Goal: Task Accomplishment & Management: Complete application form

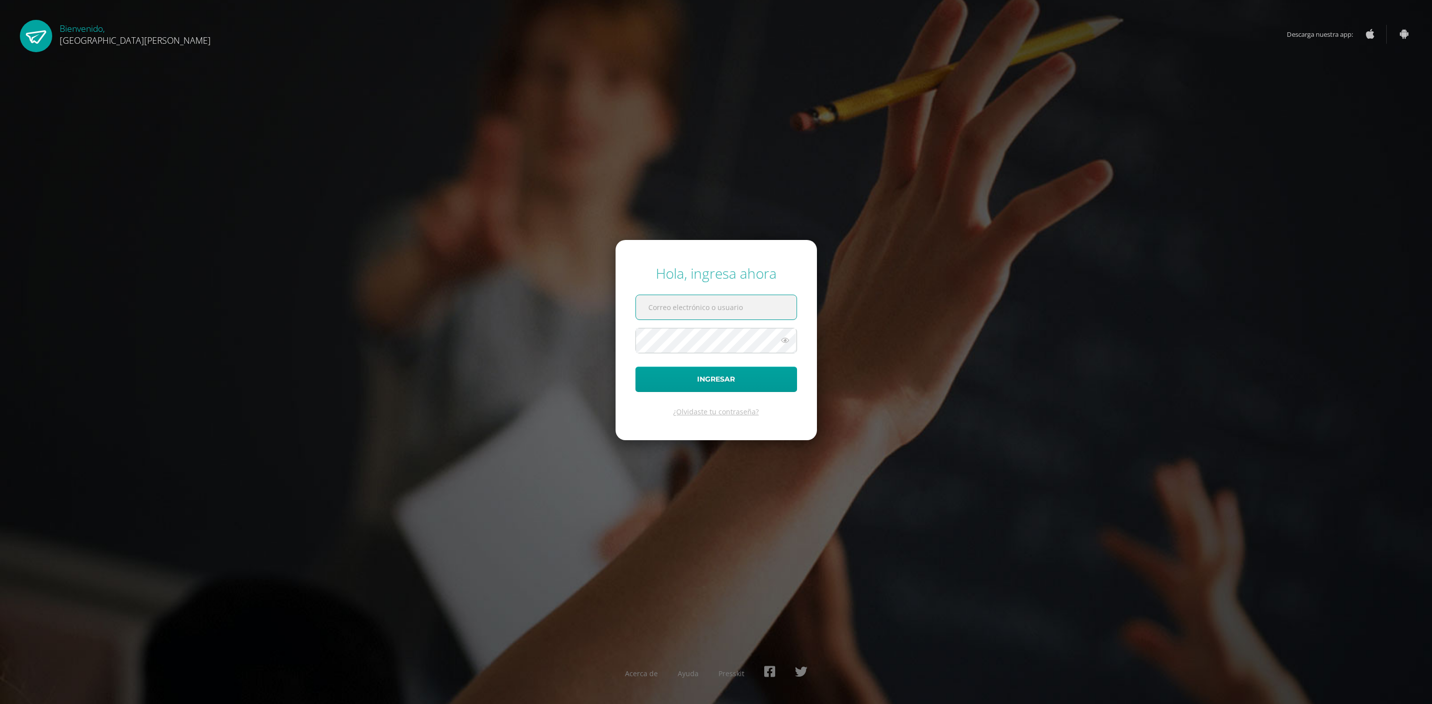
click at [654, 310] on input "text" at bounding box center [716, 307] width 161 height 24
paste input "[EMAIL_ADDRESS][DOMAIN_NAME]"
type input "[EMAIL_ADDRESS][DOMAIN_NAME]"
click at [944, 275] on div "Hola, ingresa ahora criteriosprimaria@bilinguesanjuan.edu.gt Ingresar ¿Olvidast…" at bounding box center [715, 352] width 641 height 192
click at [771, 370] on button "Ingresar" at bounding box center [716, 379] width 162 height 25
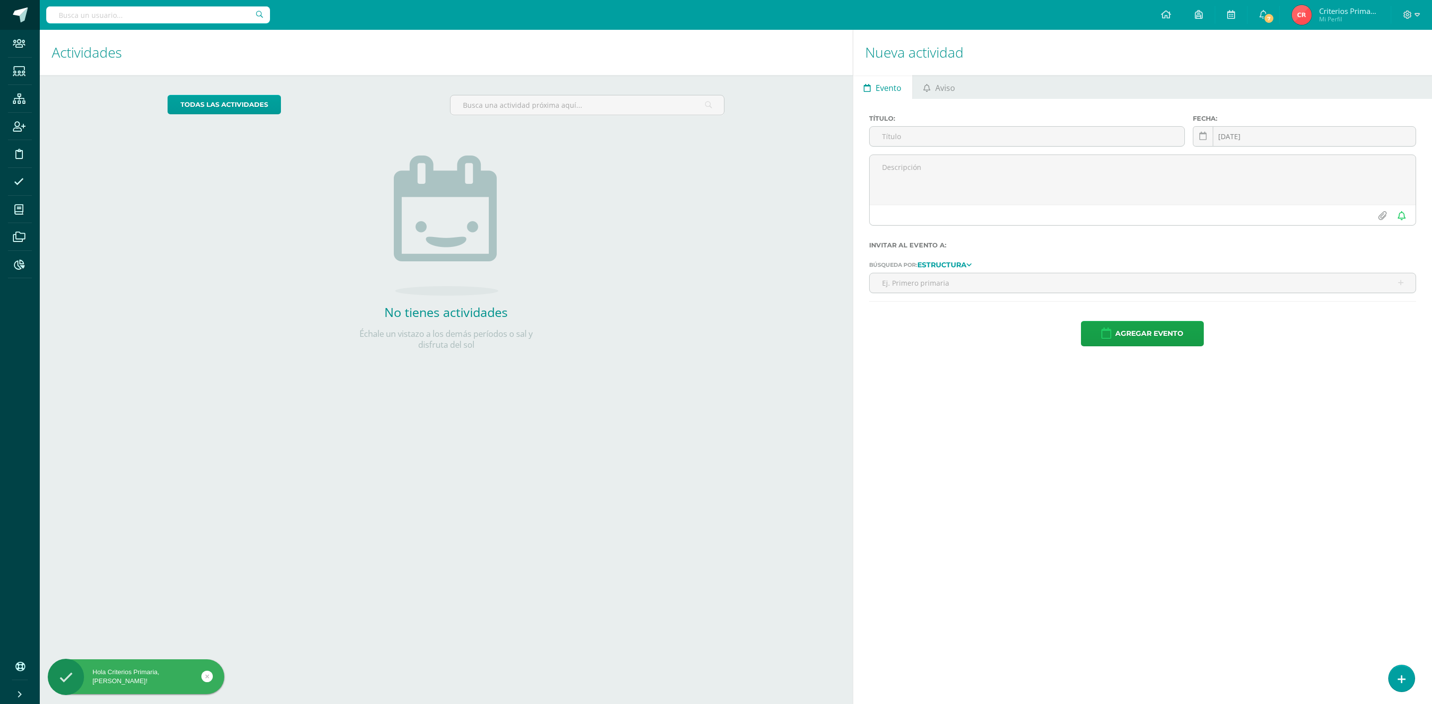
click at [15, 9] on span at bounding box center [20, 14] width 15 height 15
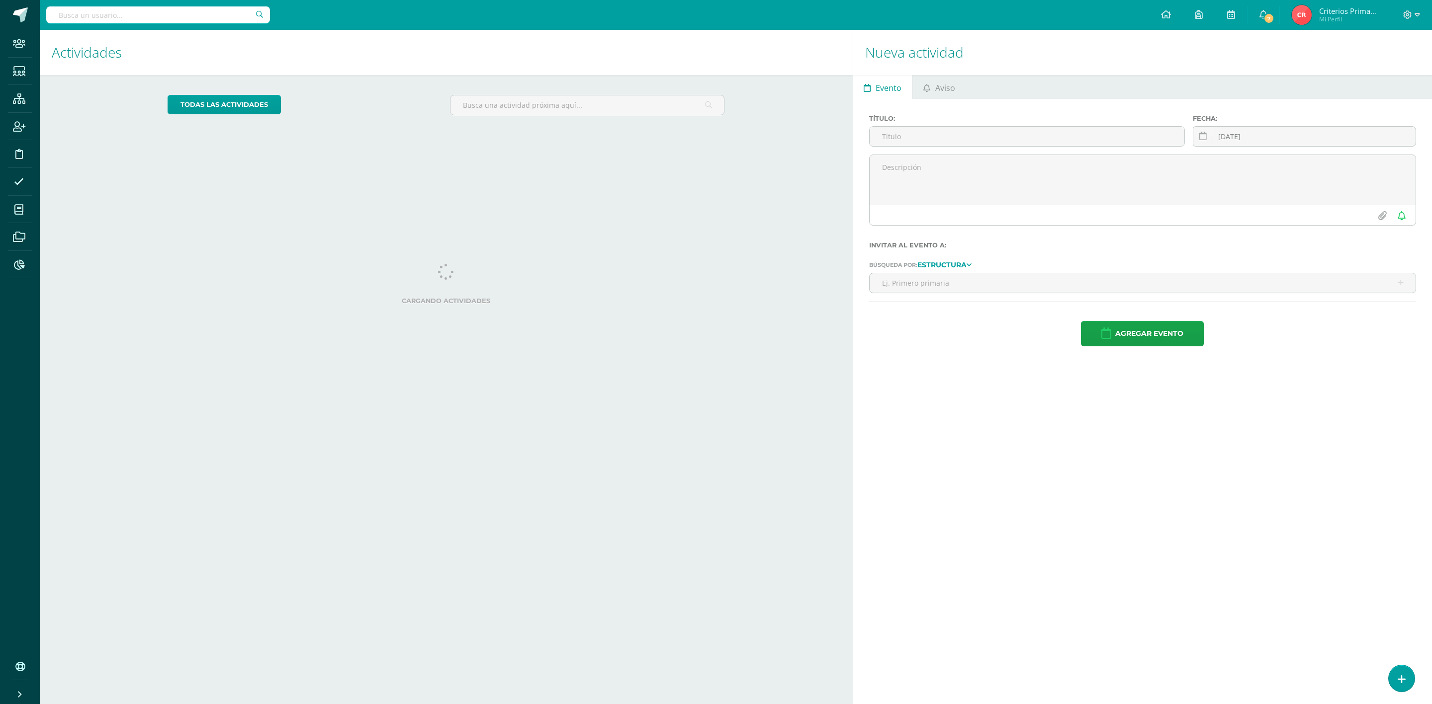
click at [191, 12] on input "text" at bounding box center [158, 14] width 224 height 17
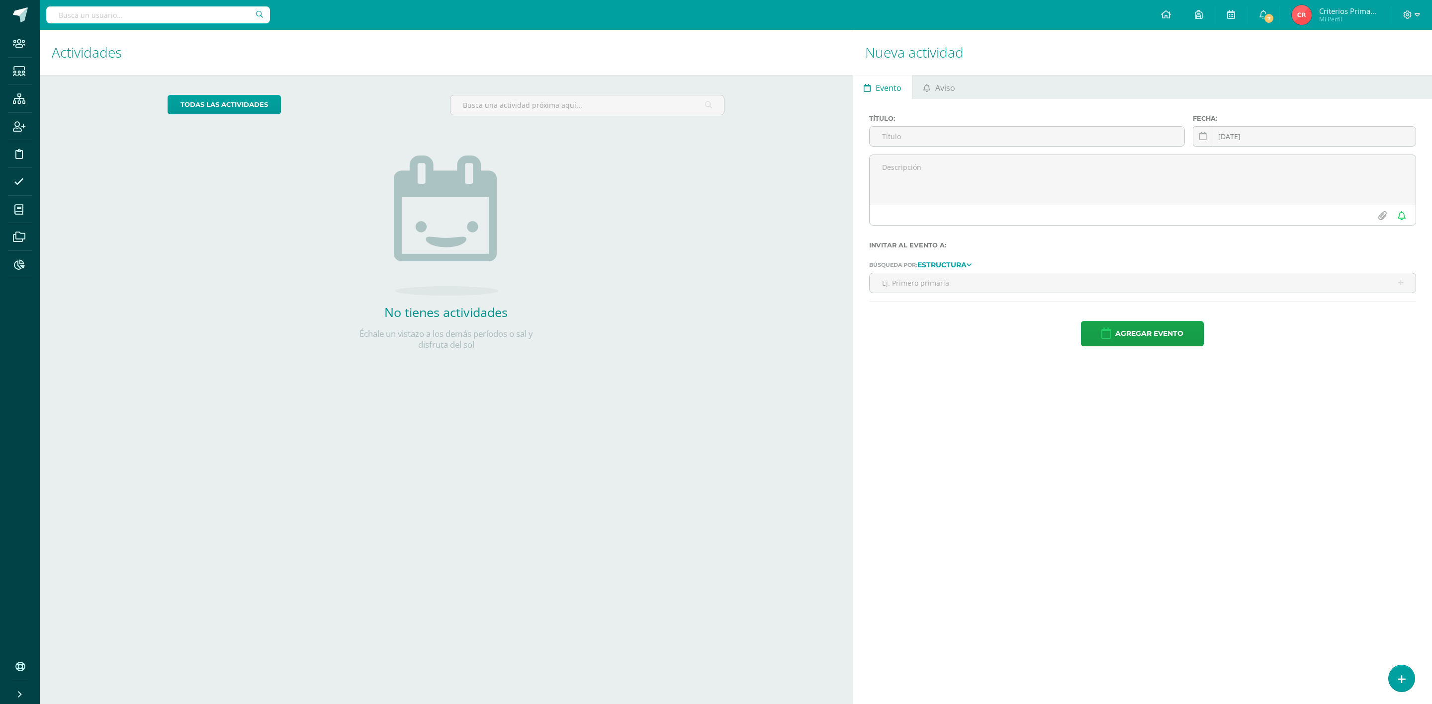
click at [191, 12] on input "text" at bounding box center [158, 14] width 224 height 17
type input "alba sian"
click at [227, 36] on div "Alba Sian" at bounding box center [170, 34] width 184 height 10
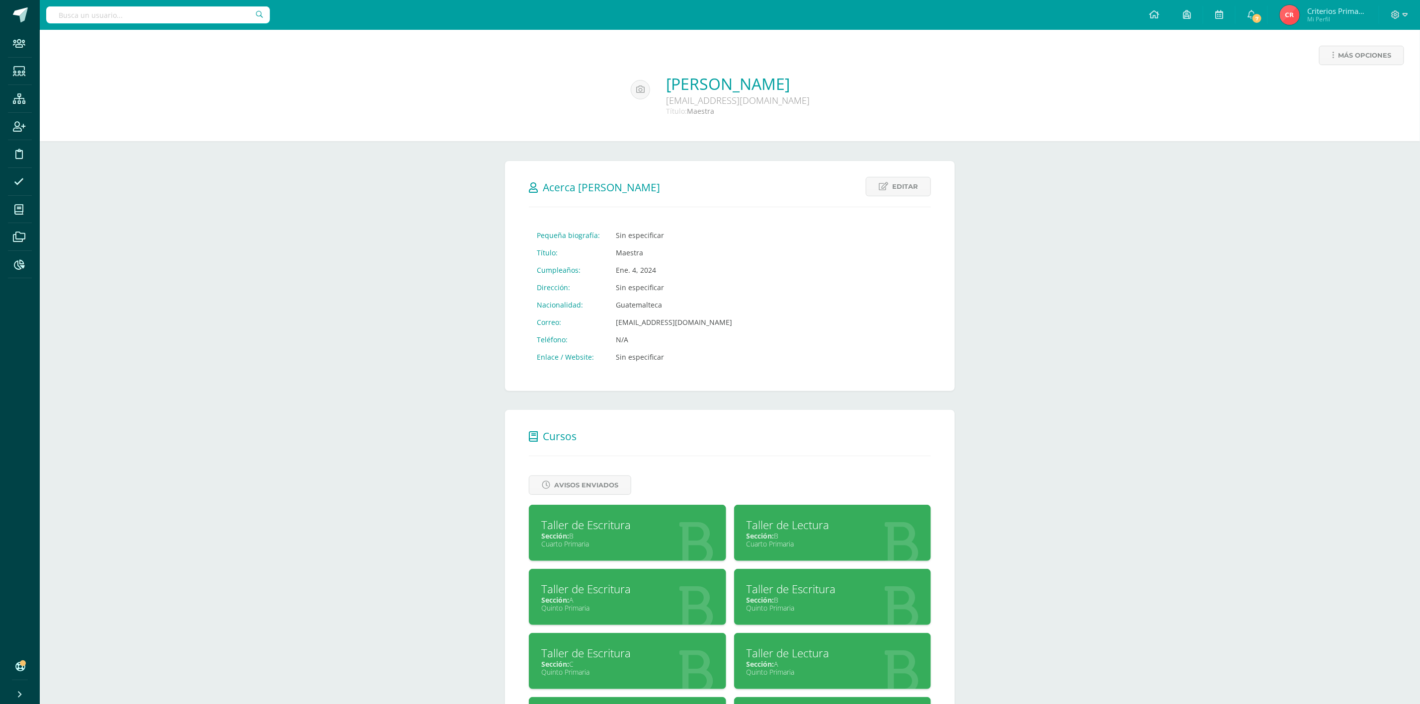
scroll to position [75, 0]
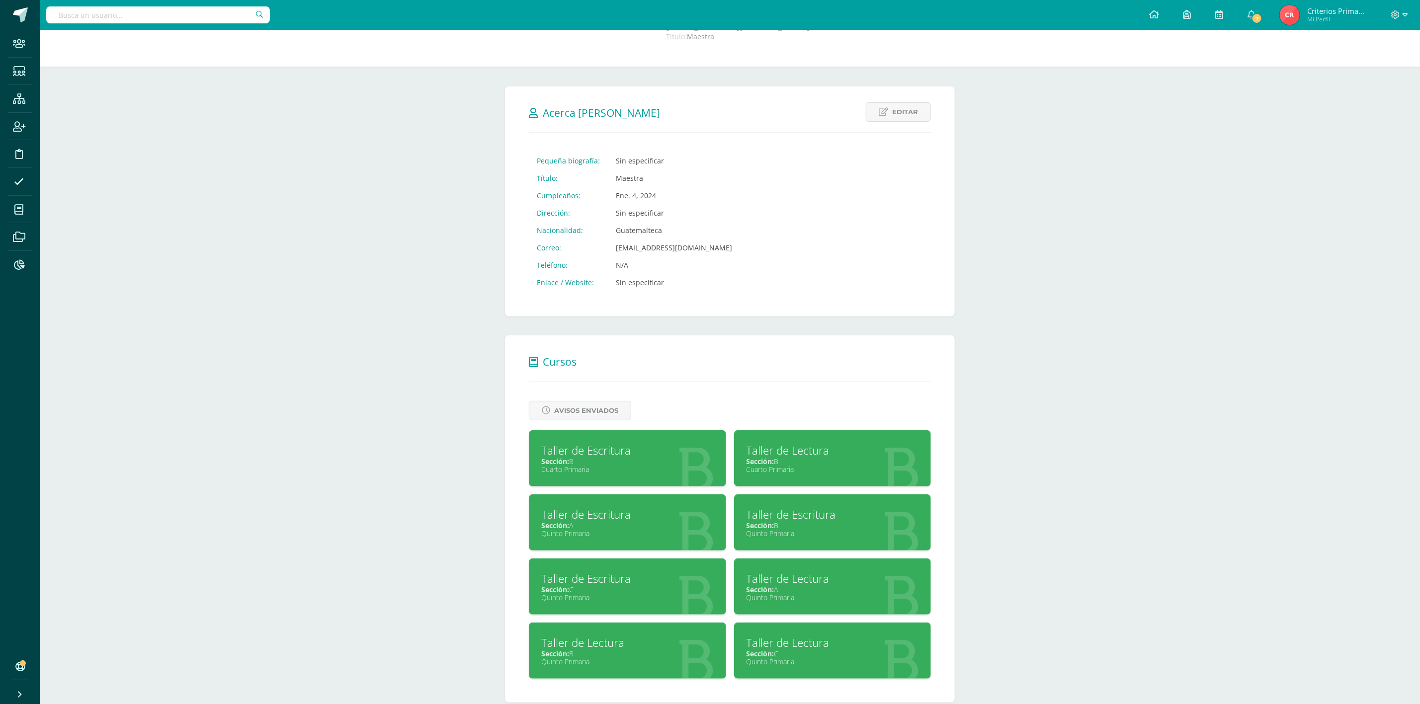
click at [820, 587] on div "Taller de Lectura" at bounding box center [833, 578] width 172 height 15
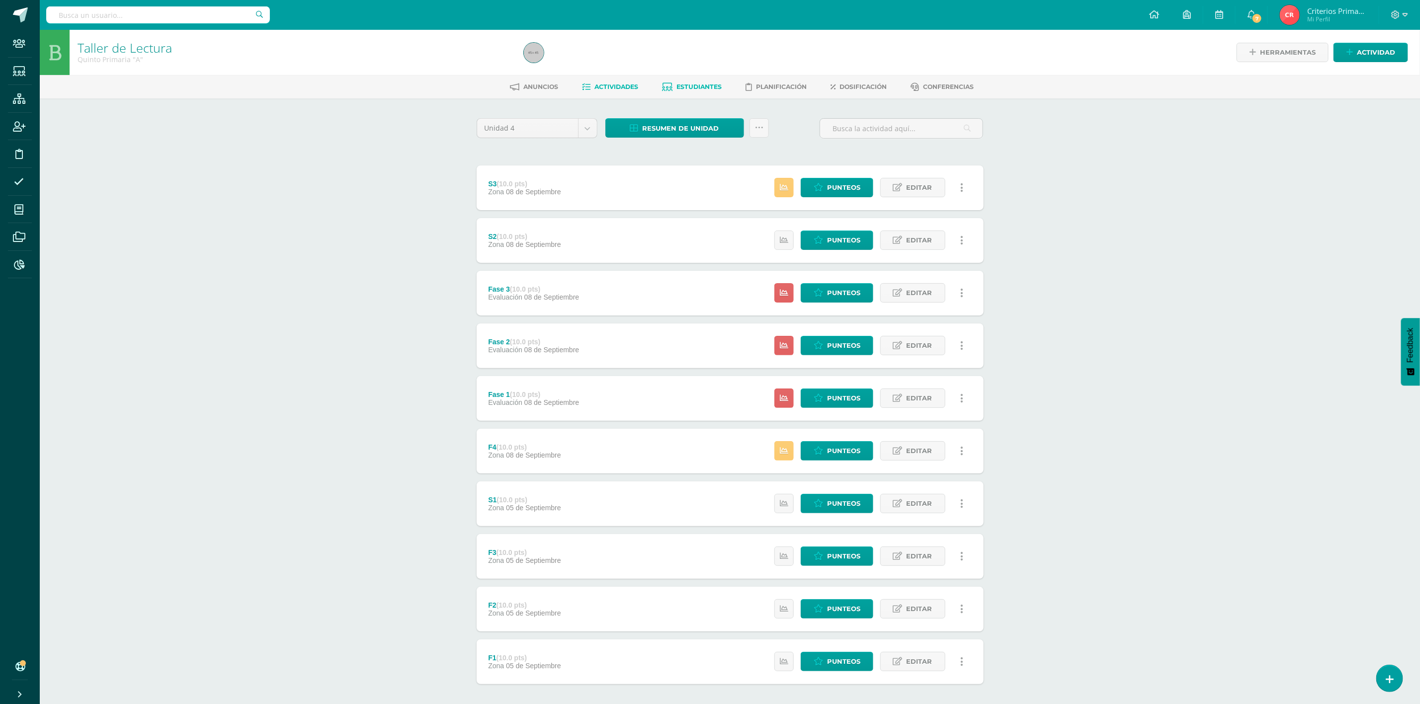
click at [703, 90] on link "Estudiantes" at bounding box center [692, 87] width 60 height 16
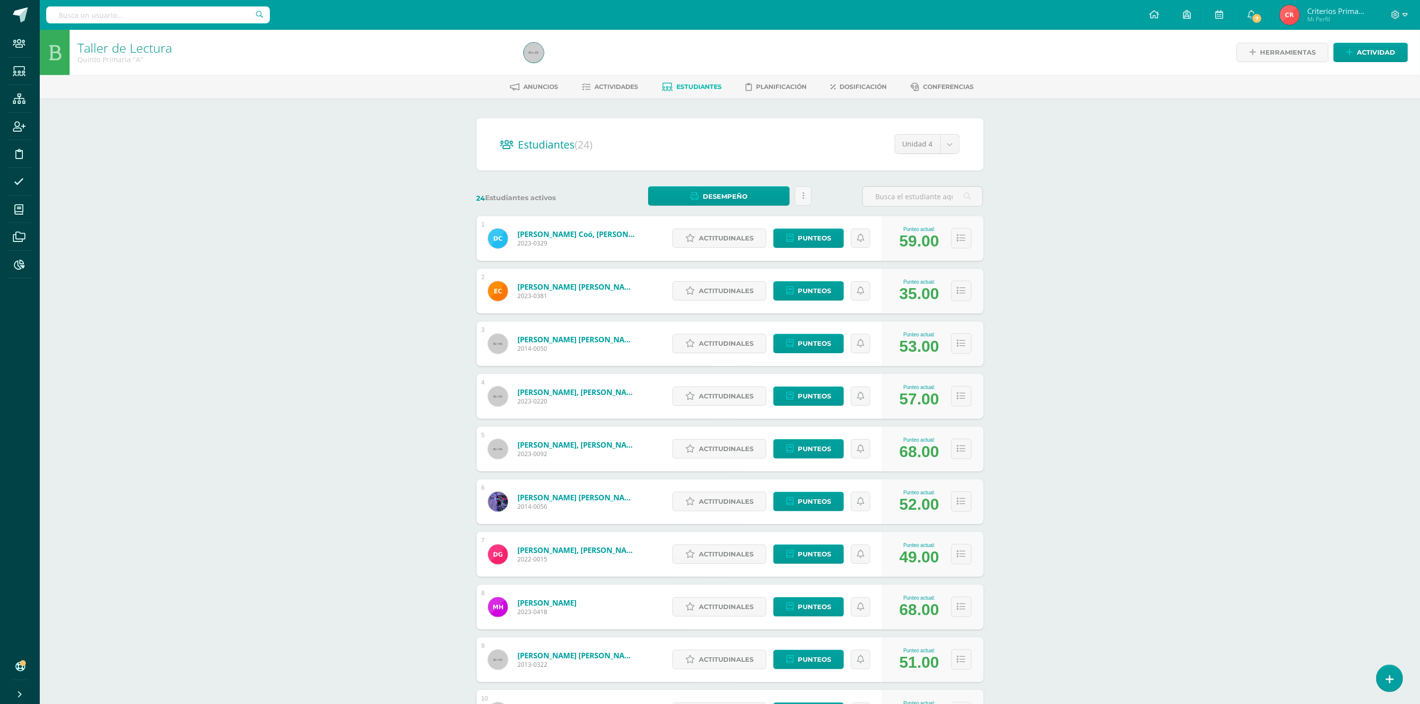
click at [1087, 258] on div "Taller de Lectura Quinto Primaria "A" Herramientas Detalle de asistencias Activ…" at bounding box center [730, 414] width 1380 height 768
click at [737, 241] on span "Actitudinales" at bounding box center [726, 238] width 55 height 18
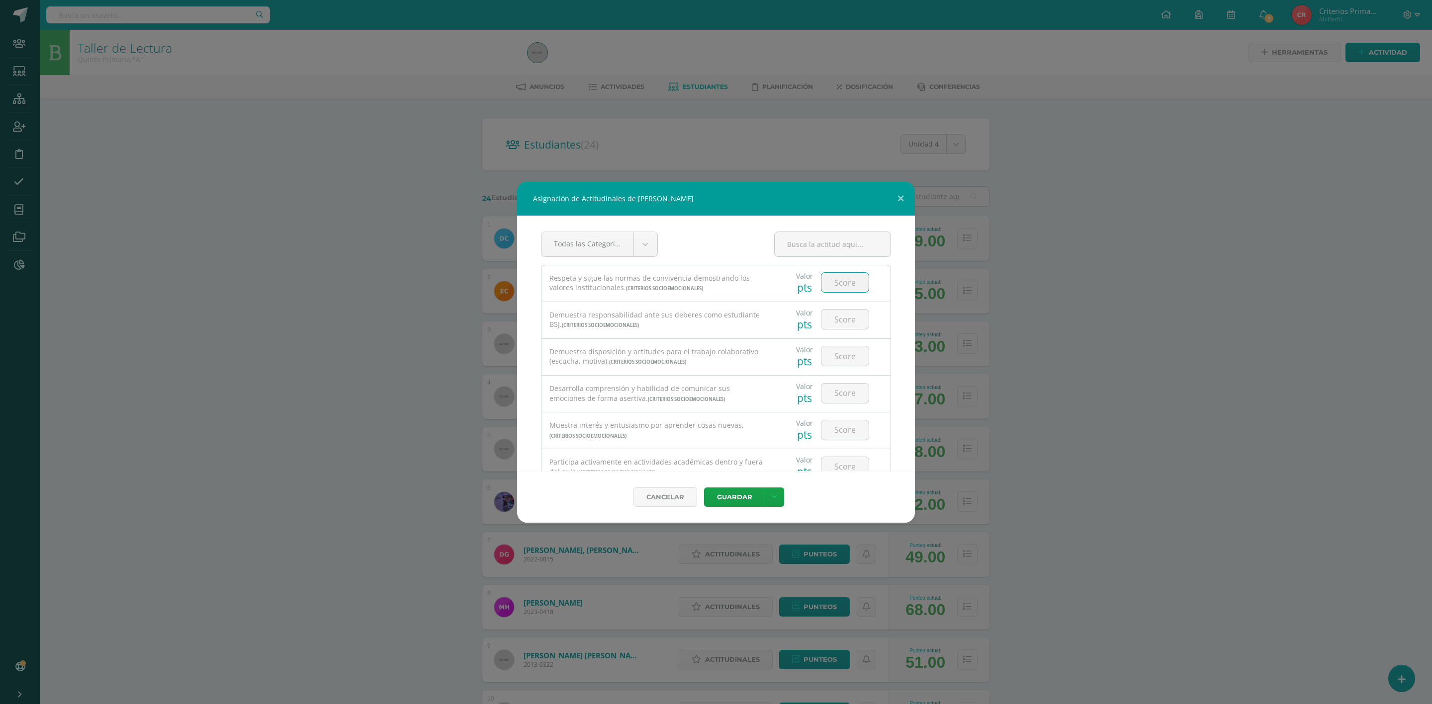
click at [840, 283] on input "number" at bounding box center [844, 282] width 47 height 19
type input "2"
click at [824, 317] on input "number" at bounding box center [844, 319] width 47 height 19
type input "2"
click at [834, 353] on input "number" at bounding box center [844, 355] width 47 height 19
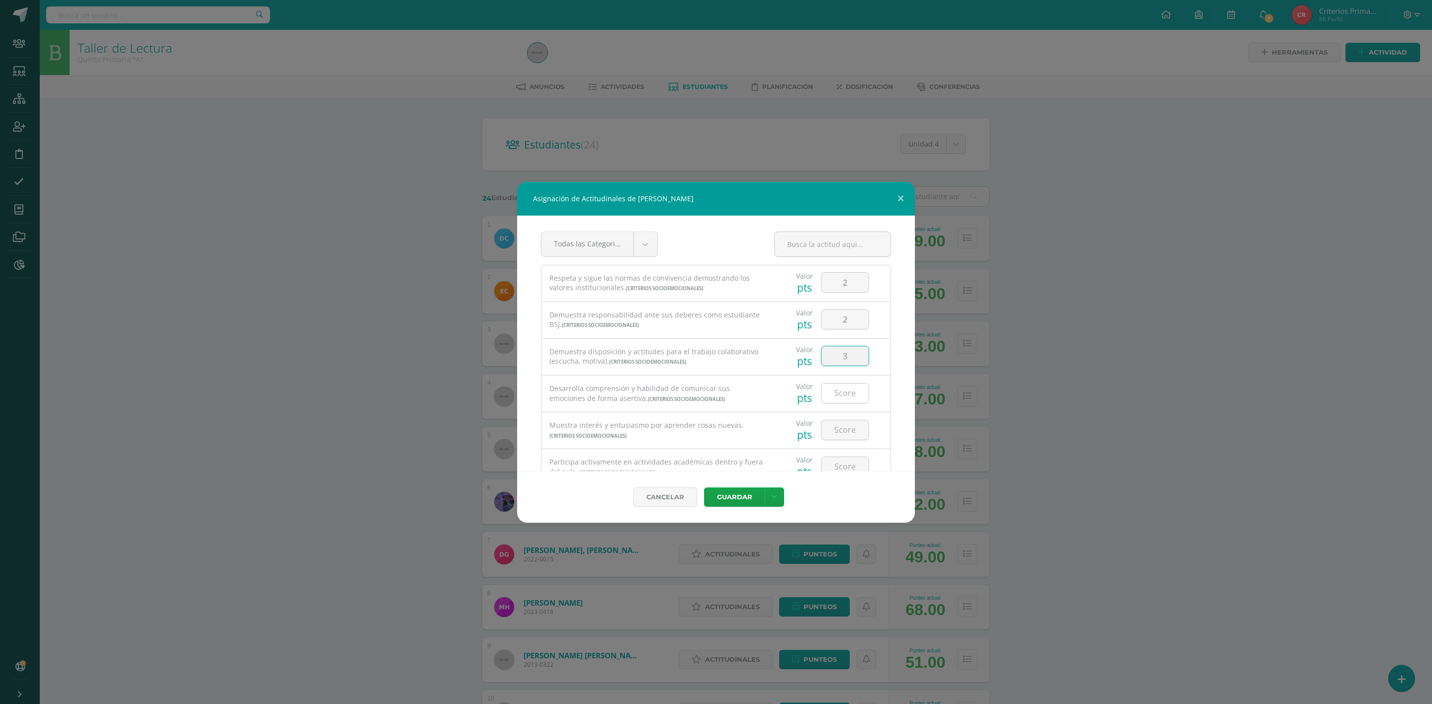
type input "3"
click at [835, 399] on input "number" at bounding box center [844, 393] width 47 height 19
type input "2"
click at [828, 361] on input "number" at bounding box center [844, 355] width 47 height 19
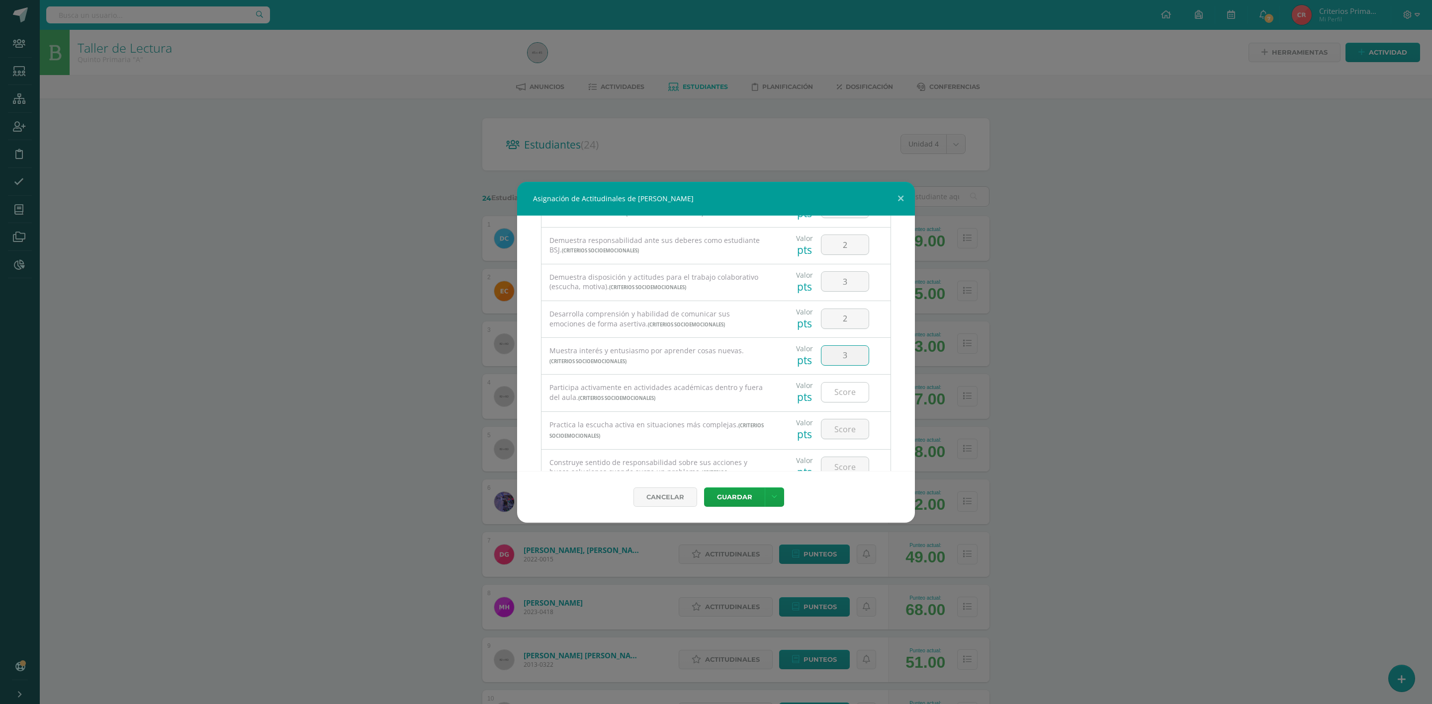
type input "3"
click at [840, 395] on input "number" at bounding box center [844, 392] width 47 height 19
type input "3"
click at [834, 424] on input "number" at bounding box center [844, 429] width 47 height 19
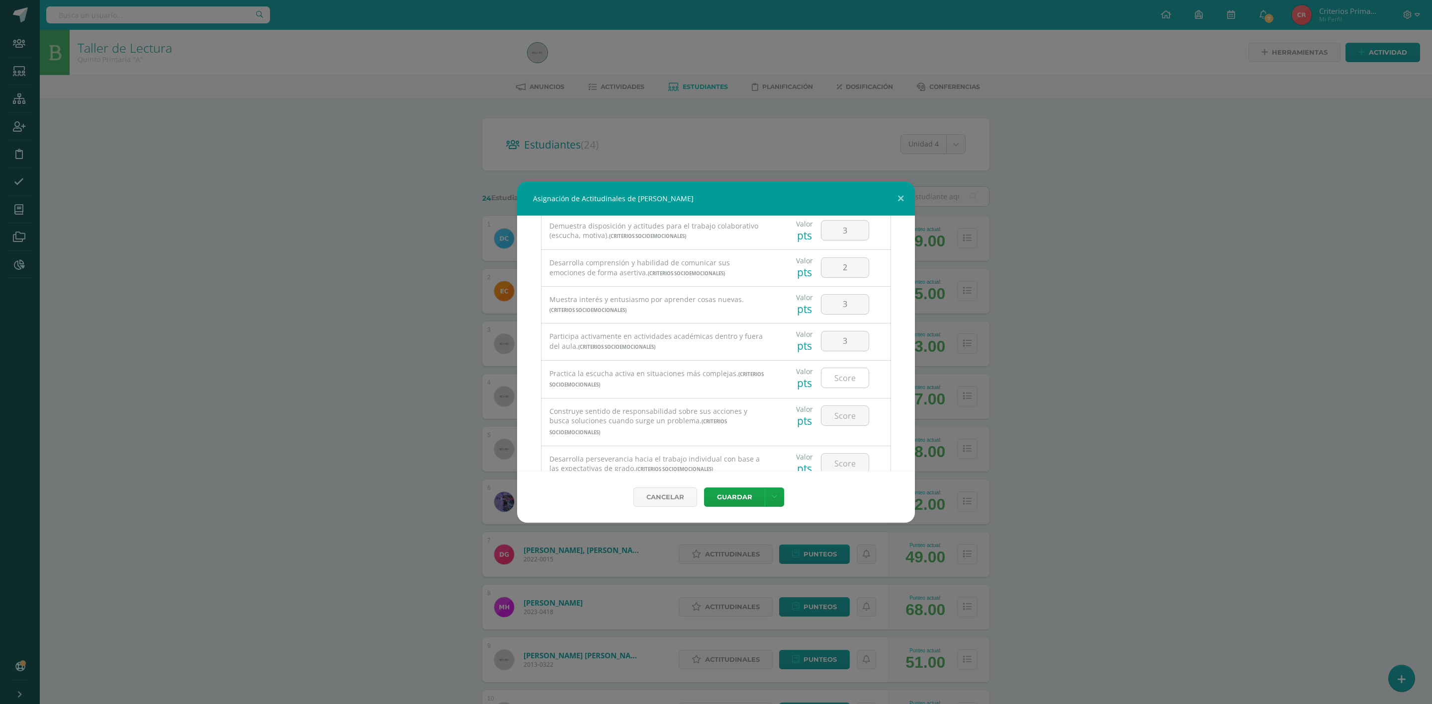
scroll to position [149, 0]
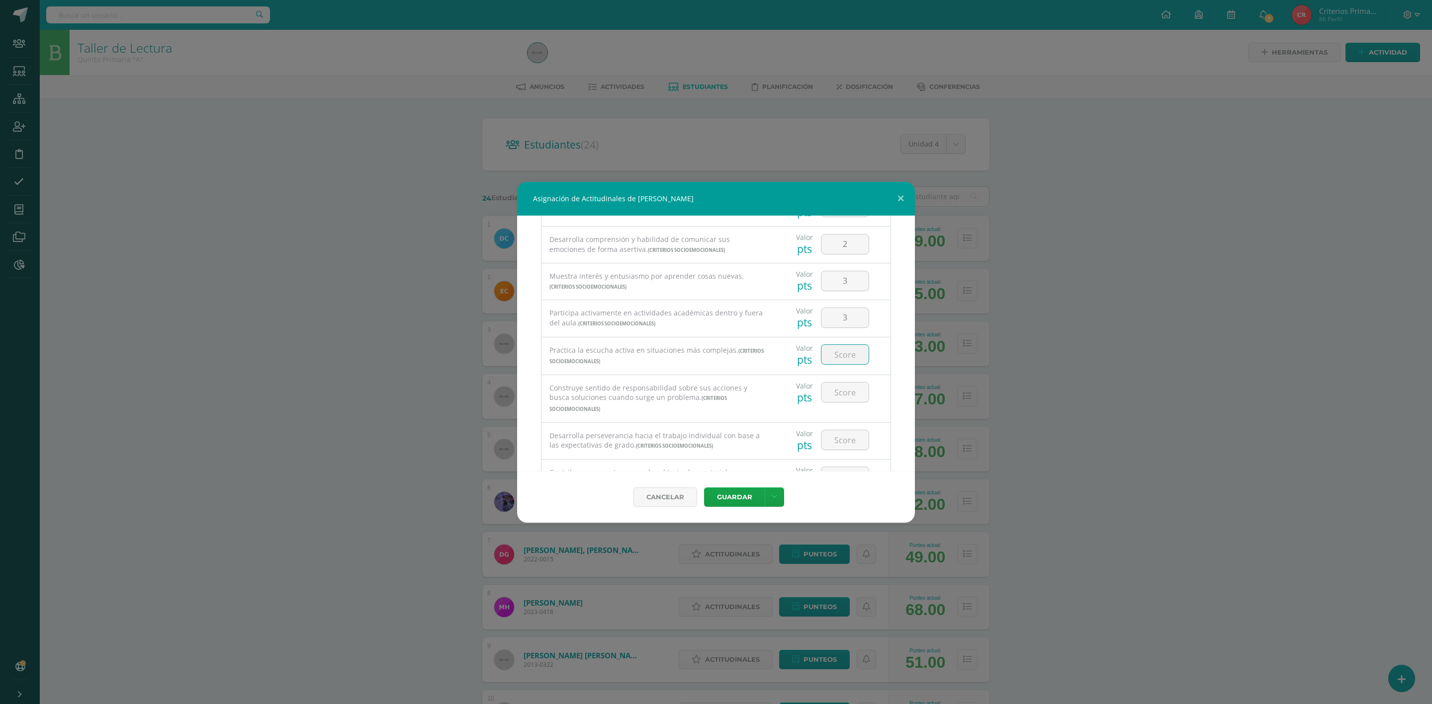
click at [840, 363] on input "number" at bounding box center [844, 354] width 47 height 19
type input "2"
click at [838, 397] on input "number" at bounding box center [844, 392] width 47 height 19
type input "2"
click at [839, 443] on input "number" at bounding box center [844, 439] width 47 height 19
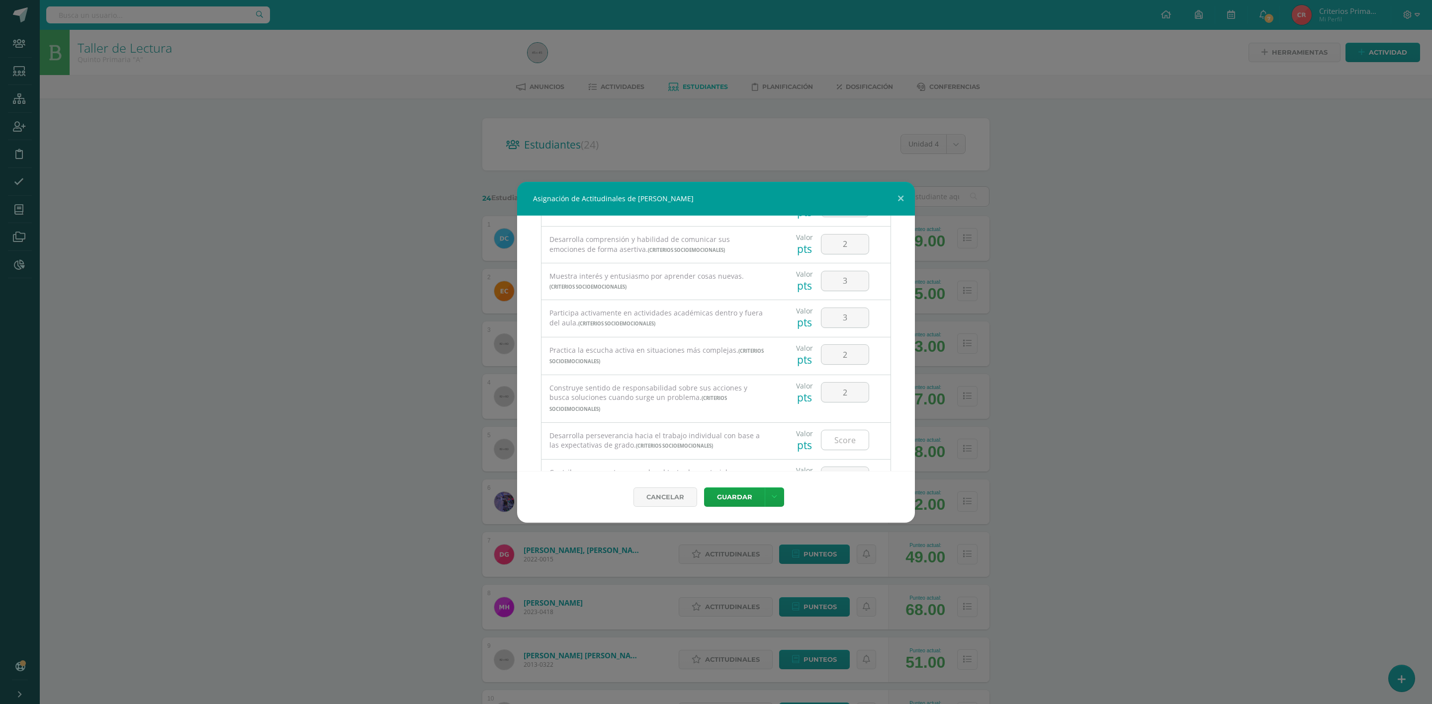
scroll to position [209, 0]
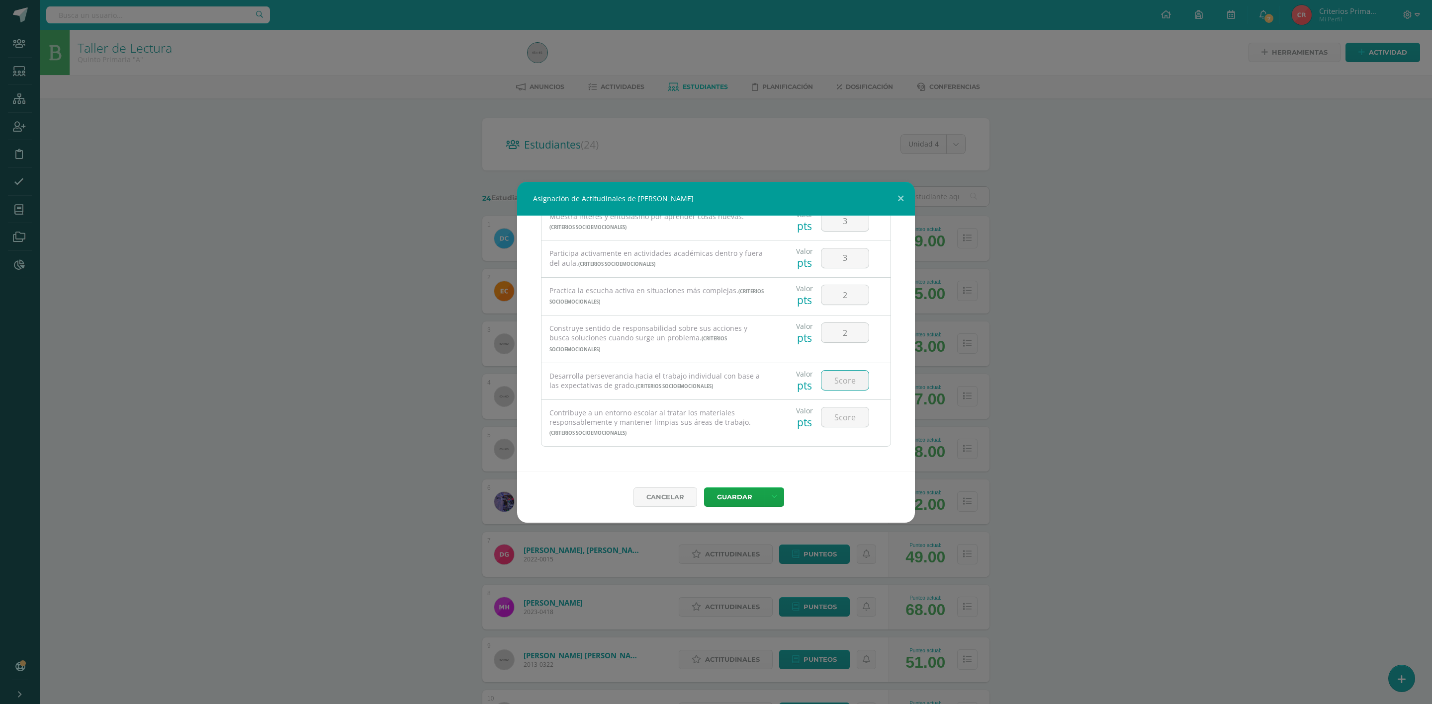
click at [839, 383] on input "number" at bounding box center [844, 380] width 47 height 19
type input "3"
click at [841, 413] on input "number" at bounding box center [844, 417] width 47 height 19
type input "2"
type input "3"
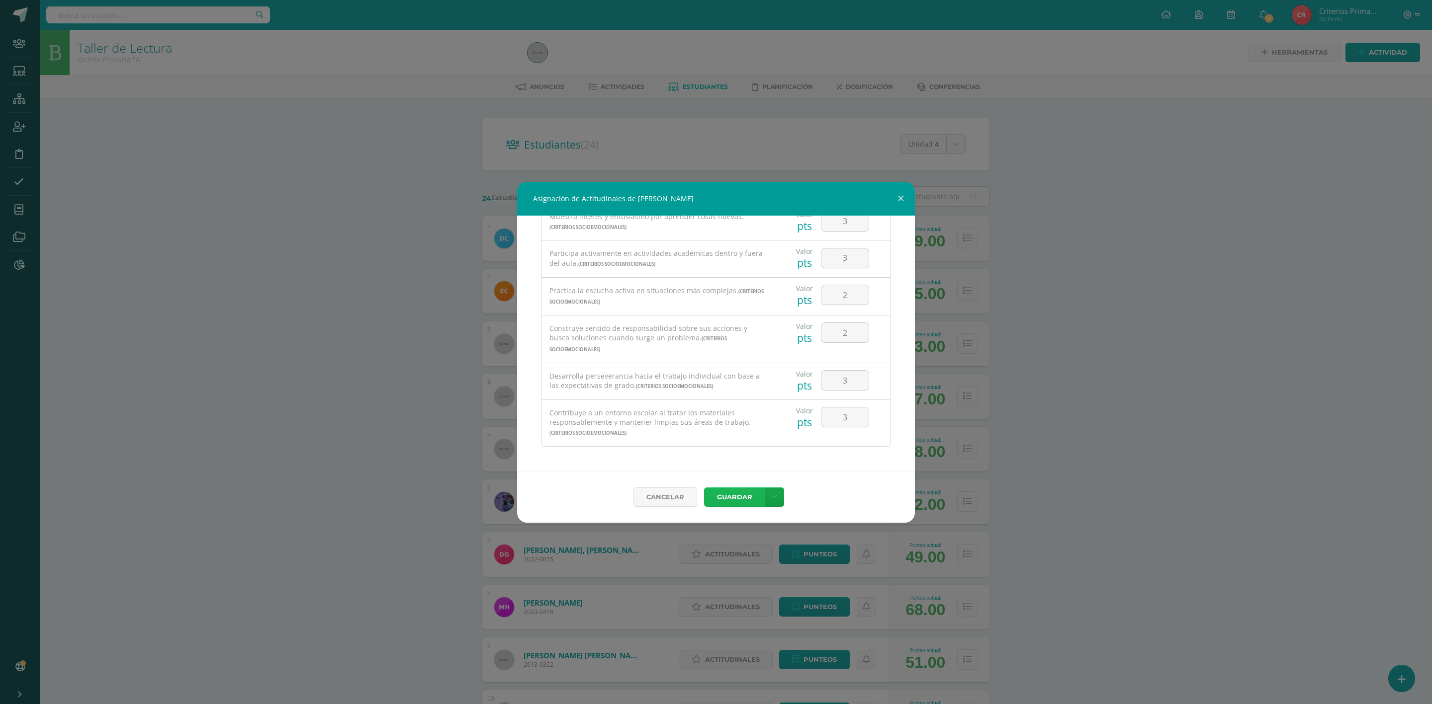
click at [749, 493] on button "Guardar" at bounding box center [734, 497] width 61 height 19
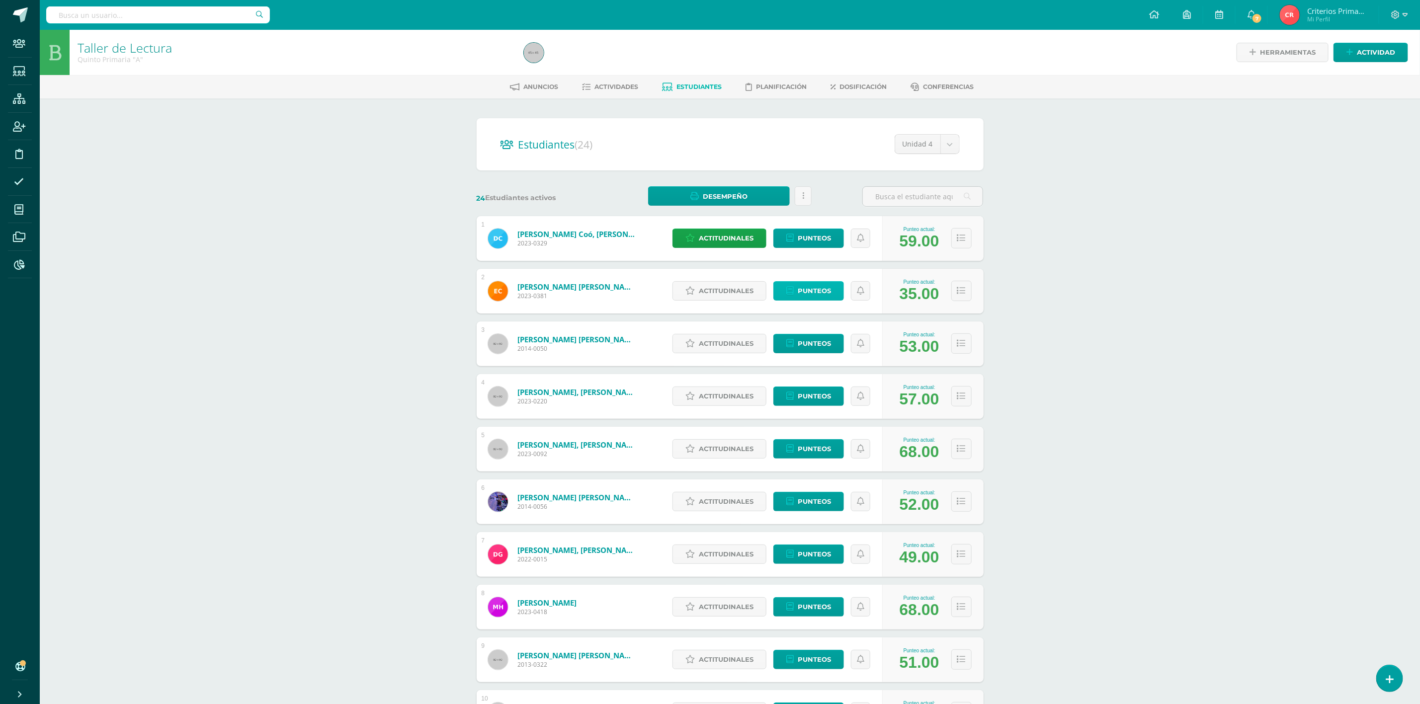
click at [800, 300] on span "Punteos" at bounding box center [814, 291] width 33 height 18
click at [725, 296] on span "Actitudinales" at bounding box center [726, 291] width 55 height 18
click at [708, 288] on span "Actitudinales" at bounding box center [726, 291] width 55 height 18
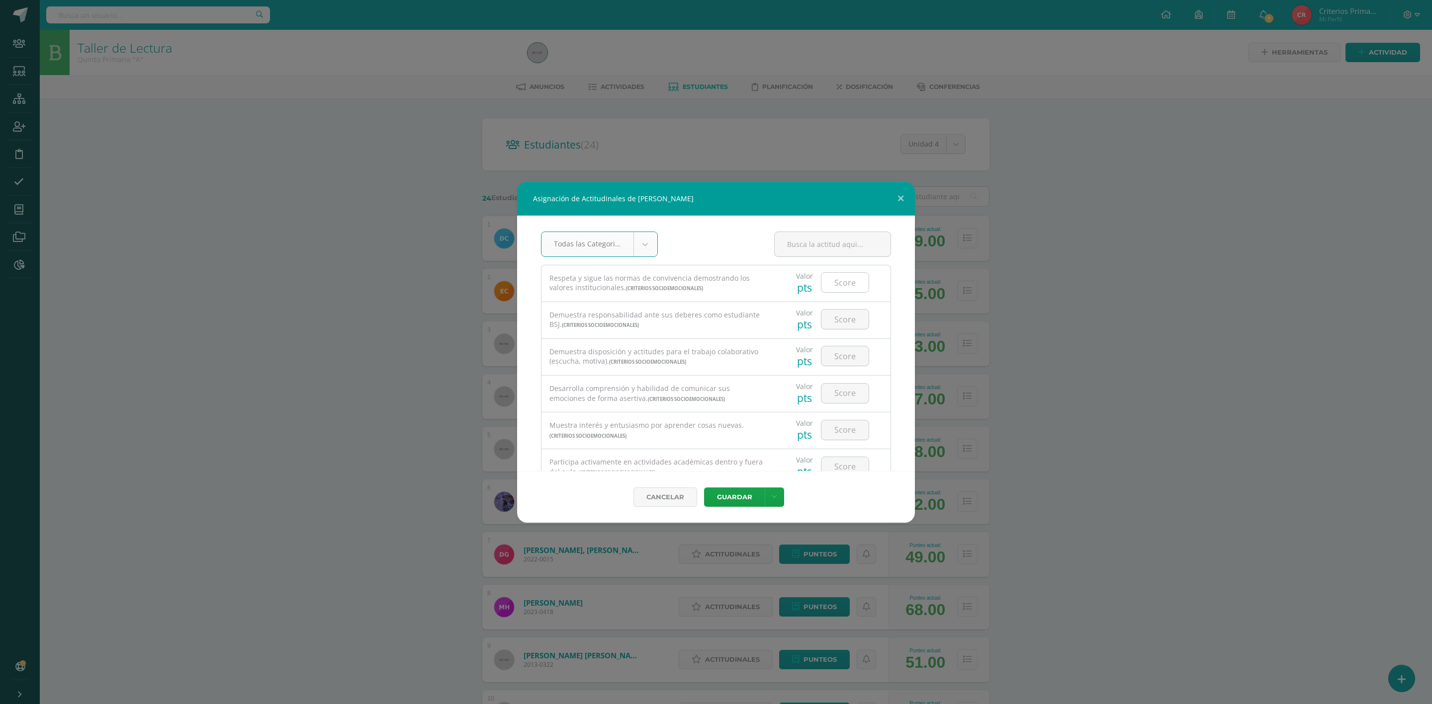
click at [825, 282] on input "number" at bounding box center [844, 282] width 47 height 19
type input "4"
click at [830, 315] on input "number" at bounding box center [844, 319] width 47 height 19
type input "4"
click at [838, 355] on input "number" at bounding box center [844, 355] width 47 height 19
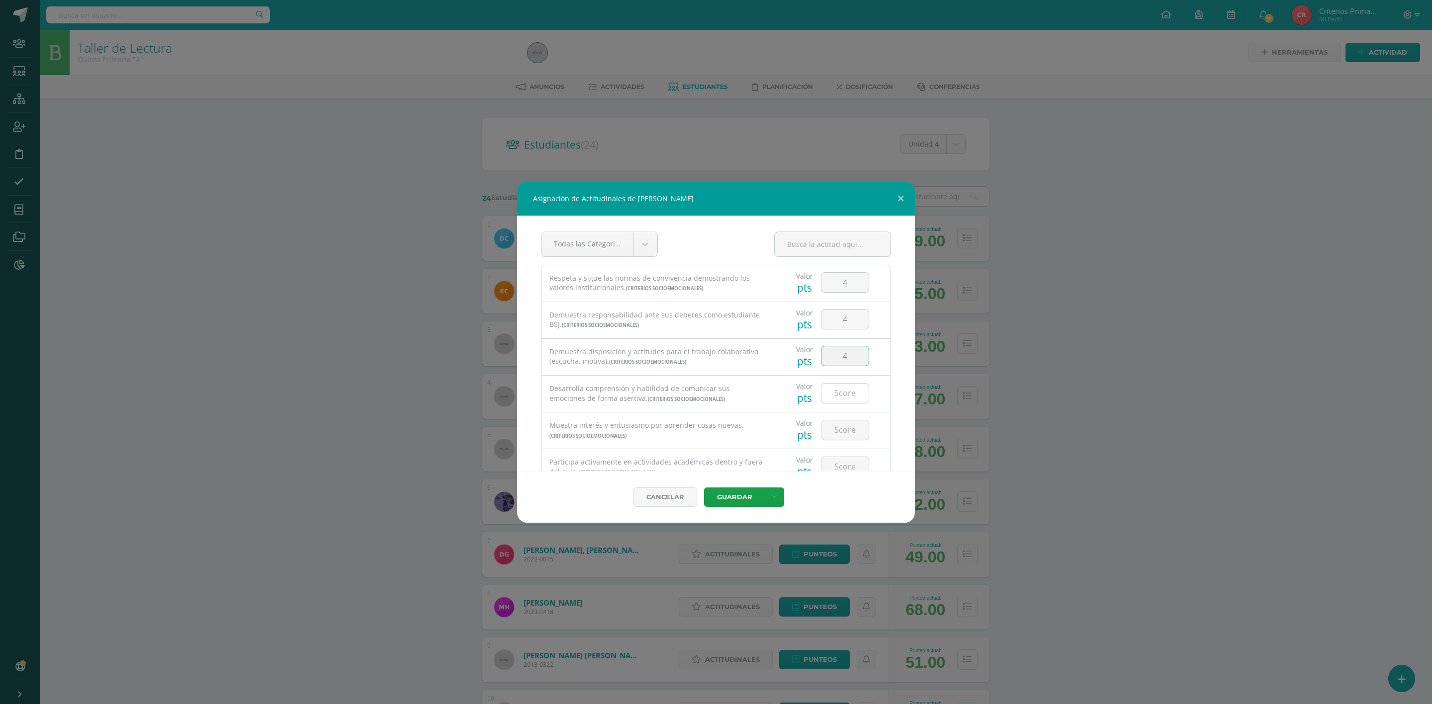
type input "4"
click at [840, 402] on input "number" at bounding box center [844, 393] width 47 height 19
type input "4"
click at [841, 421] on input "number" at bounding box center [844, 430] width 47 height 19
type input "4"
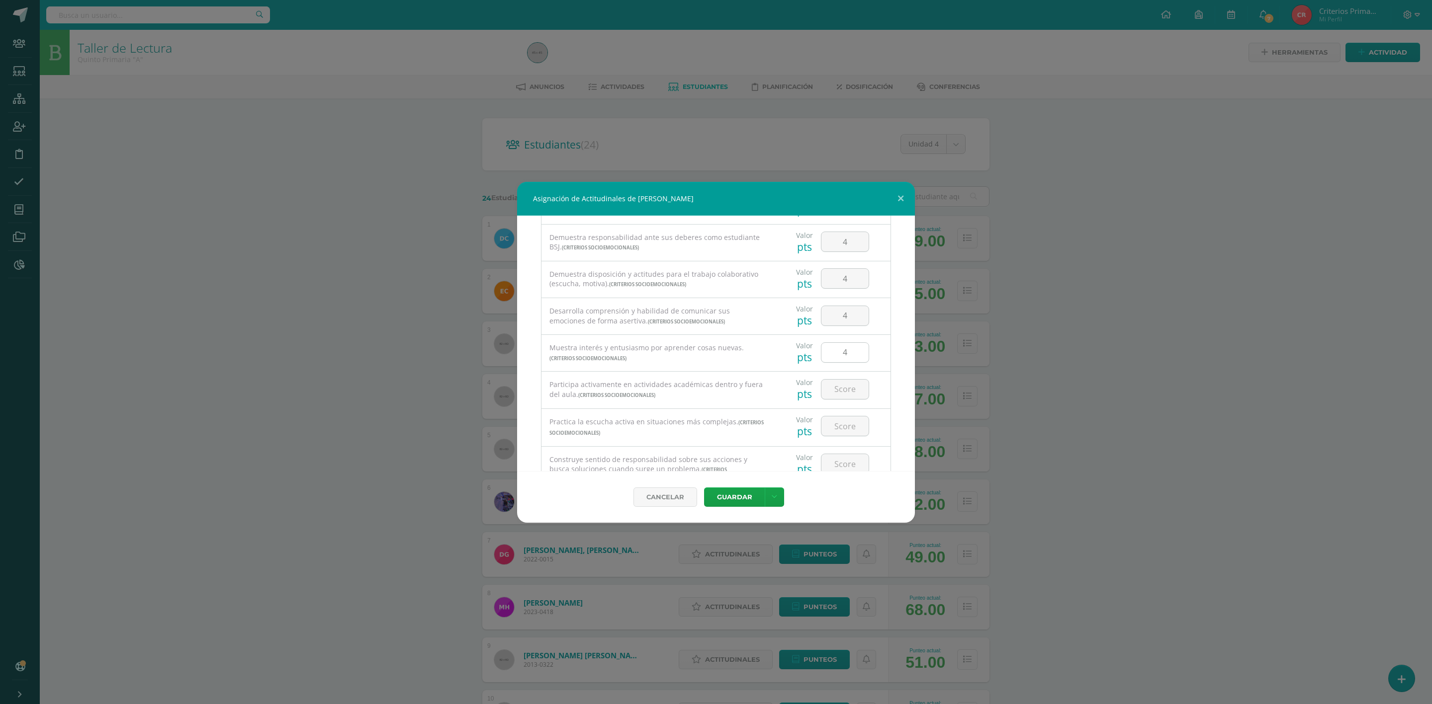
scroll to position [149, 0]
click at [839, 317] on input "number" at bounding box center [844, 317] width 47 height 19
type input "4"
click at [837, 350] on input "number" at bounding box center [844, 354] width 47 height 19
type input "4"
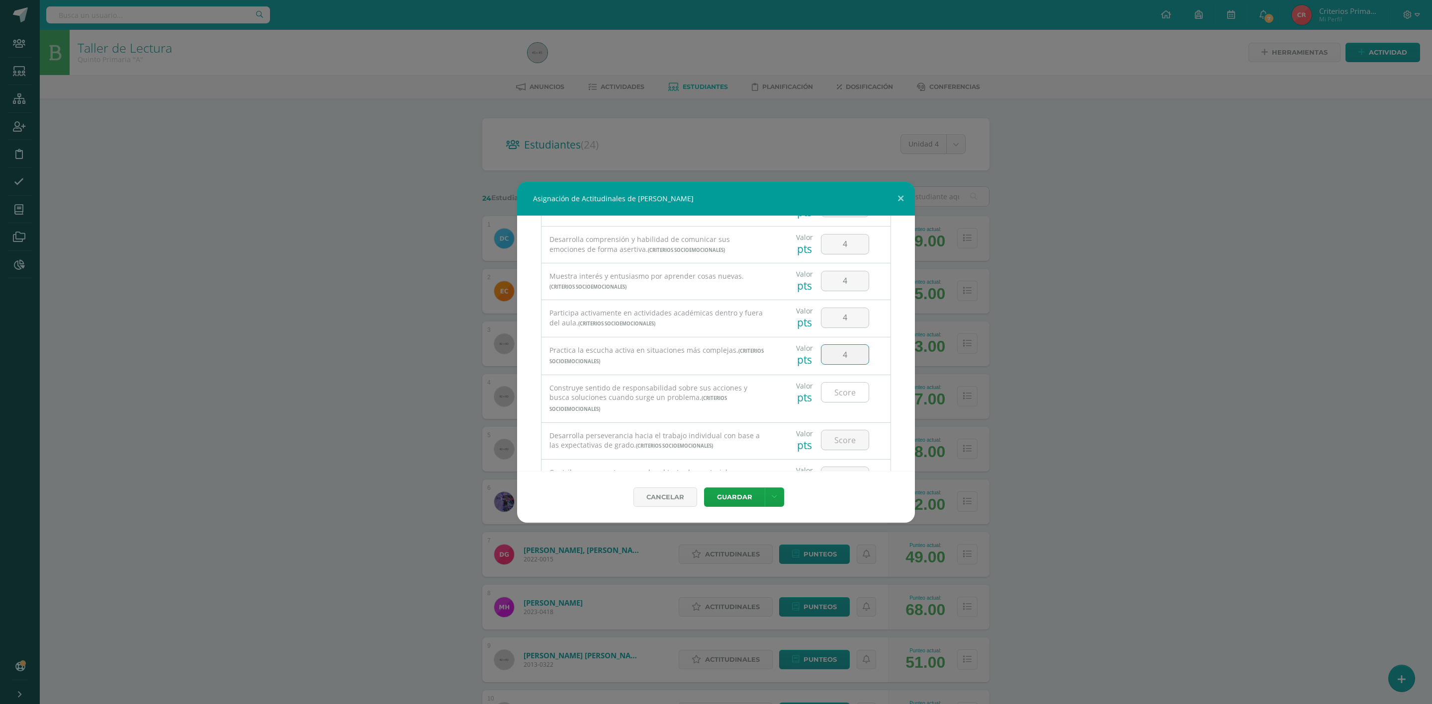
click at [837, 387] on input "number" at bounding box center [844, 392] width 47 height 19
type input "4"
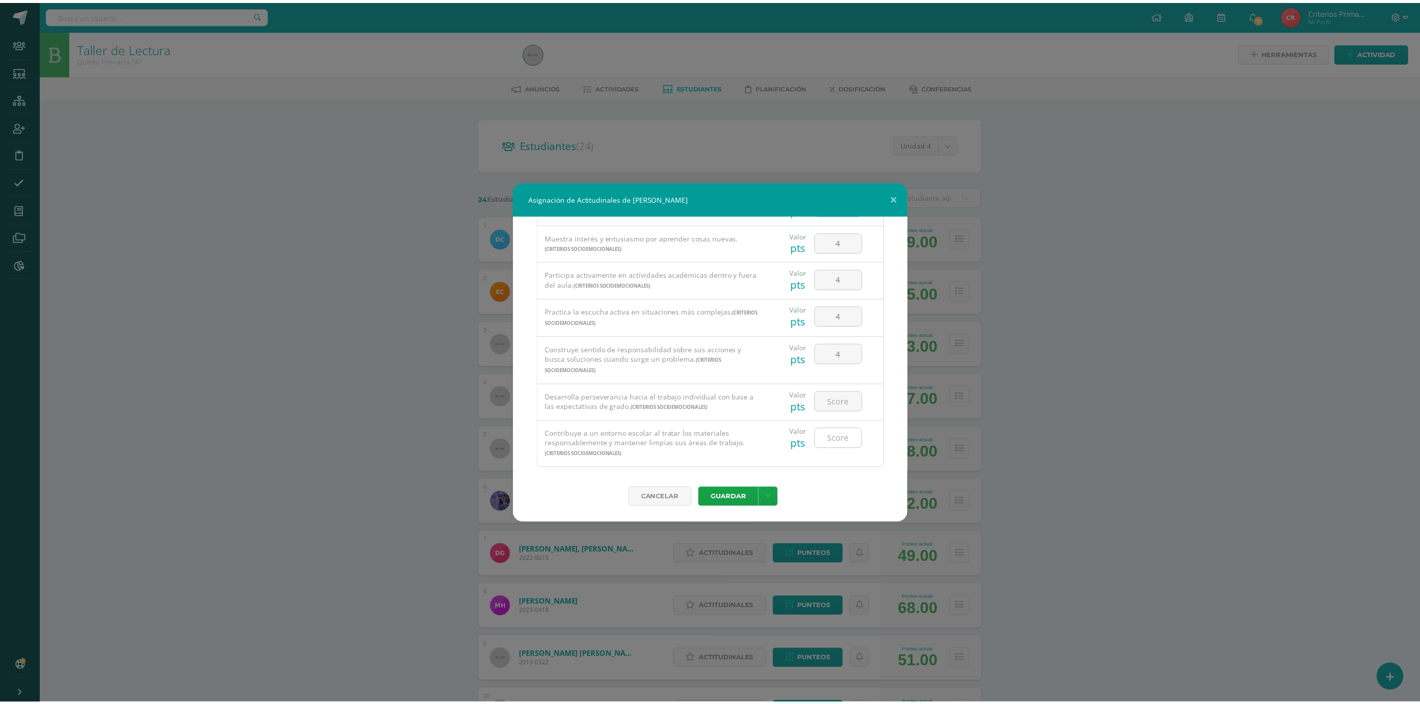
scroll to position [209, 0]
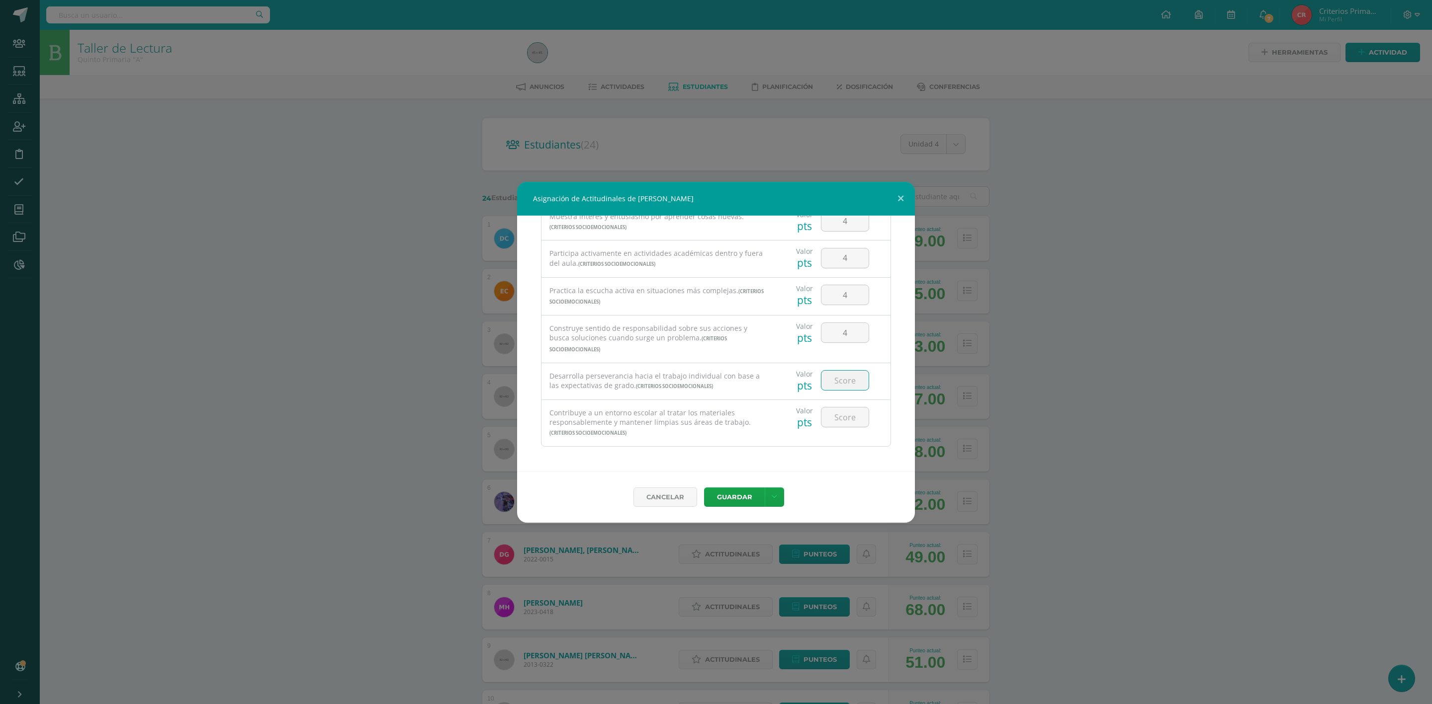
click at [837, 381] on input "number" at bounding box center [844, 380] width 47 height 19
type input "4"
click at [842, 417] on input "number" at bounding box center [844, 417] width 47 height 19
type input "4"
click at [731, 499] on button "Guardar" at bounding box center [734, 497] width 61 height 19
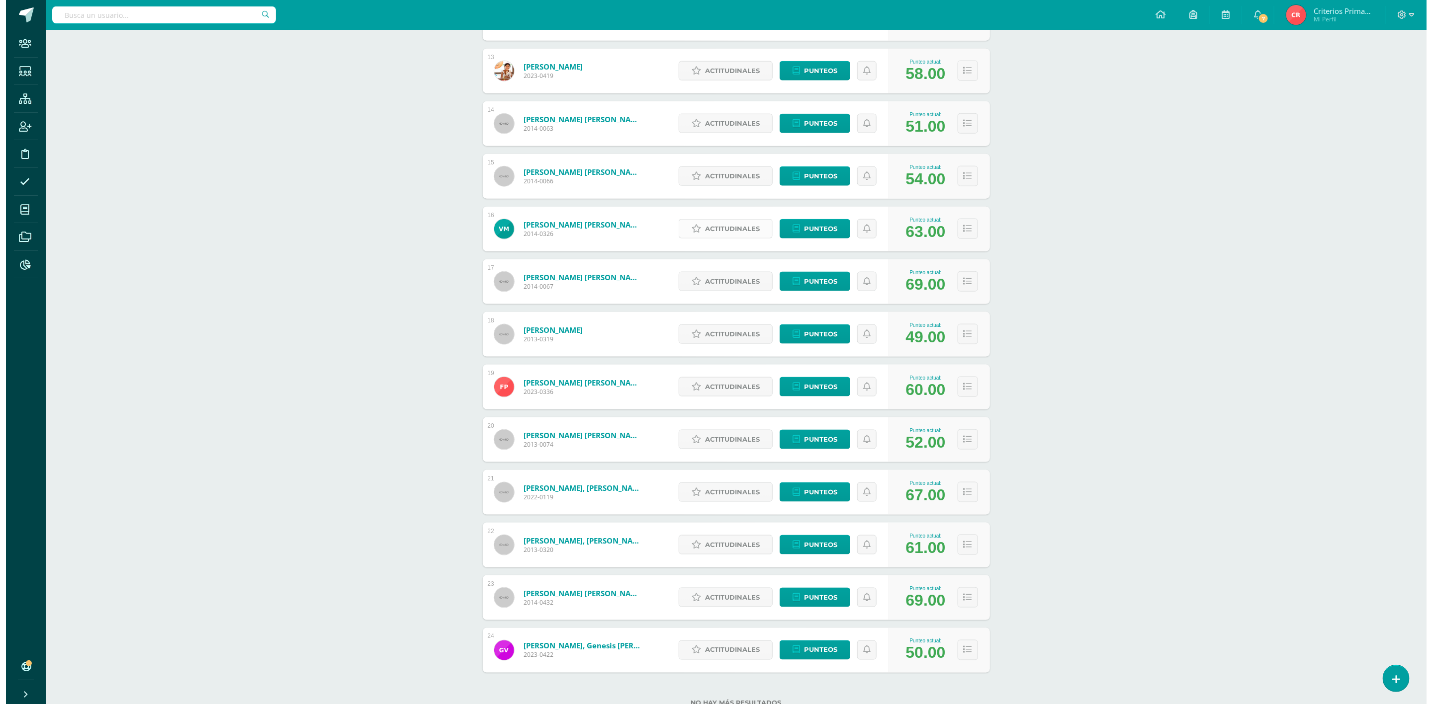
scroll to position [835, 0]
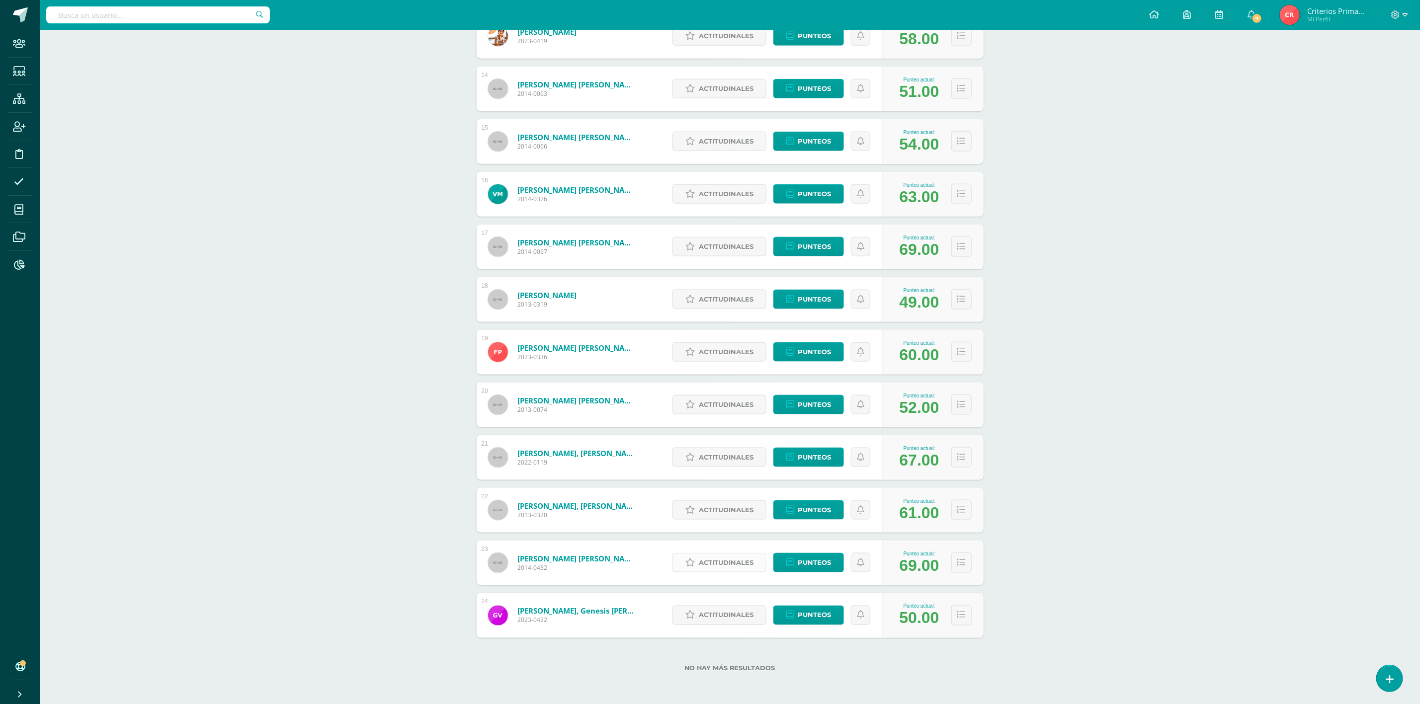
click at [729, 561] on span "Actitudinales" at bounding box center [726, 563] width 55 height 18
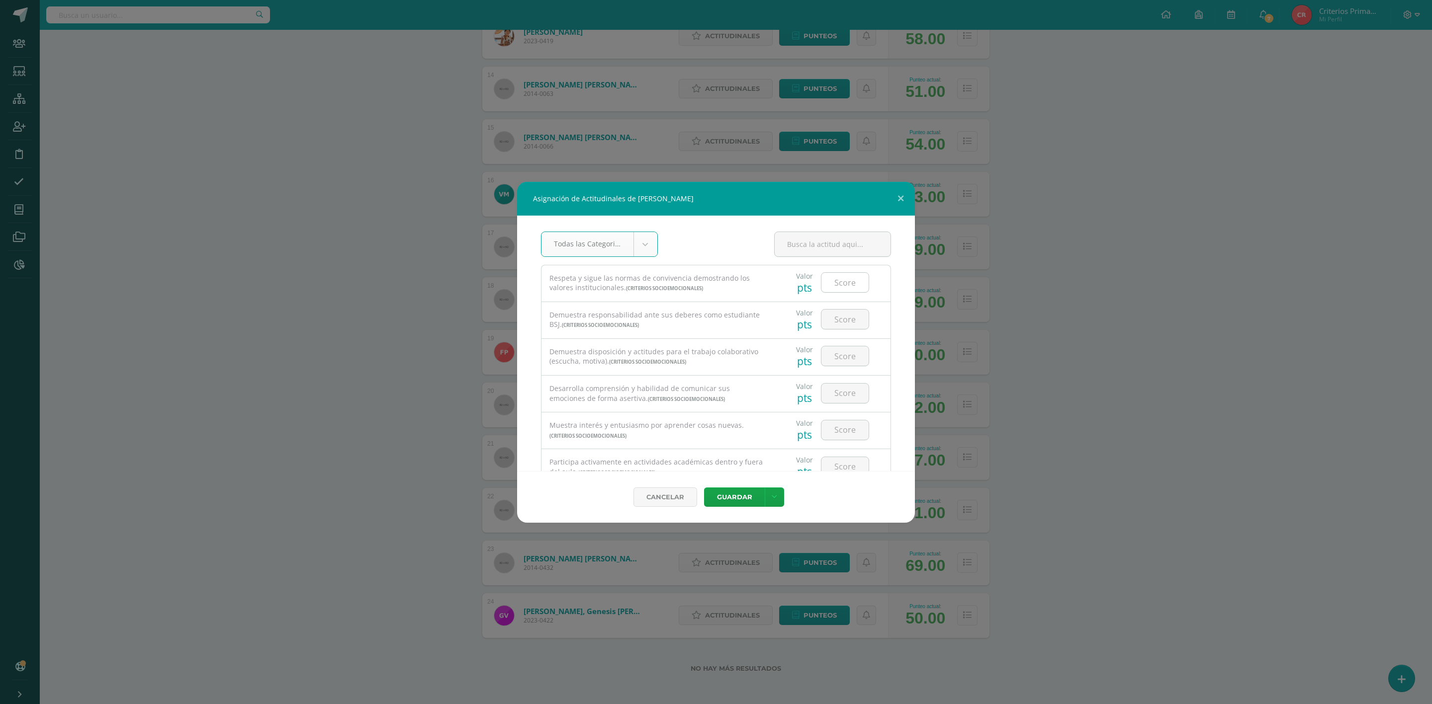
click at [832, 277] on input "number" at bounding box center [844, 282] width 47 height 19
type input "4"
click at [842, 321] on input "number" at bounding box center [844, 319] width 47 height 19
type input "4"
click at [832, 357] on input "number" at bounding box center [844, 355] width 47 height 19
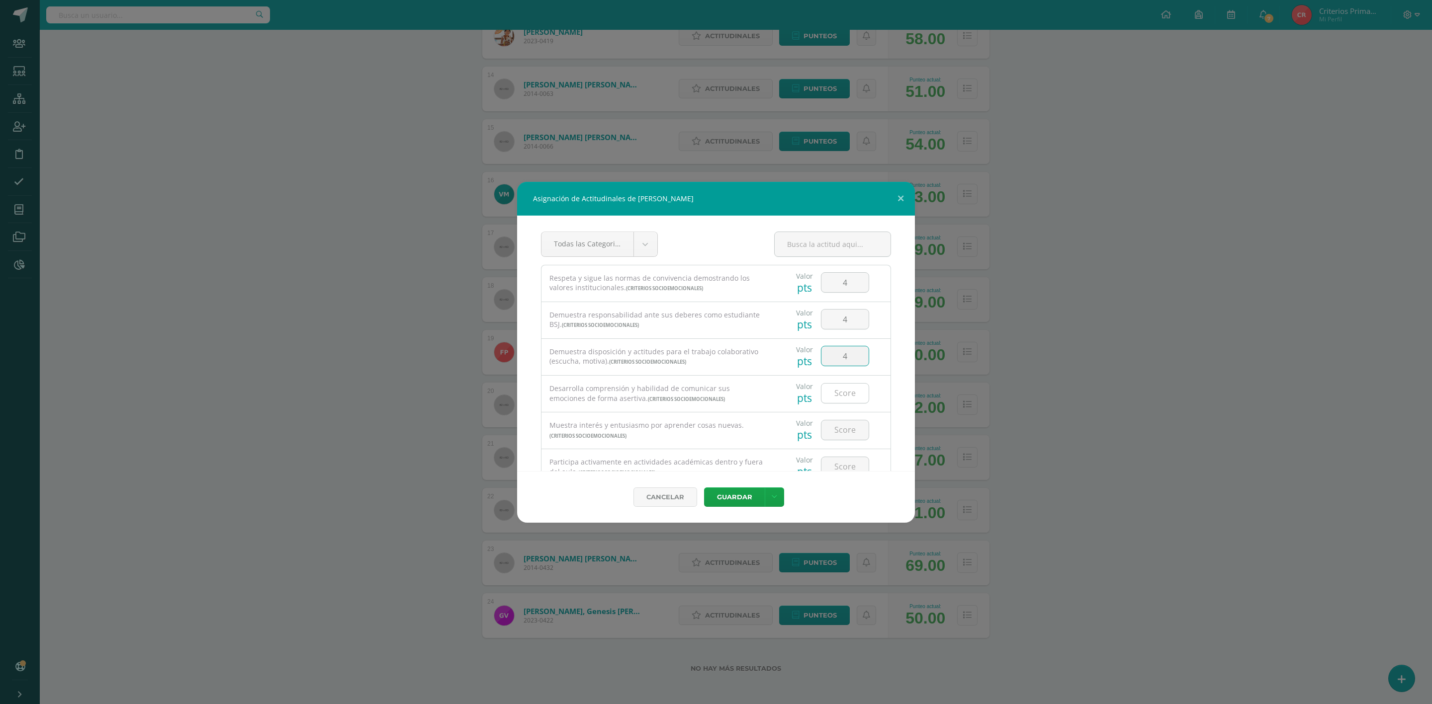
type input "4"
click at [834, 397] on input "number" at bounding box center [844, 393] width 47 height 19
type input "4"
click at [836, 420] on div at bounding box center [845, 430] width 56 height 35
click at [834, 429] on input "number" at bounding box center [844, 430] width 47 height 19
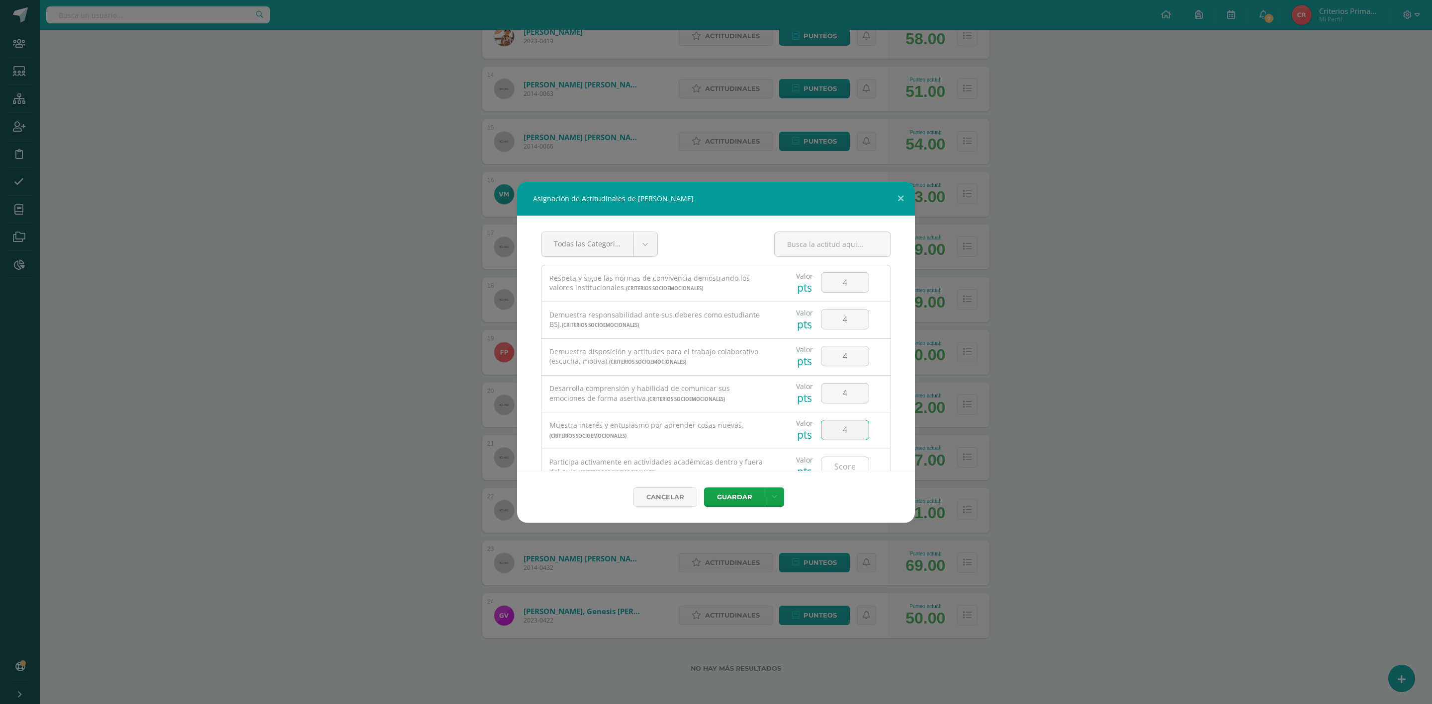
type input "4"
click at [834, 458] on input "number" at bounding box center [844, 466] width 47 height 19
type input "4"
click at [840, 354] on input "number" at bounding box center [844, 352] width 47 height 19
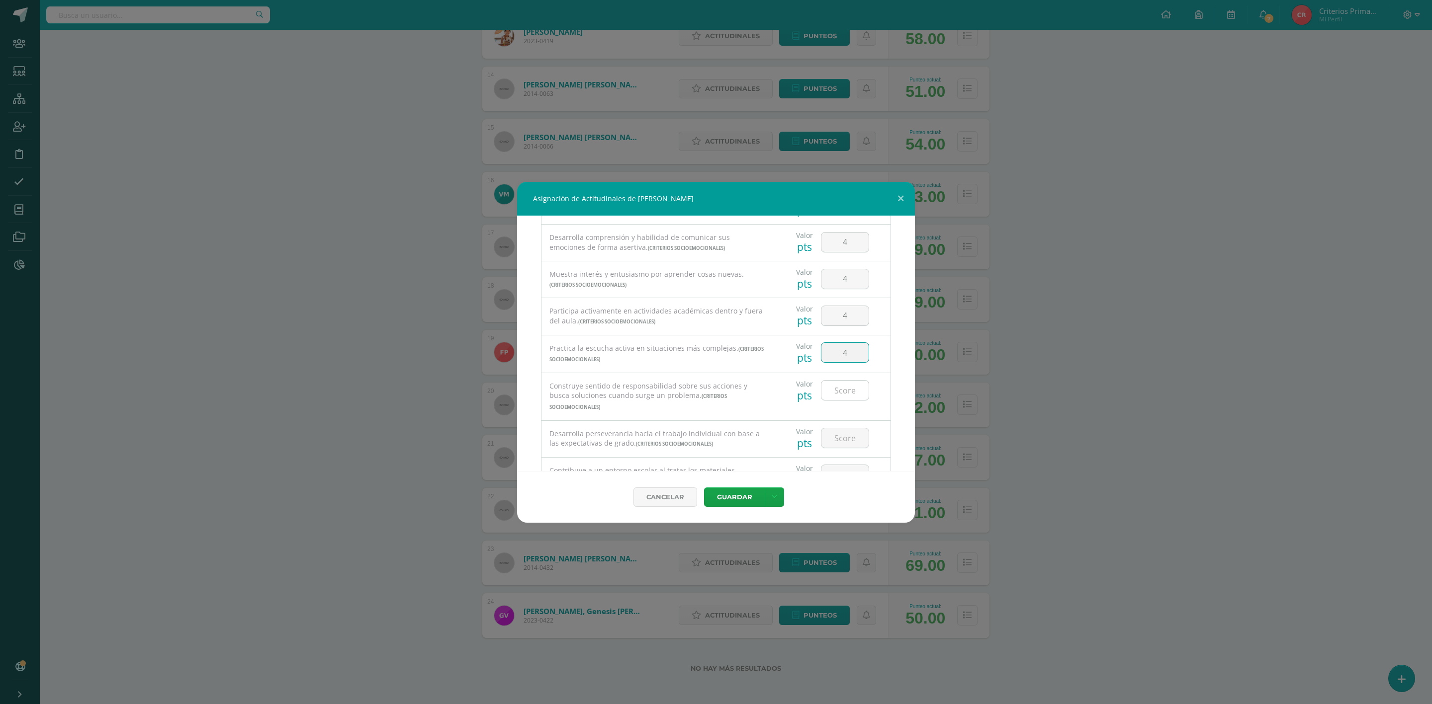
type input "4"
click at [837, 381] on input "number" at bounding box center [844, 390] width 47 height 19
type input "4"
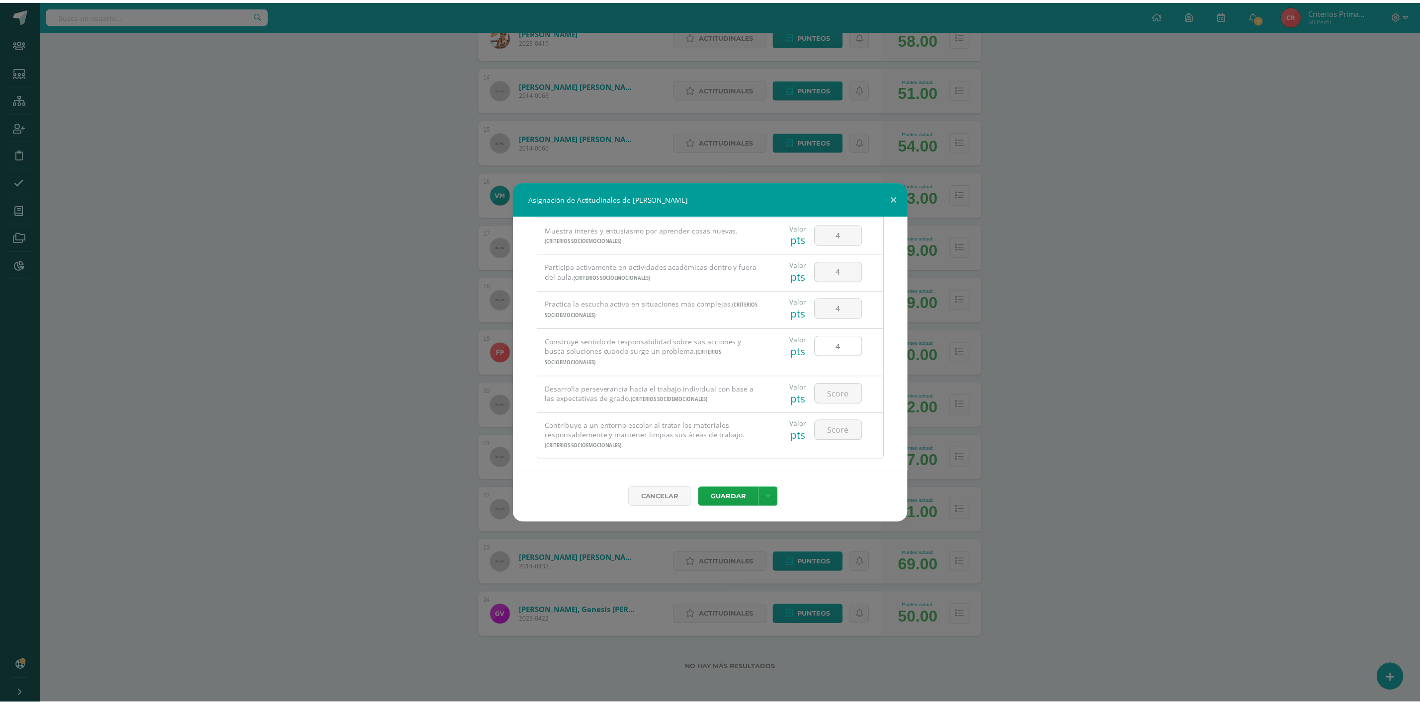
scroll to position [209, 0]
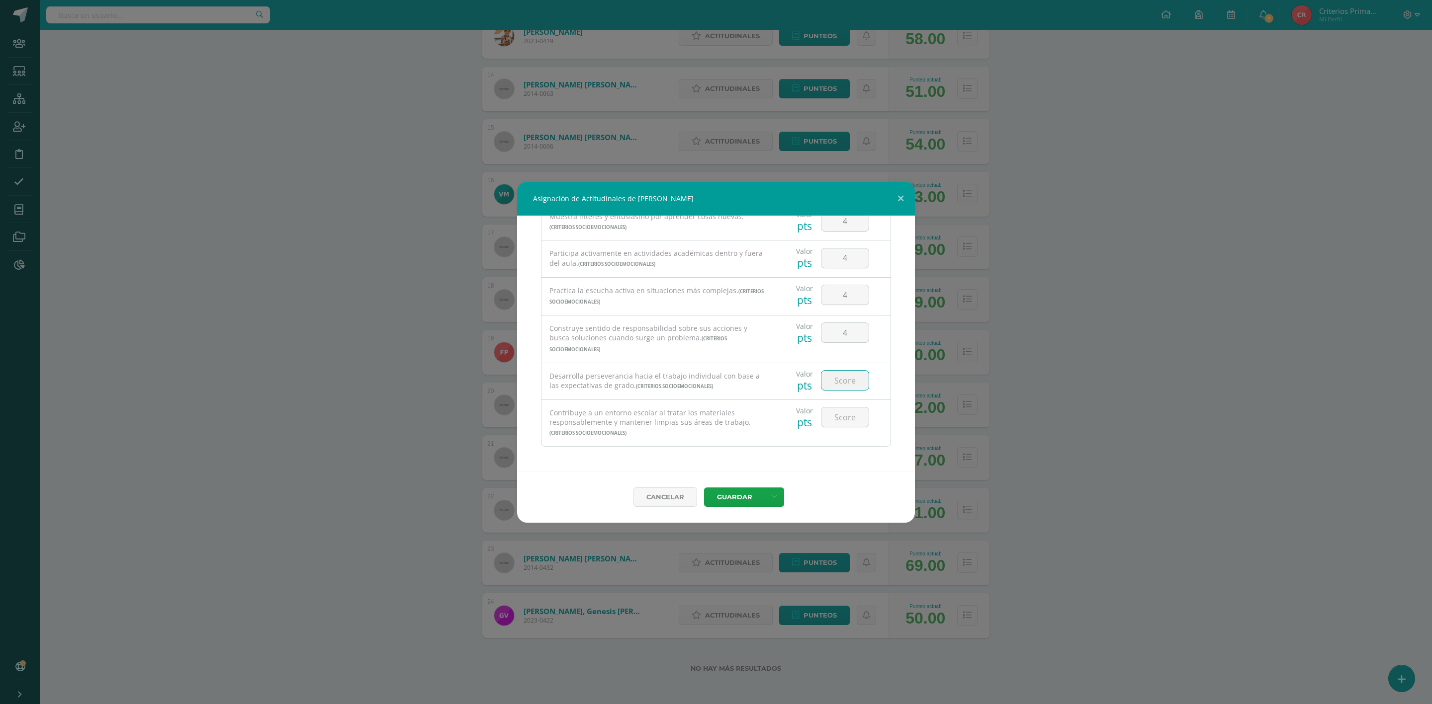
click at [832, 385] on input "number" at bounding box center [844, 380] width 47 height 19
type input "4"
click at [833, 415] on input "number" at bounding box center [844, 417] width 47 height 19
type input "4"
click at [729, 498] on button "Guardar" at bounding box center [734, 497] width 61 height 19
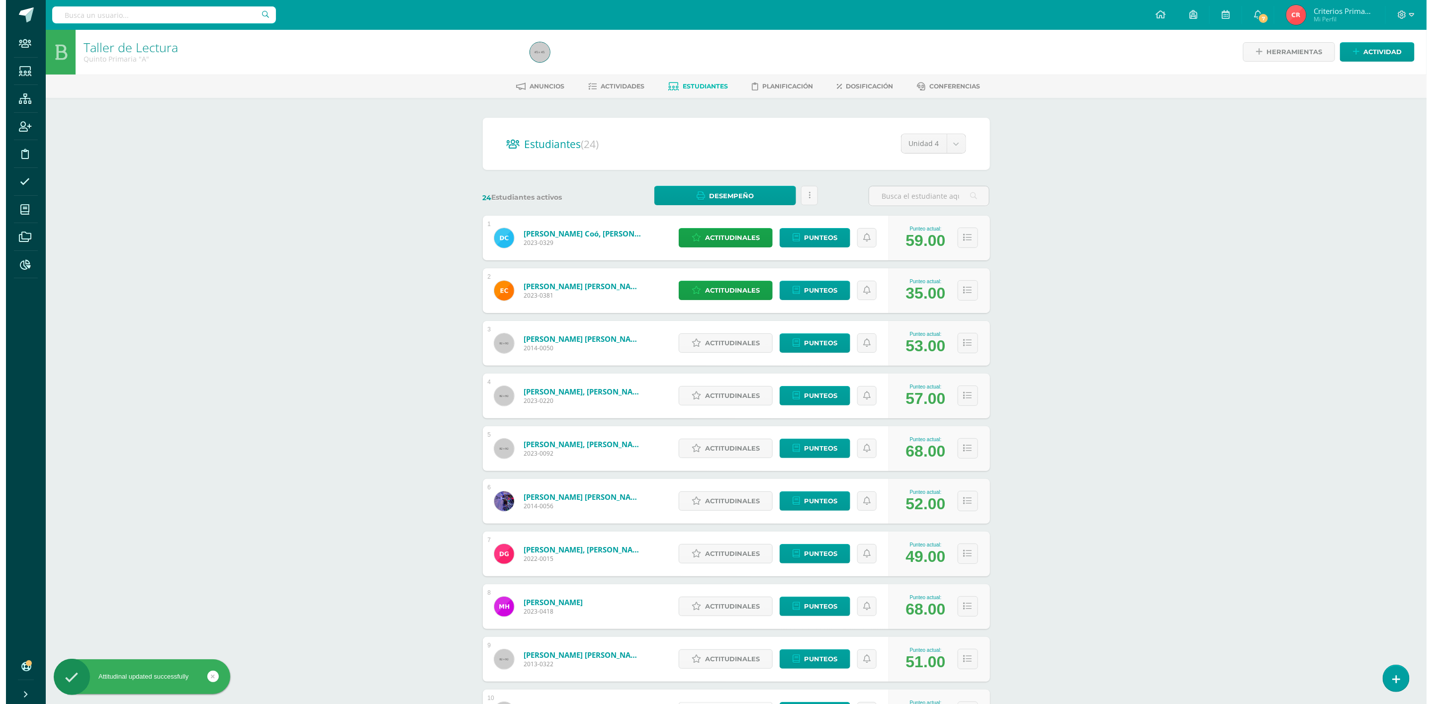
scroll to position [0, 0]
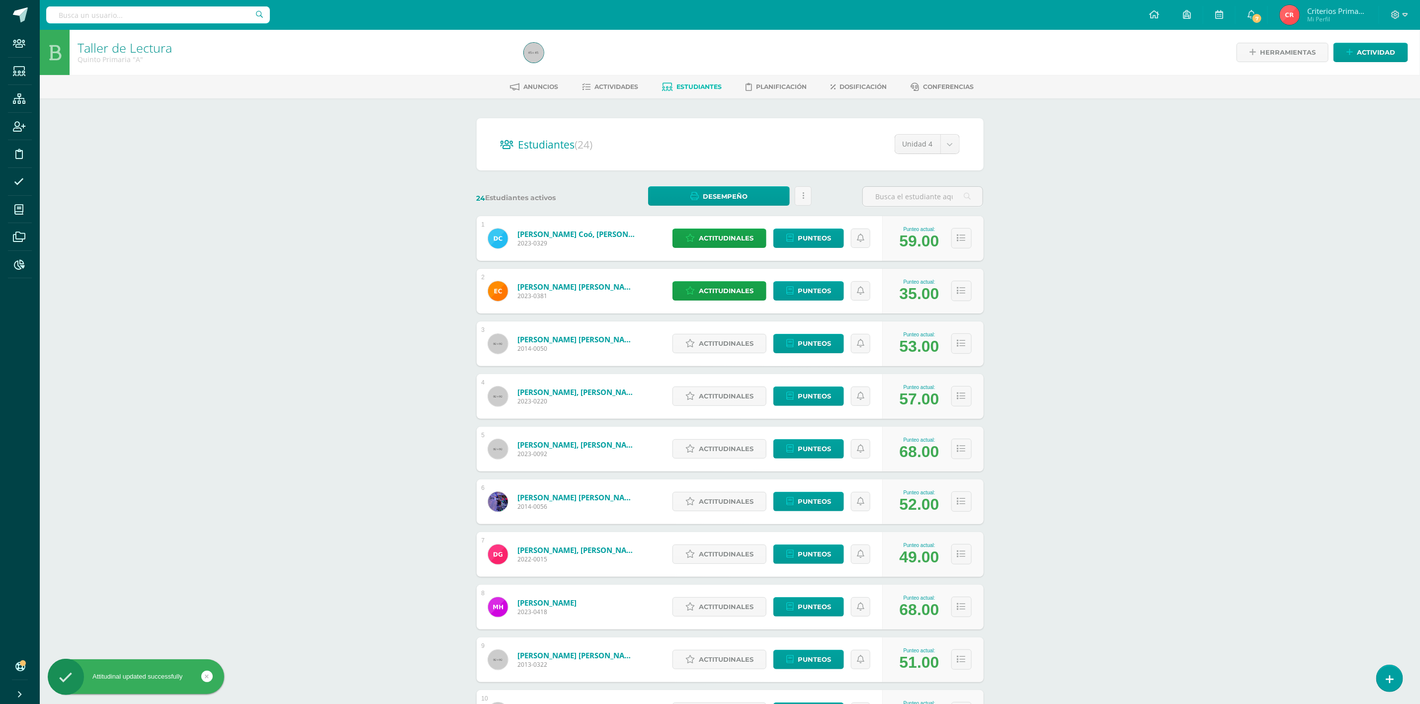
click at [722, 227] on div "Actitudinales Punteos" at bounding box center [775, 238] width 215 height 45
click at [723, 237] on span "Actitudinales" at bounding box center [726, 238] width 55 height 18
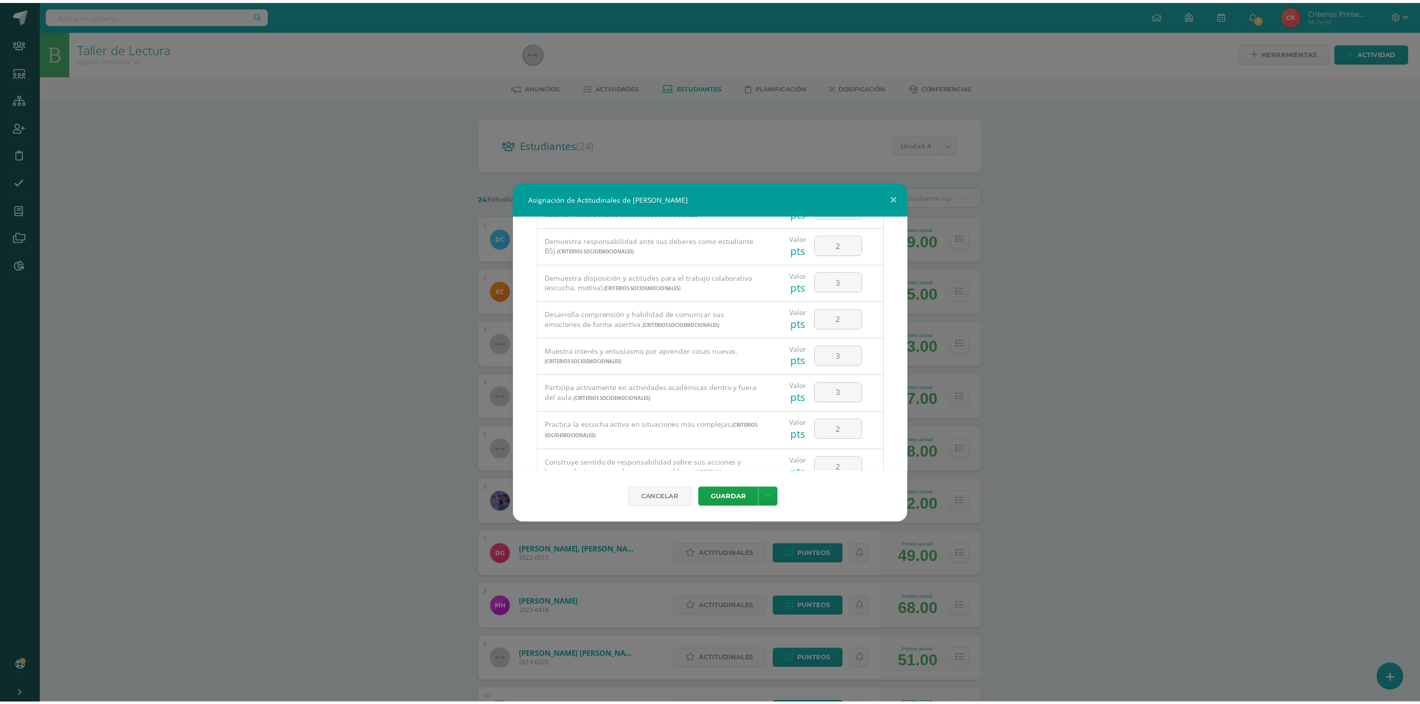
scroll to position [209, 0]
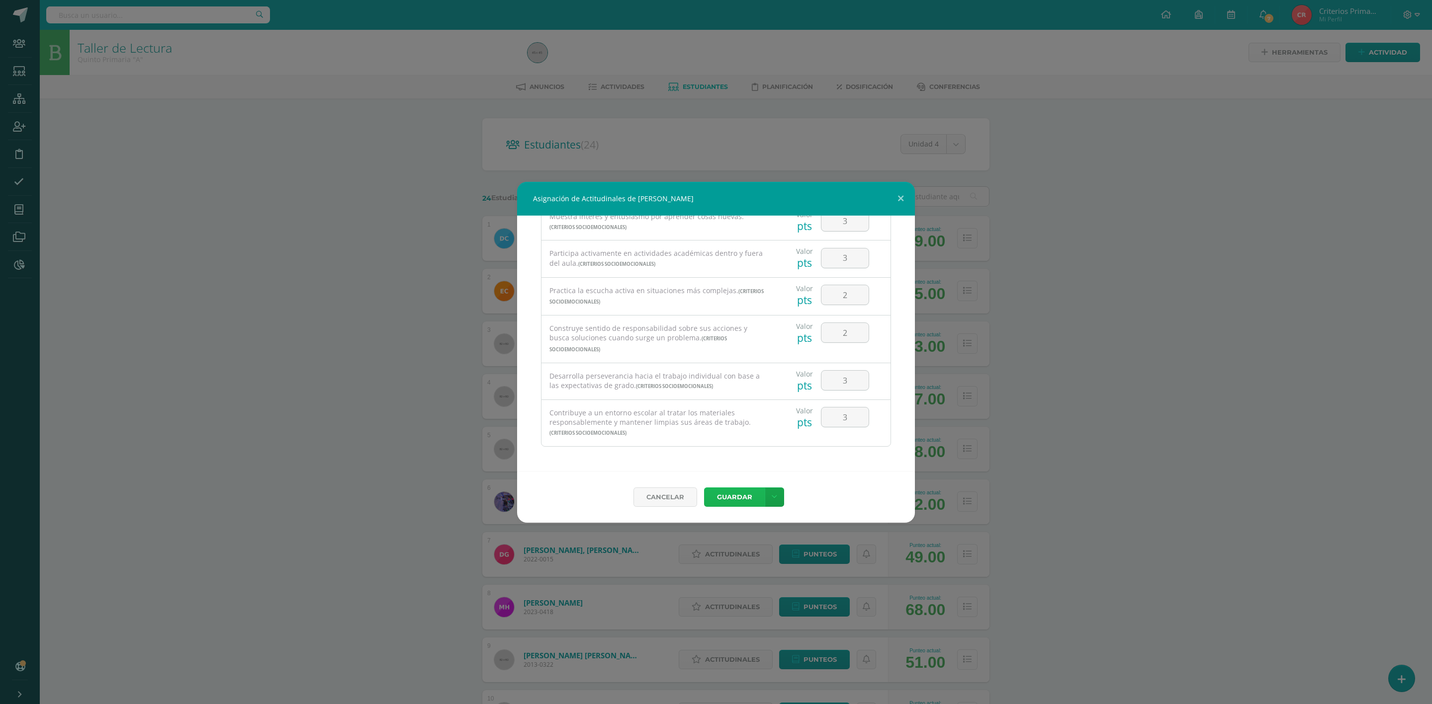
click at [747, 498] on button "Guardar" at bounding box center [734, 497] width 61 height 19
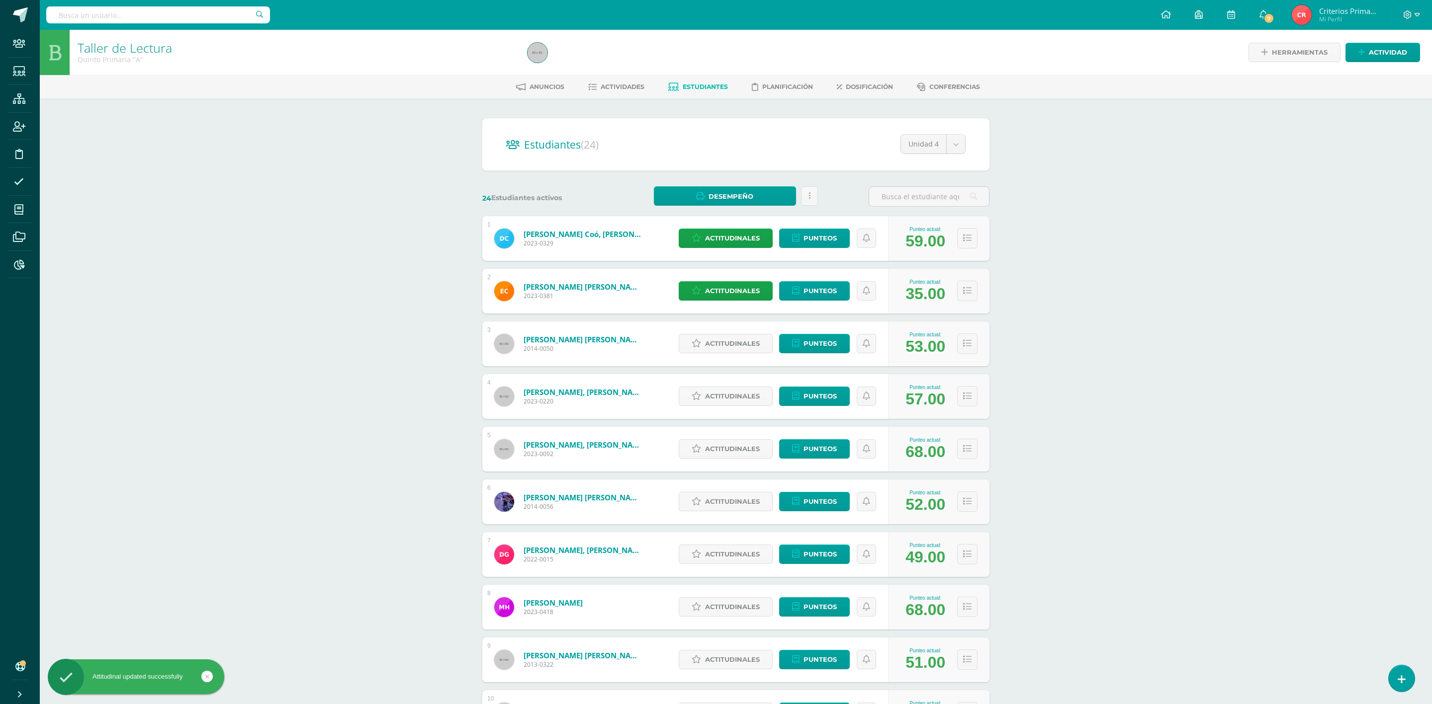
click at [1156, 320] on div "Asignación de Actitudinales de [PERSON_NAME] Todas las Categorias Todas las Cat…" at bounding box center [716, 352] width 1424 height 341
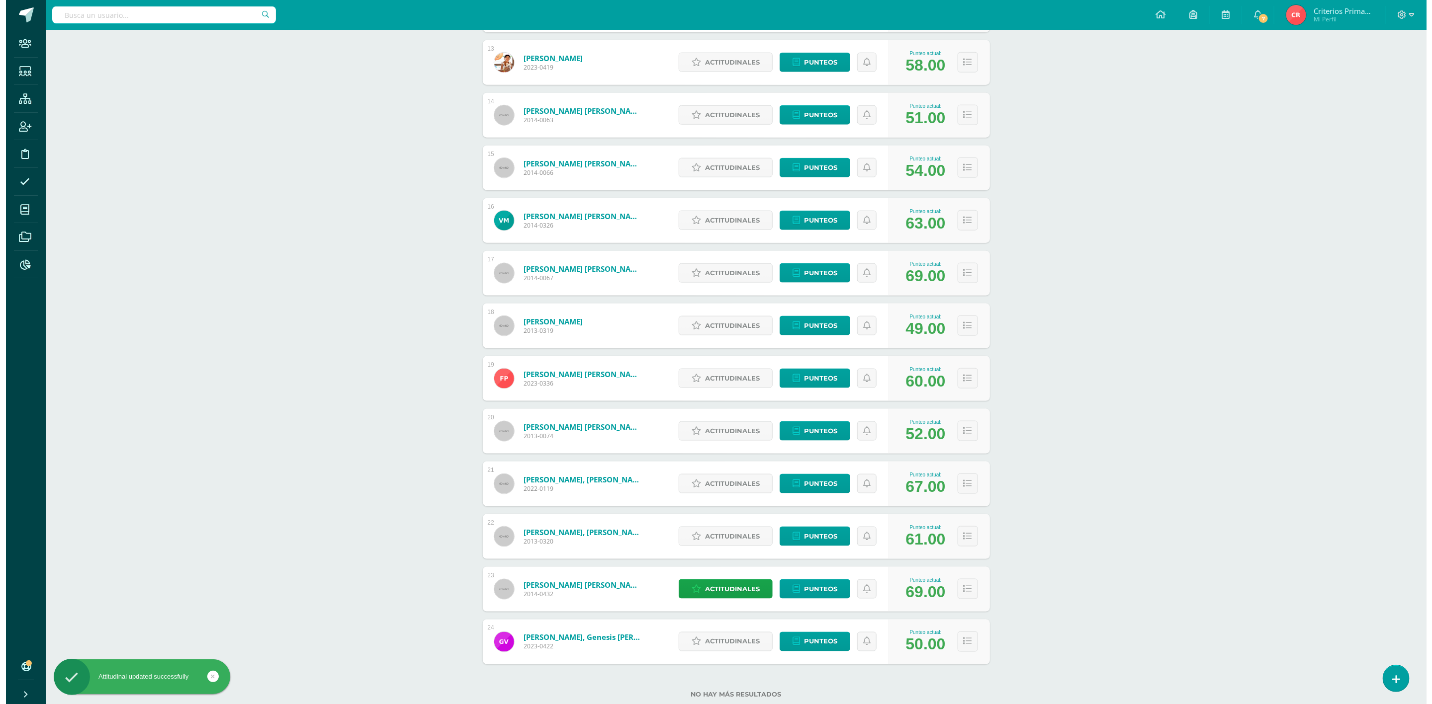
scroll to position [835, 0]
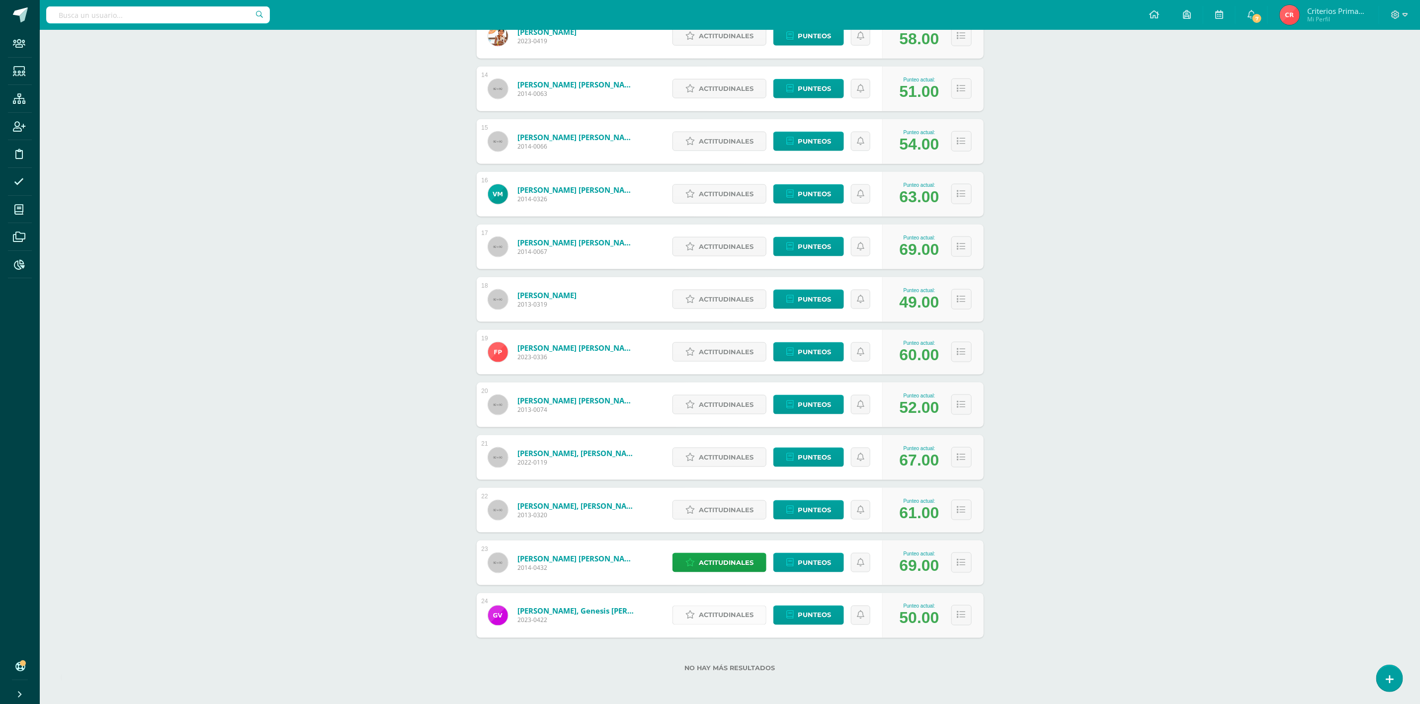
click at [708, 615] on span "Actitudinales" at bounding box center [726, 615] width 55 height 18
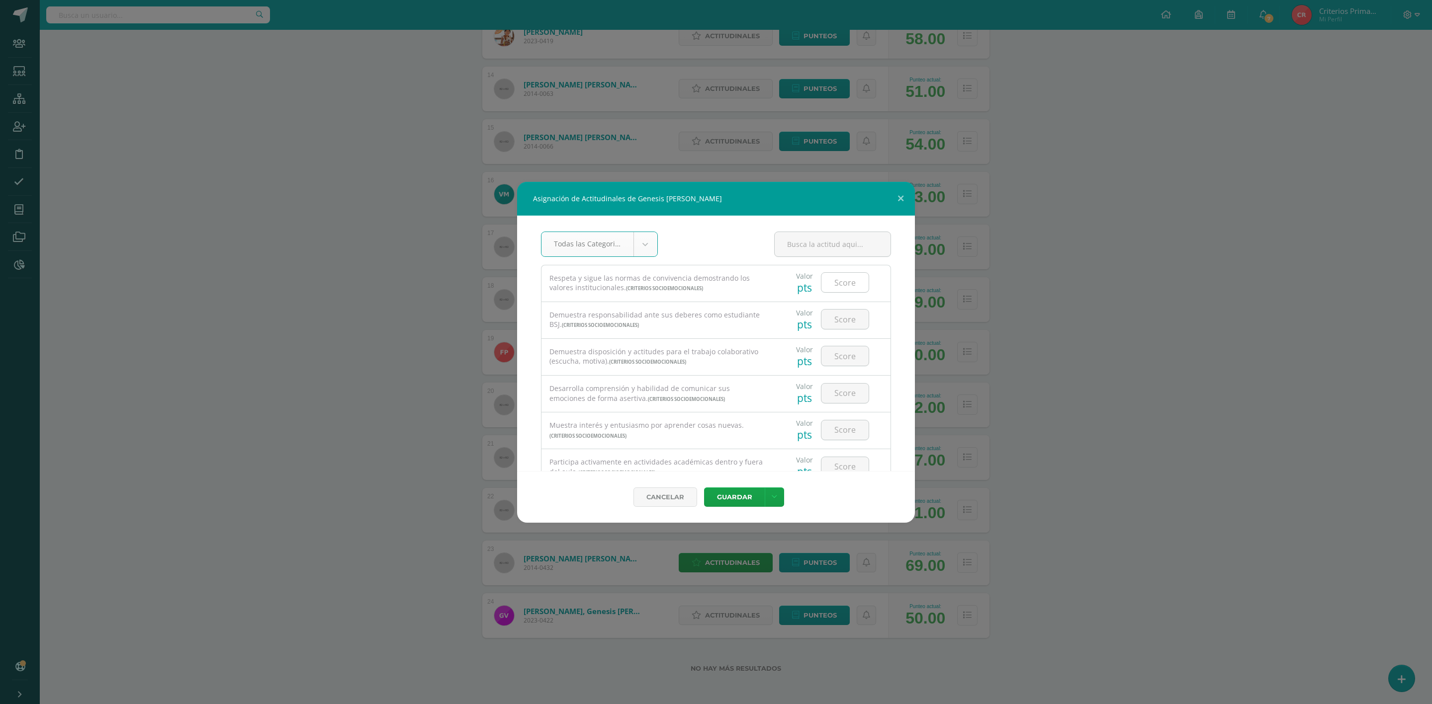
click at [838, 285] on input "number" at bounding box center [844, 282] width 47 height 19
click at [704, 488] on button "Guardar" at bounding box center [734, 497] width 61 height 19
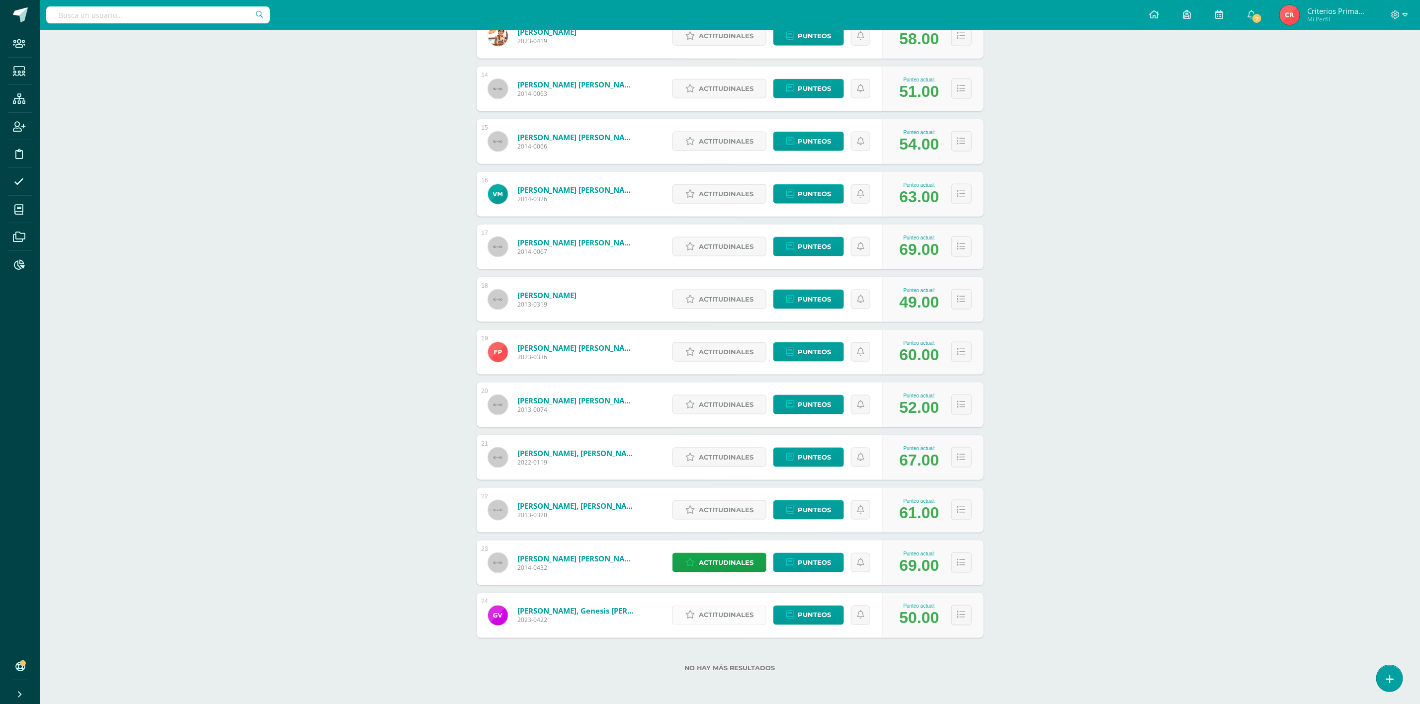
click at [728, 616] on span "Actitudinales" at bounding box center [726, 615] width 55 height 18
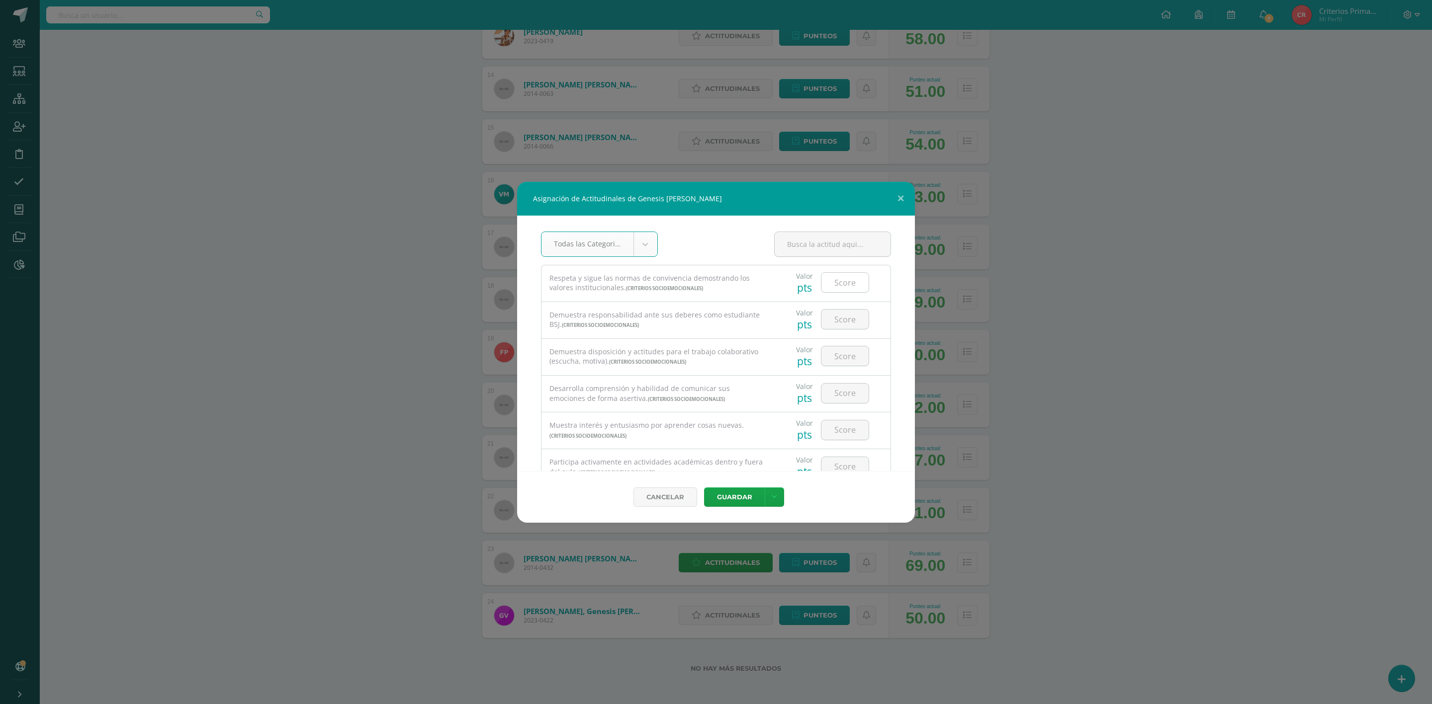
click at [834, 292] on input "number" at bounding box center [844, 282] width 47 height 19
type input "4"
click at [843, 320] on input "number" at bounding box center [844, 319] width 47 height 19
type input "3"
click at [831, 364] on input "number" at bounding box center [844, 355] width 47 height 19
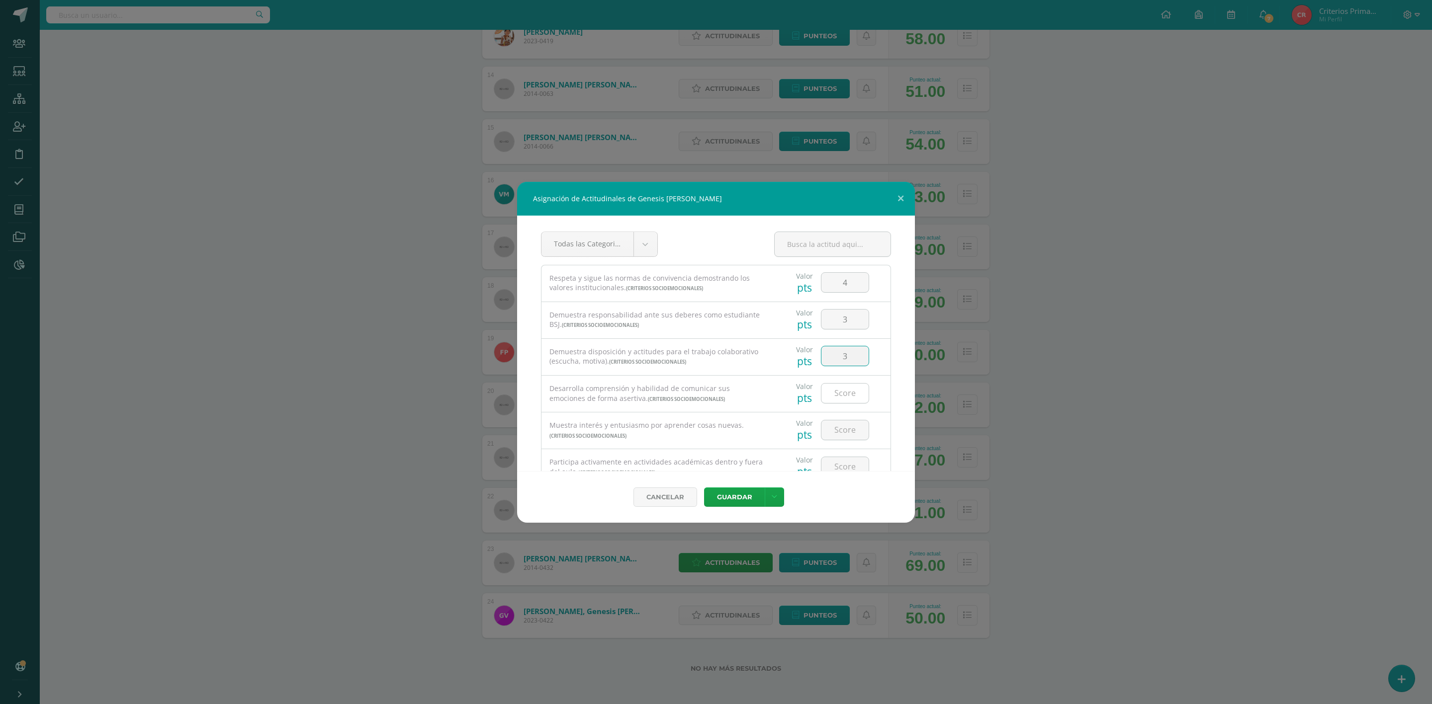
type input "3"
click at [837, 396] on input "number" at bounding box center [844, 393] width 47 height 19
click at [837, 318] on input "number" at bounding box center [844, 318] width 47 height 19
type input "3"
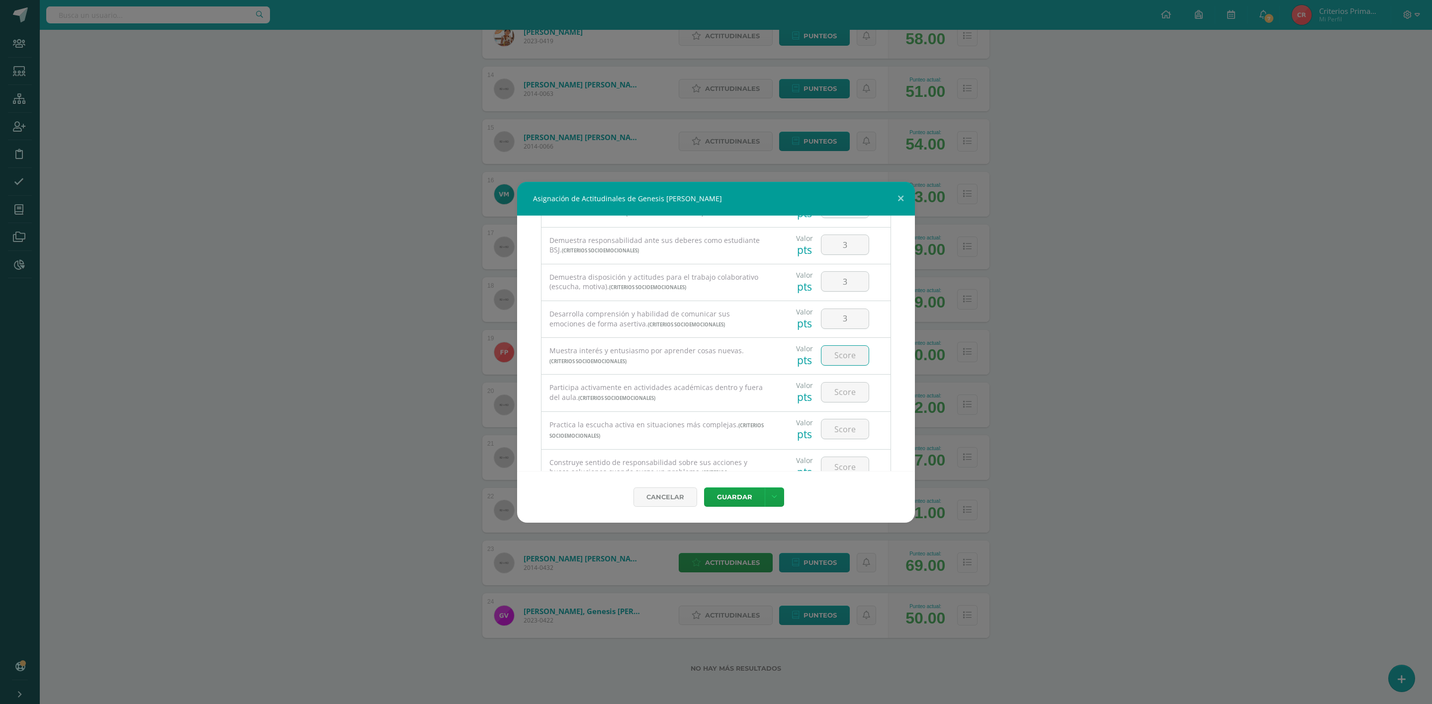
click at [823, 359] on input "number" at bounding box center [844, 355] width 47 height 19
type input "3"
type input "2"
click at [837, 399] on input "number" at bounding box center [844, 392] width 47 height 19
type input "3"
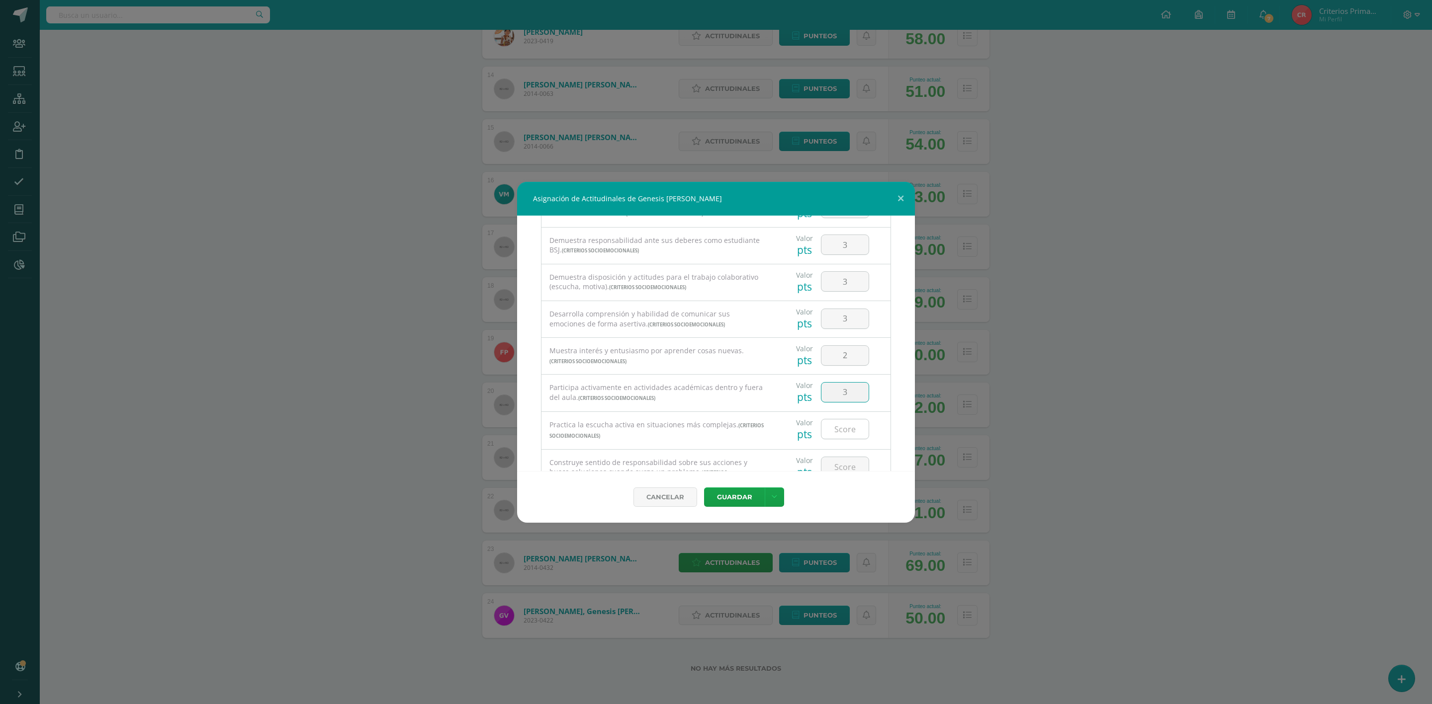
click at [844, 431] on input "number" at bounding box center [844, 429] width 47 height 19
click at [825, 358] on input "number" at bounding box center [844, 354] width 47 height 19
type input "3"
click at [829, 401] on input "number" at bounding box center [844, 392] width 47 height 19
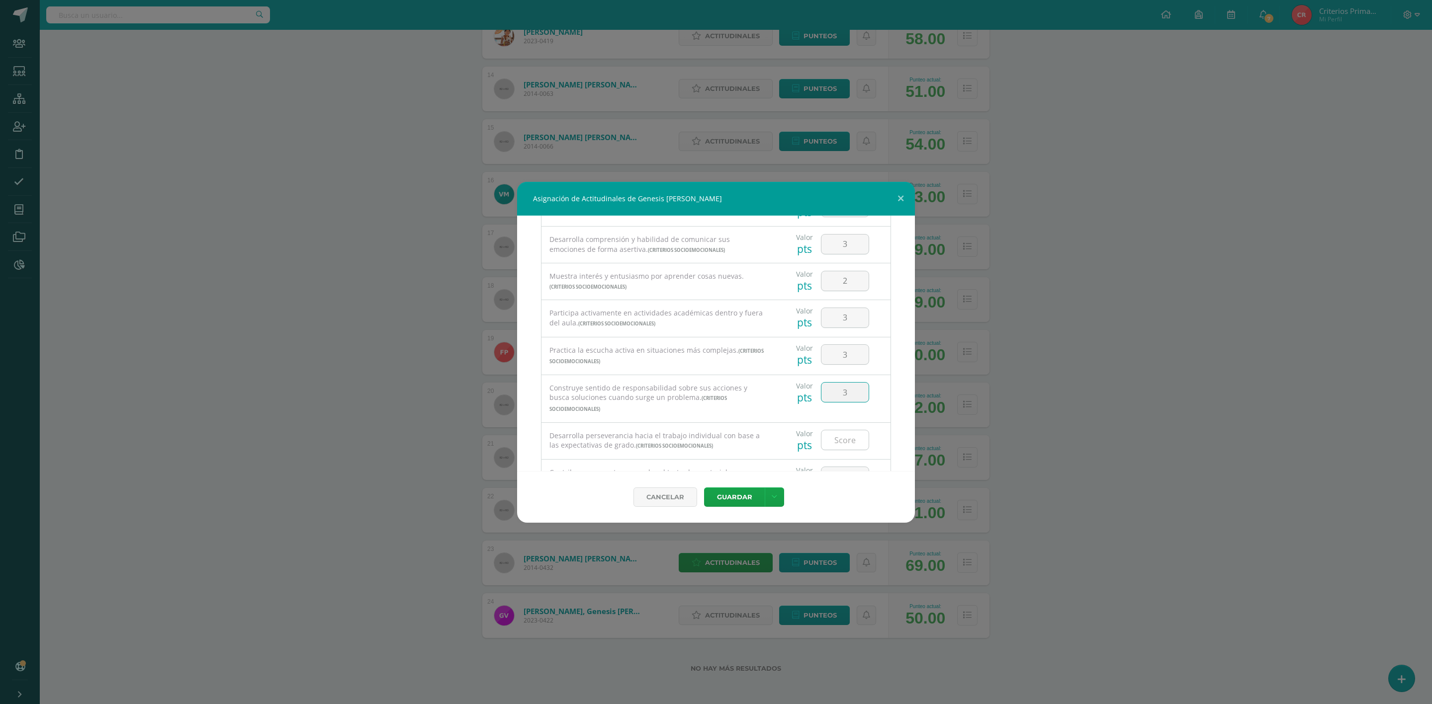
type input "3"
click at [840, 432] on input "number" at bounding box center [844, 439] width 47 height 19
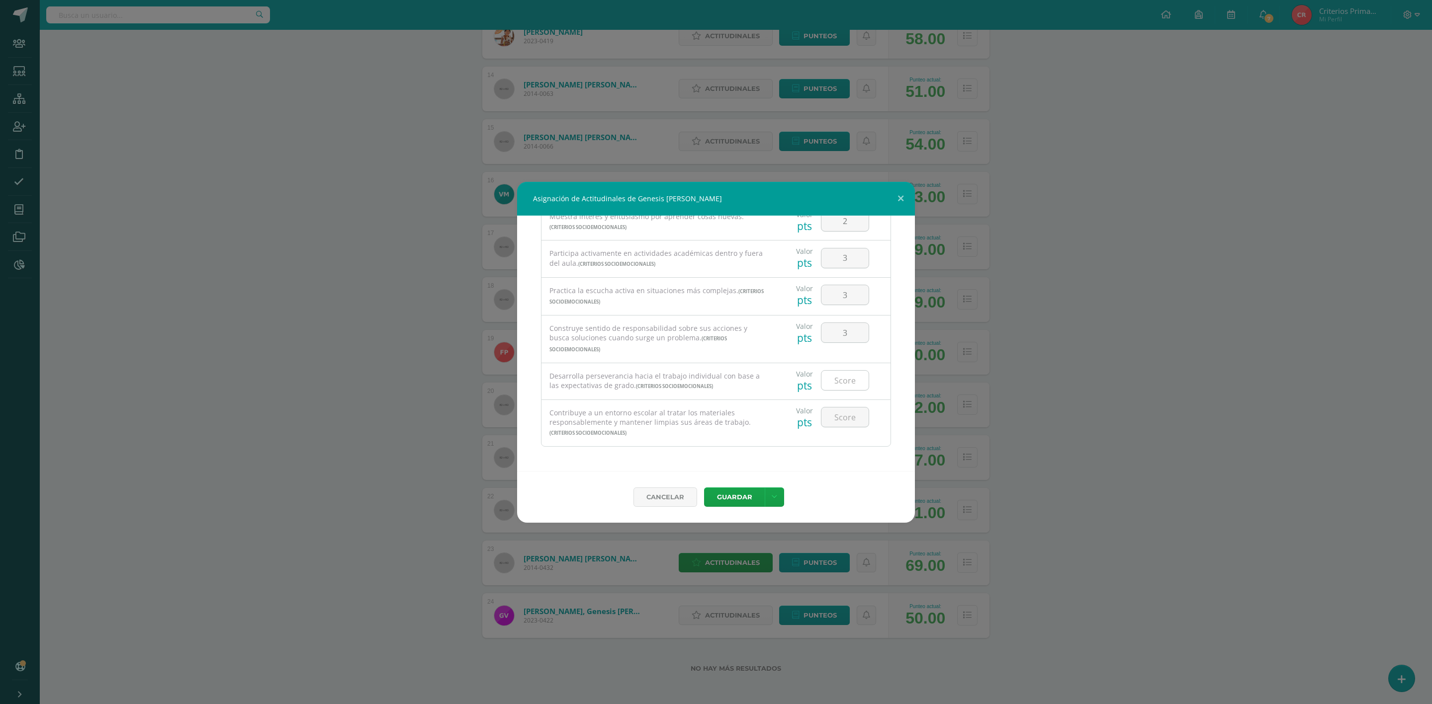
click at [841, 383] on input "number" at bounding box center [844, 380] width 47 height 19
type input "2"
click at [837, 415] on input "number" at bounding box center [844, 417] width 47 height 19
type input "2"
click at [719, 495] on button "Guardar" at bounding box center [734, 497] width 61 height 19
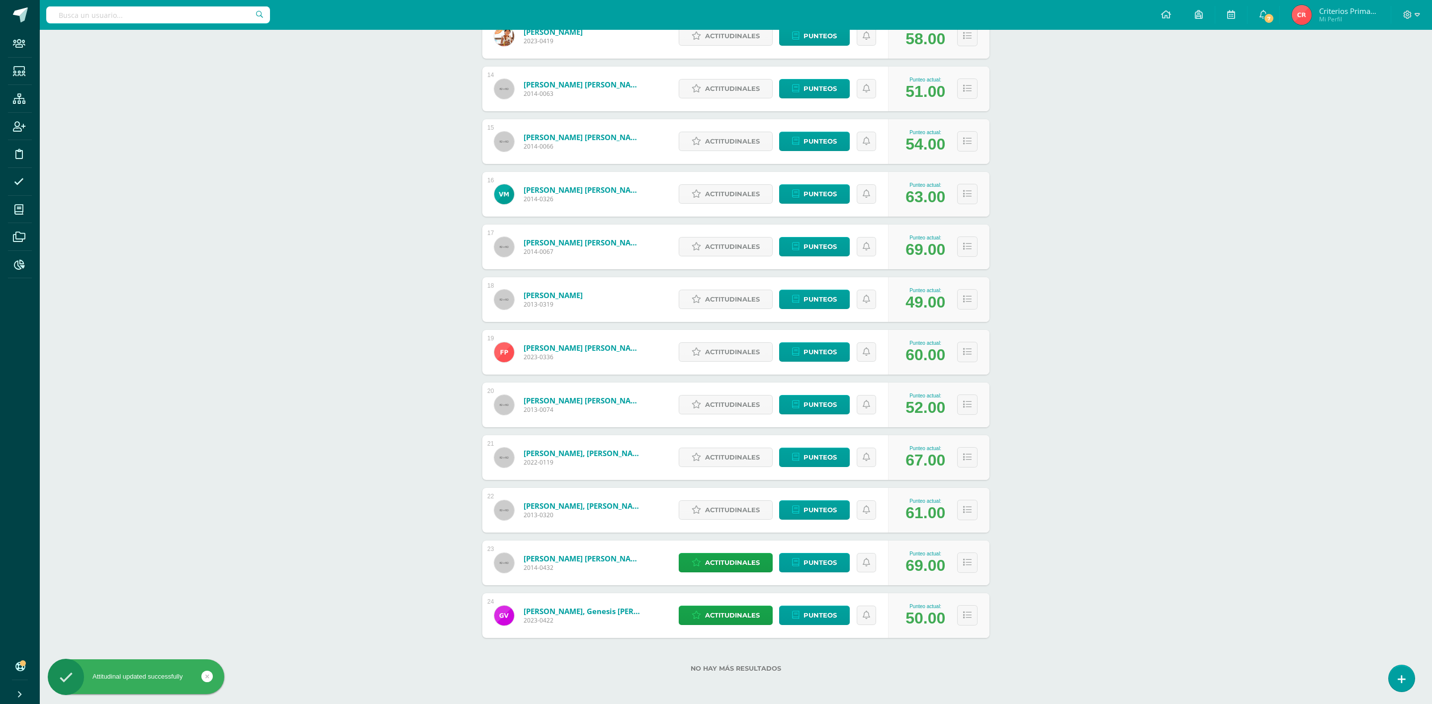
click at [742, 494] on div "Actitudinales Punteos" at bounding box center [781, 510] width 215 height 45
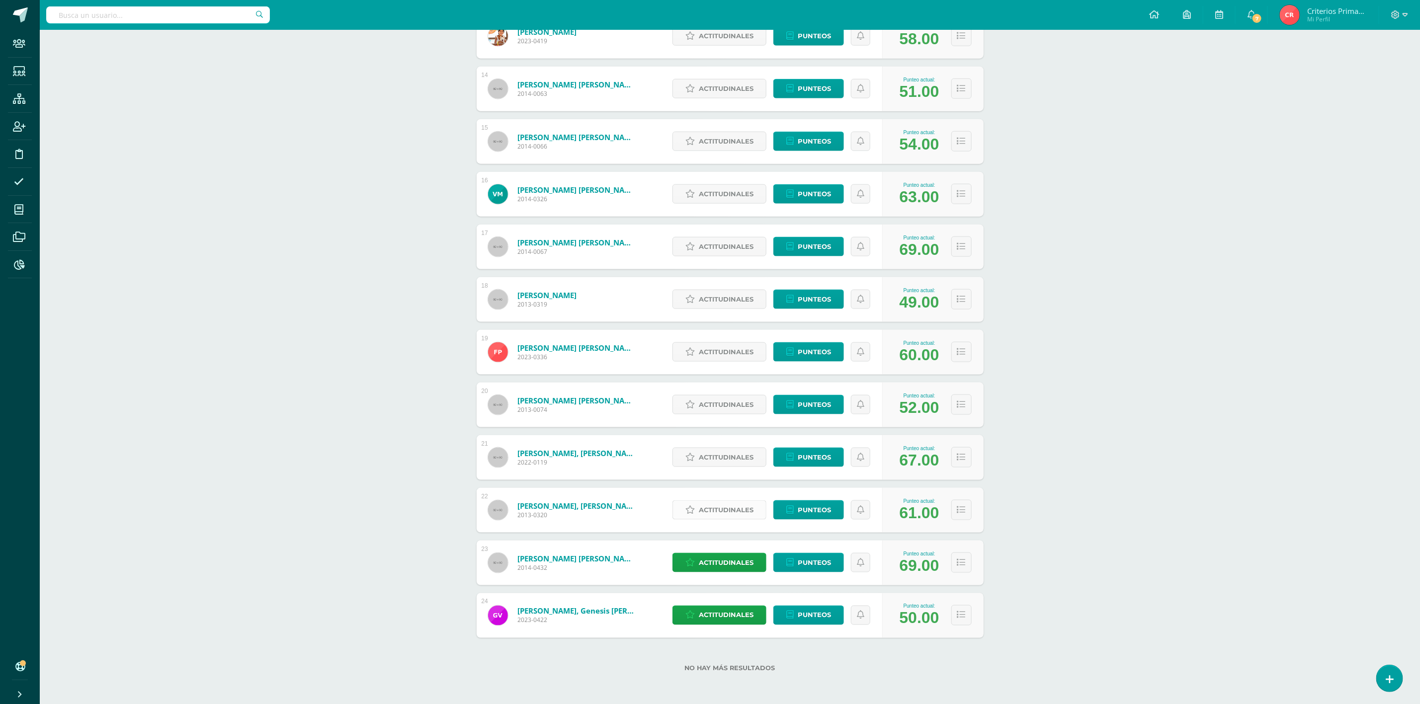
click at [719, 514] on span "Actitudinales" at bounding box center [726, 510] width 55 height 18
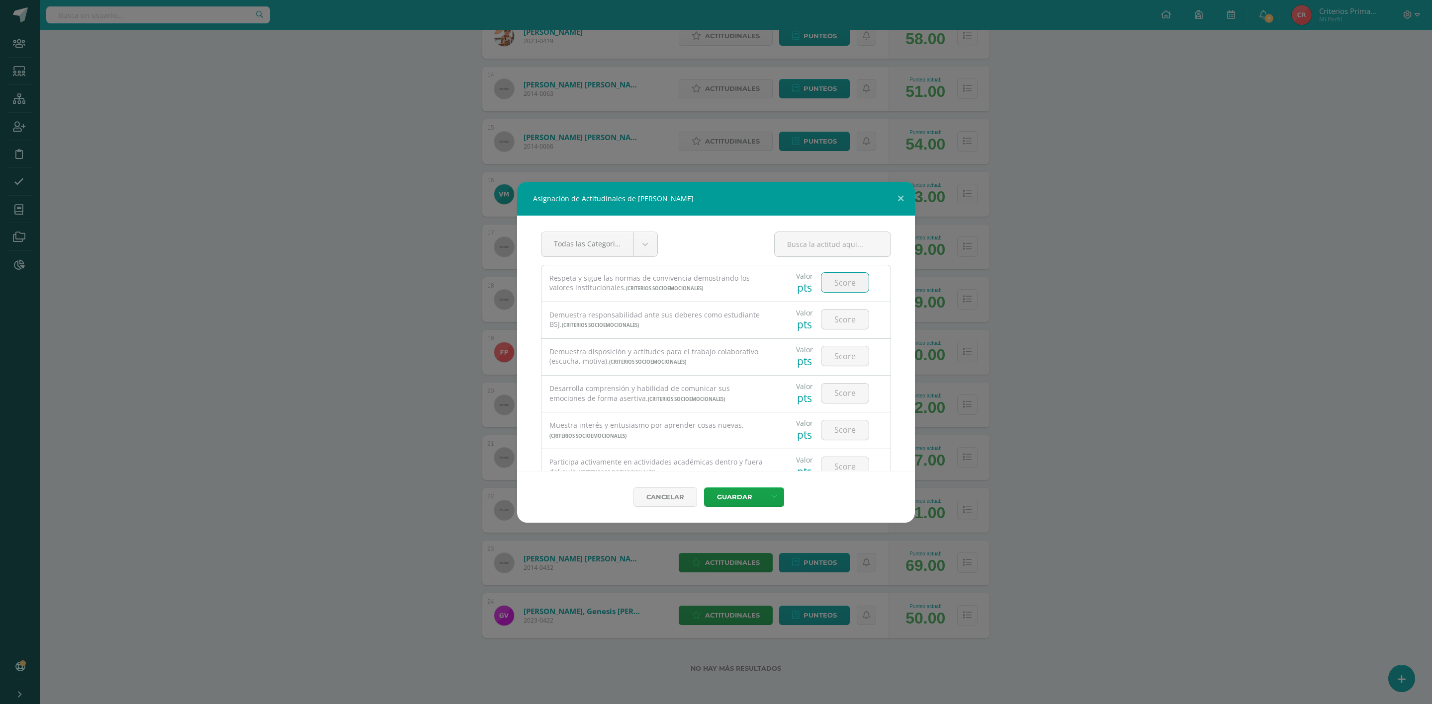
click at [835, 283] on input "number" at bounding box center [844, 282] width 47 height 19
type input "2"
type input "3"
click at [844, 323] on input "number" at bounding box center [844, 319] width 47 height 19
type input "3"
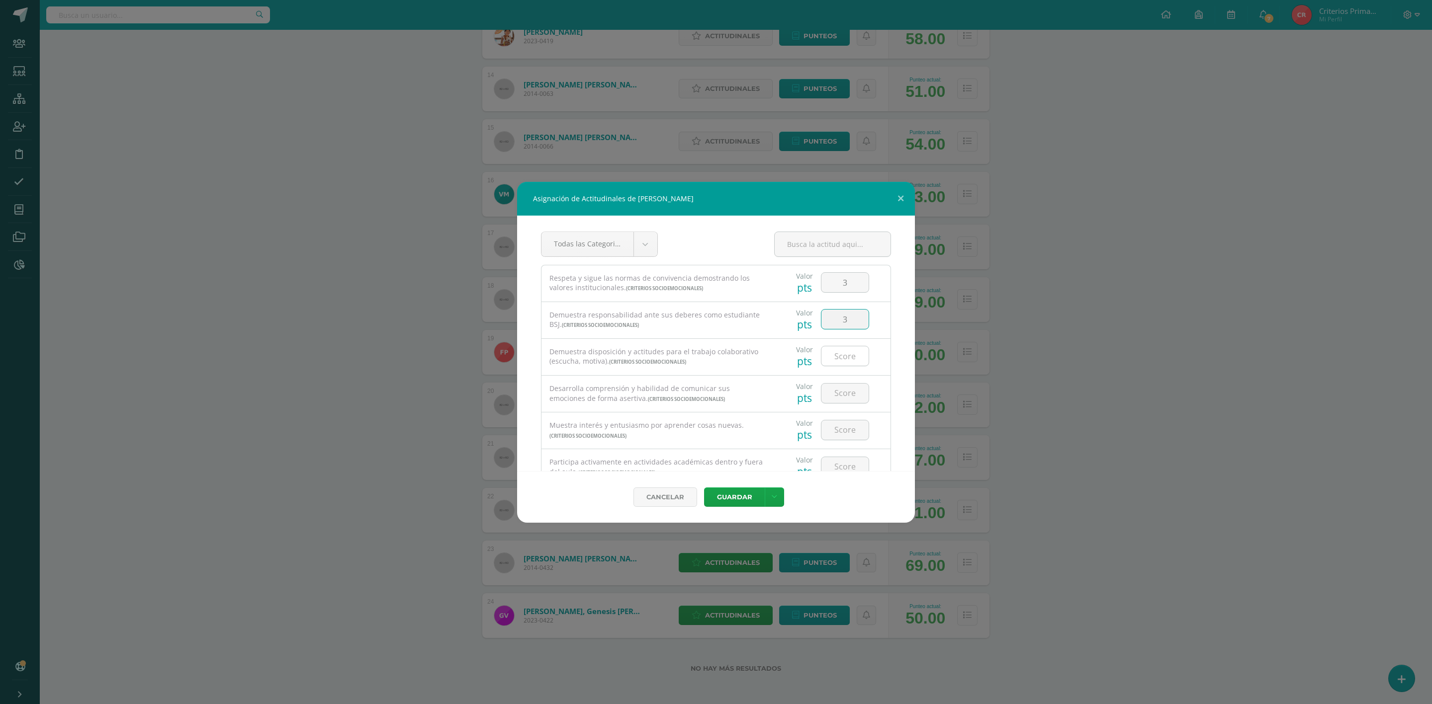
click at [837, 359] on input "number" at bounding box center [844, 355] width 47 height 19
click at [837, 361] on input "number" at bounding box center [844, 355] width 47 height 19
type input "2"
click at [846, 391] on input "number" at bounding box center [844, 393] width 47 height 19
type input "2"
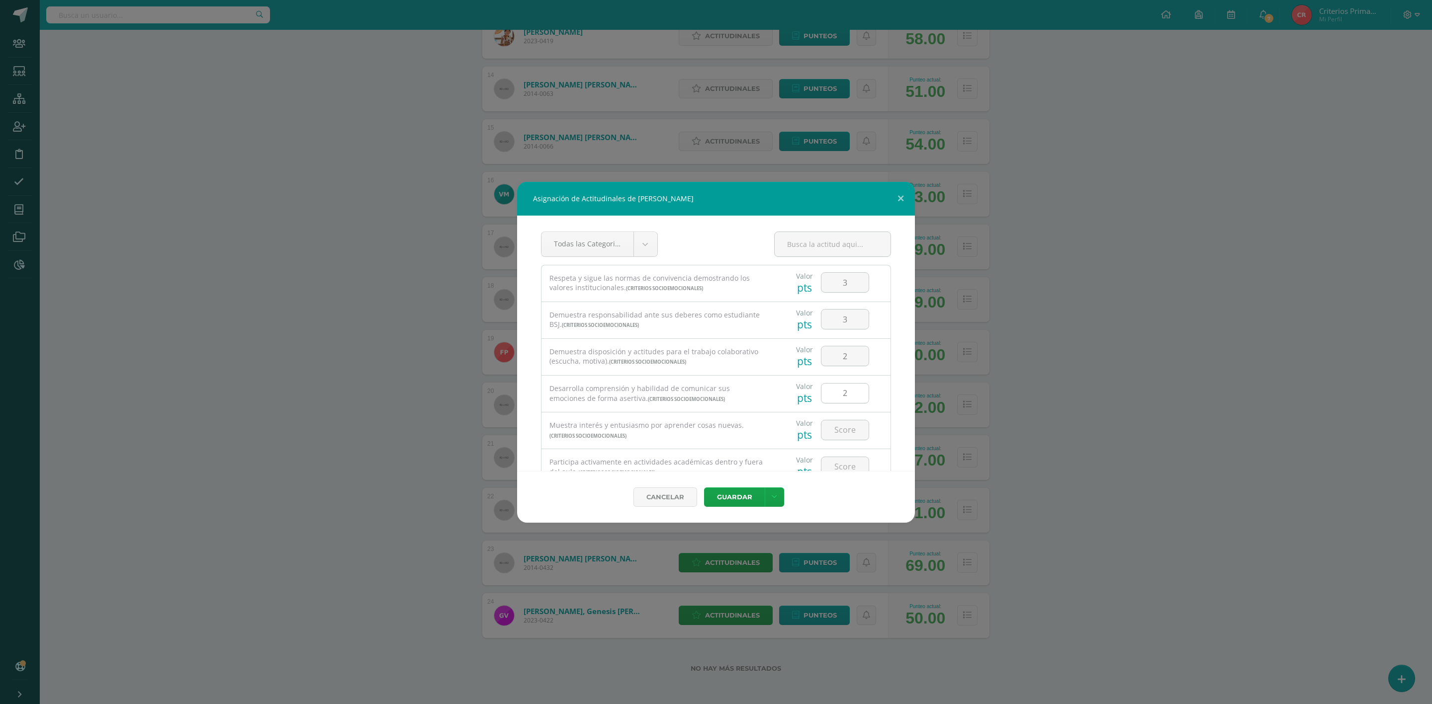
scroll to position [75, 0]
click at [837, 362] on input "number" at bounding box center [844, 355] width 47 height 19
type input "3"
click at [837, 393] on input "number" at bounding box center [844, 392] width 47 height 19
type input "3"
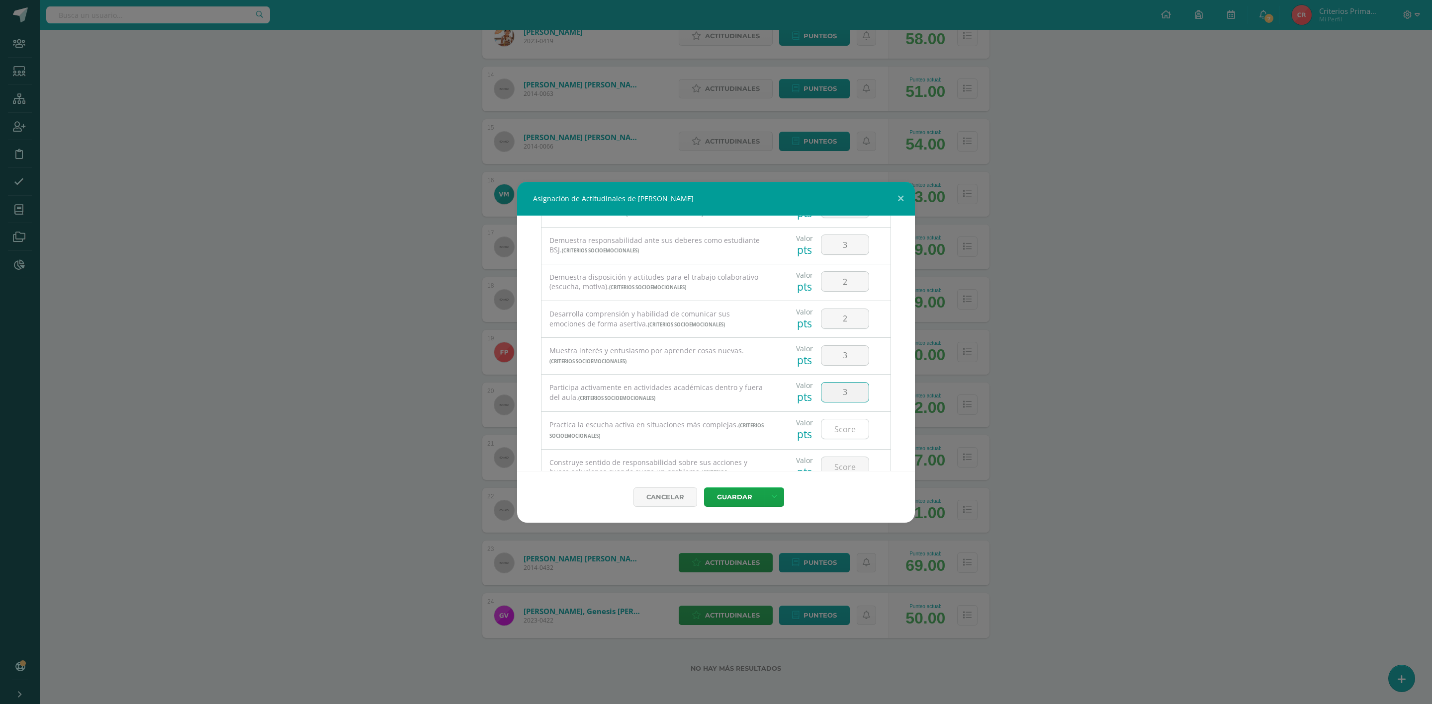
click at [831, 438] on input "number" at bounding box center [844, 429] width 47 height 19
click at [837, 361] on input "number" at bounding box center [844, 354] width 47 height 19
click at [830, 358] on input "number" at bounding box center [844, 354] width 47 height 19
type input "2"
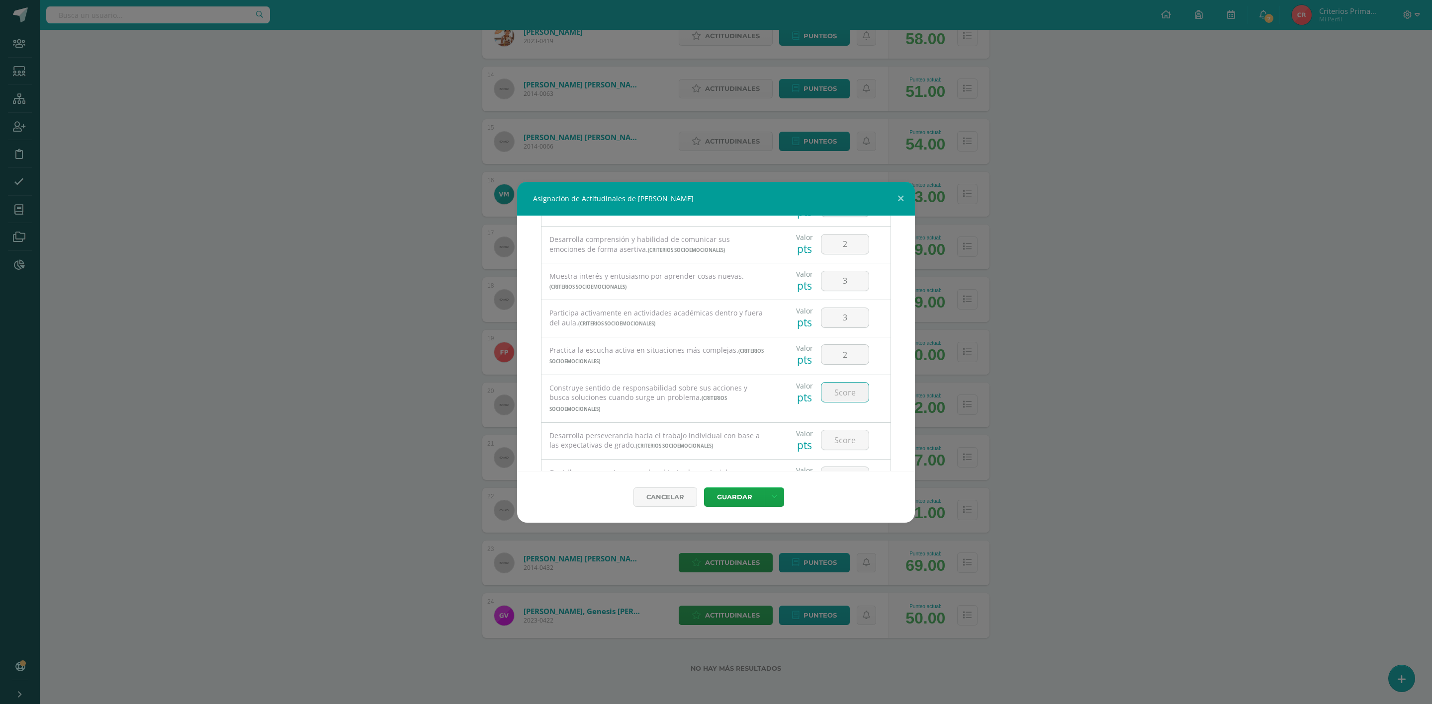
click at [846, 395] on input "number" at bounding box center [844, 392] width 47 height 19
type input "2"
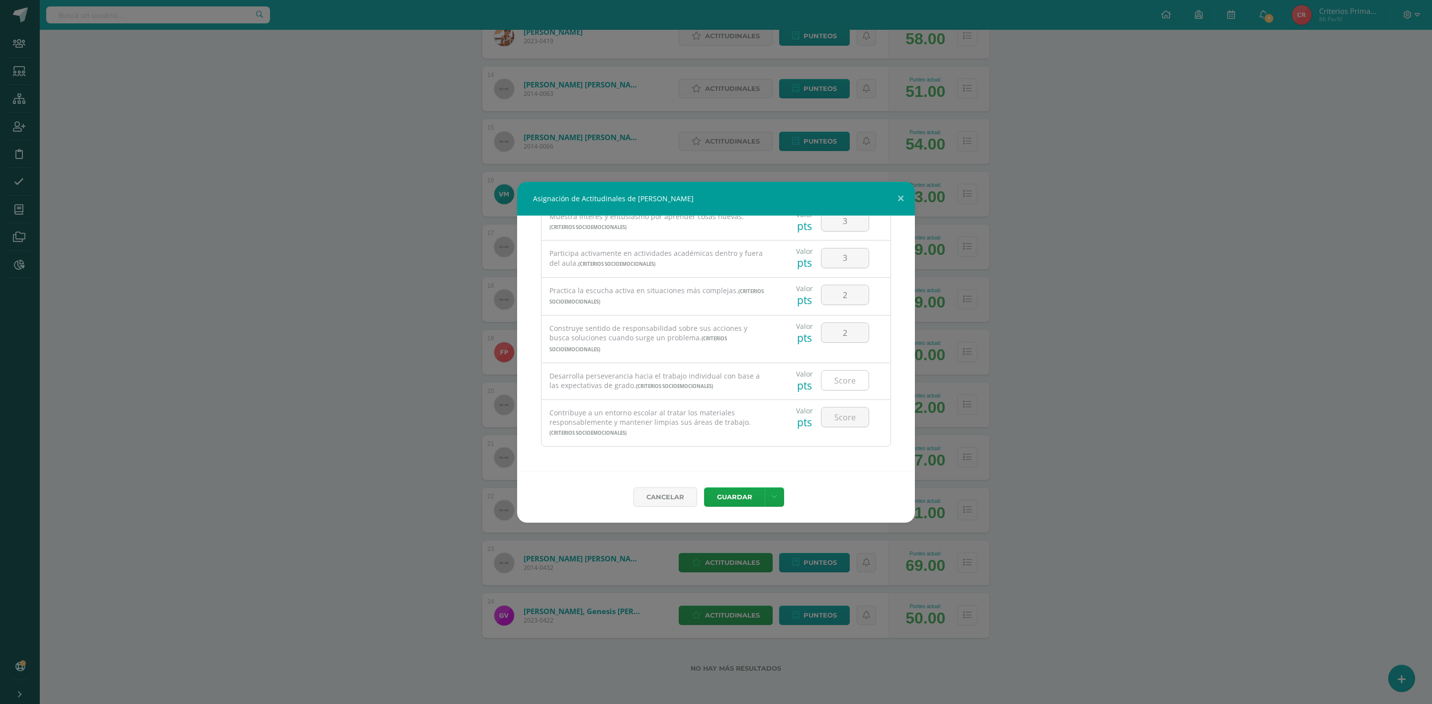
click at [837, 380] on input "number" at bounding box center [844, 380] width 47 height 19
click at [845, 329] on input "2" at bounding box center [844, 332] width 47 height 19
click at [821, 381] on input "number" at bounding box center [844, 380] width 47 height 19
type input "2"
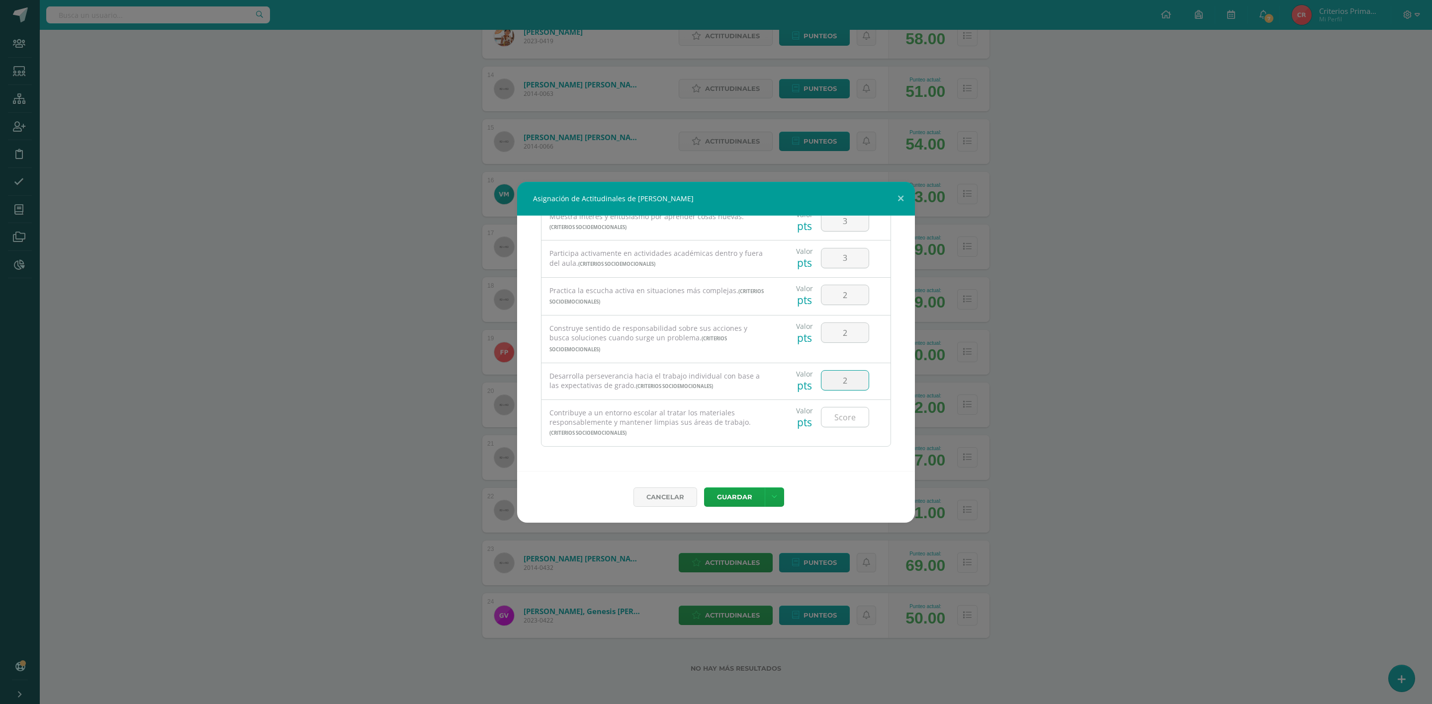
click at [837, 414] on input "number" at bounding box center [844, 417] width 47 height 19
type input "3"
click at [735, 506] on button "Guardar" at bounding box center [734, 497] width 61 height 19
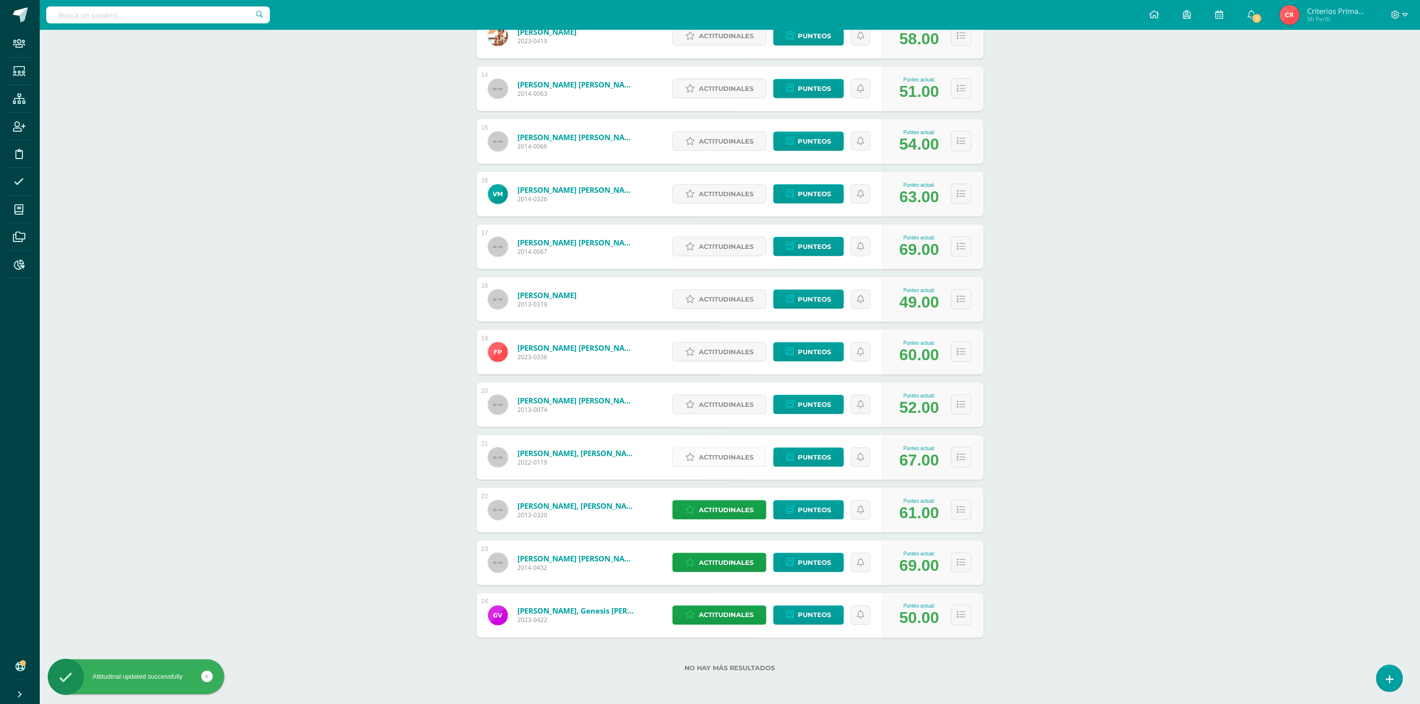
click at [729, 458] on span "Actitudinales" at bounding box center [726, 457] width 55 height 18
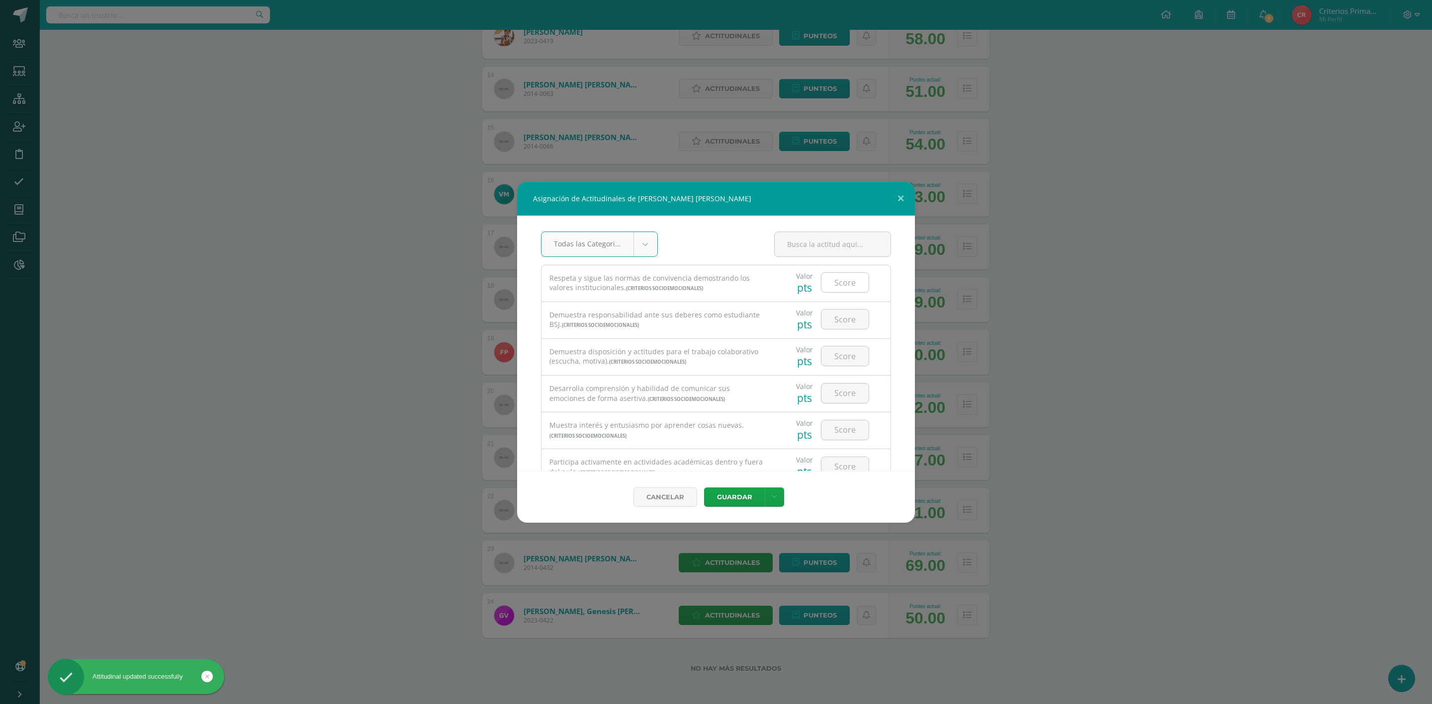
click at [831, 281] on input "number" at bounding box center [844, 282] width 47 height 19
type input "4"
click at [834, 320] on input "number" at bounding box center [844, 319] width 47 height 19
type input "4"
click at [843, 360] on input "number" at bounding box center [844, 355] width 47 height 19
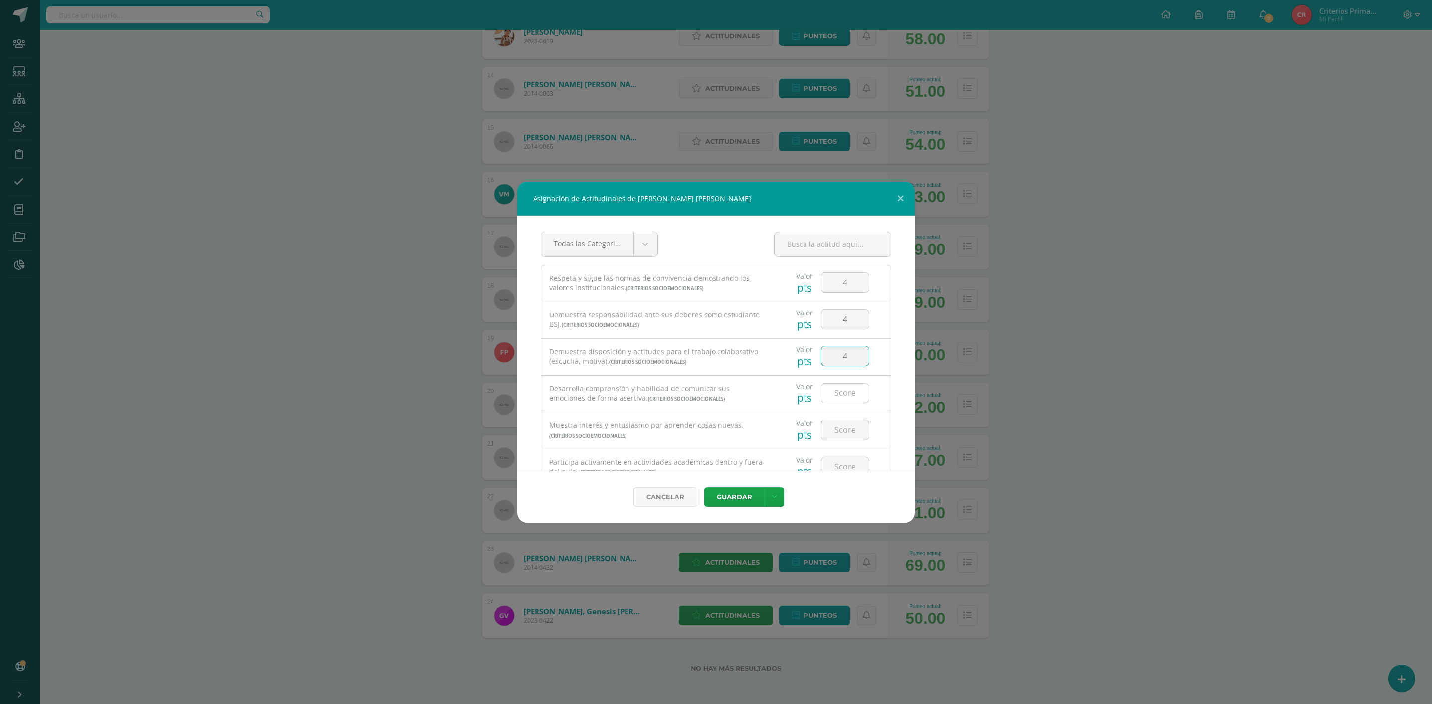
type input "4"
click at [831, 394] on input "number" at bounding box center [844, 393] width 47 height 19
type input "4"
click at [837, 278] on input "number" at bounding box center [844, 280] width 47 height 19
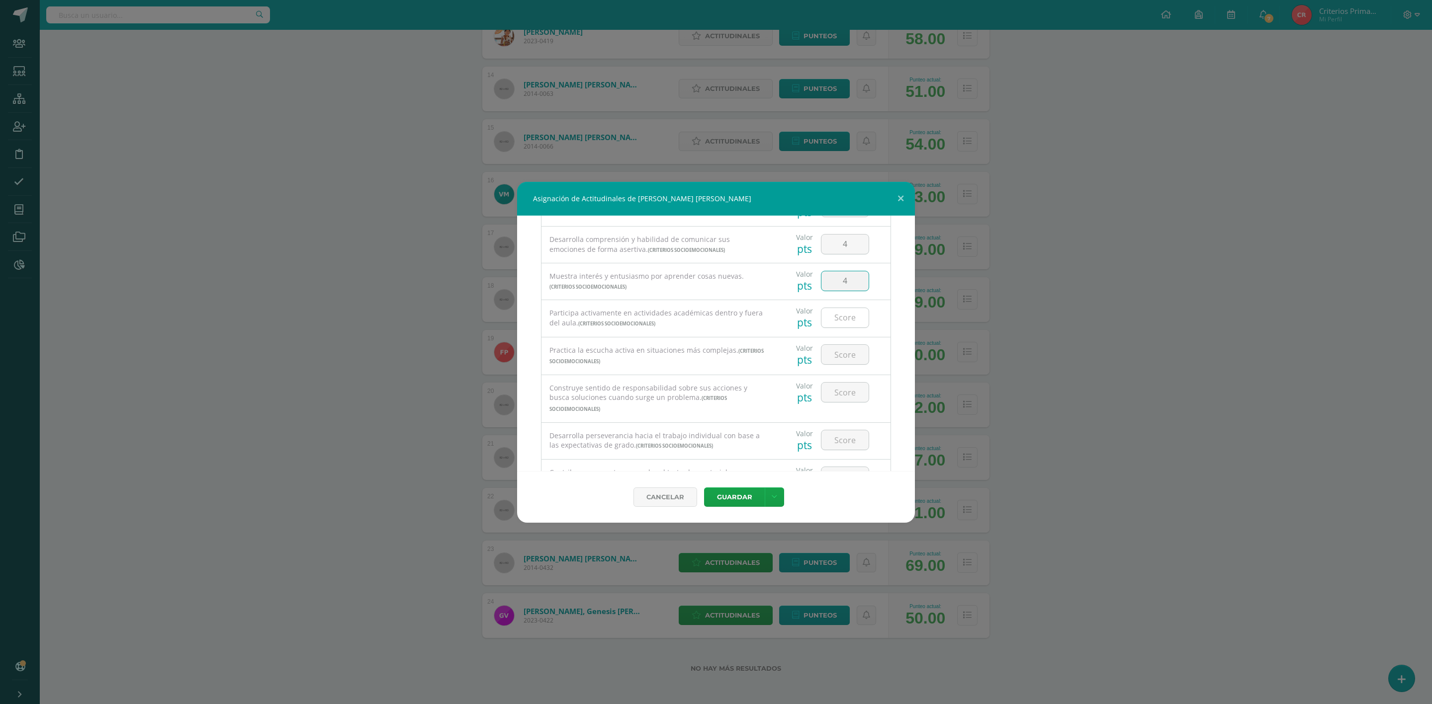
type input "4"
click at [837, 315] on input "number" at bounding box center [844, 317] width 47 height 19
type input "4"
click at [831, 362] on input "number" at bounding box center [844, 354] width 47 height 19
type input "4"
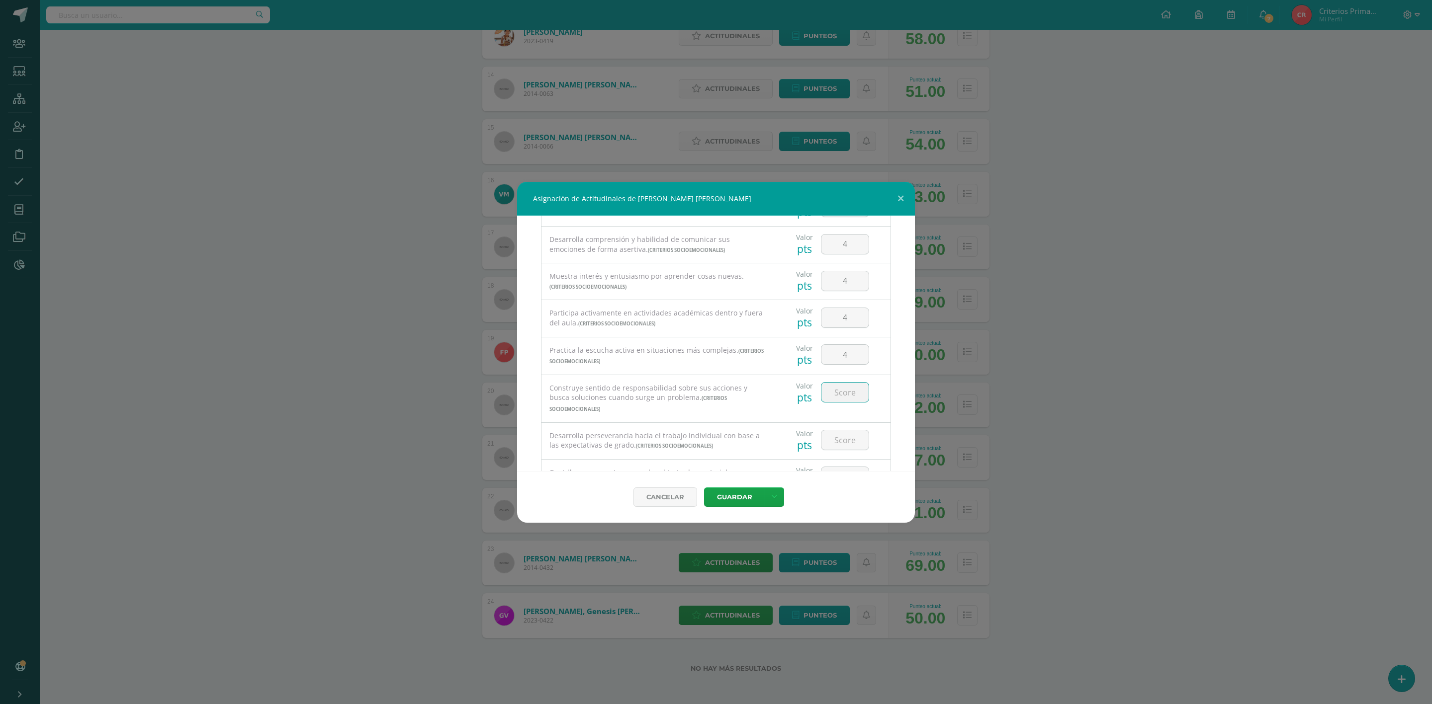
click at [829, 385] on input "number" at bounding box center [844, 392] width 47 height 19
type input "4"
click at [832, 441] on input "number" at bounding box center [844, 439] width 47 height 19
type input "4"
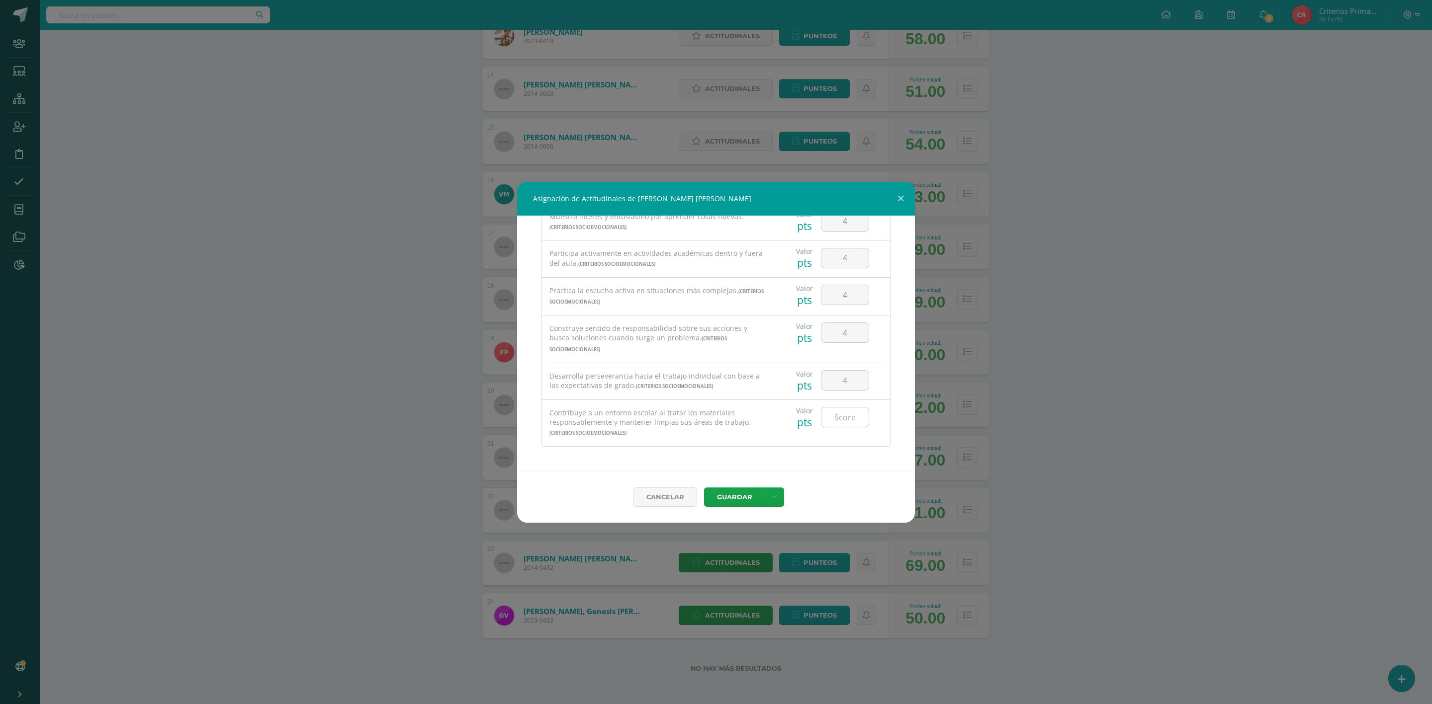
click at [837, 416] on input "number" at bounding box center [844, 417] width 47 height 19
type input "4"
click at [737, 494] on button "Guardar" at bounding box center [734, 497] width 61 height 19
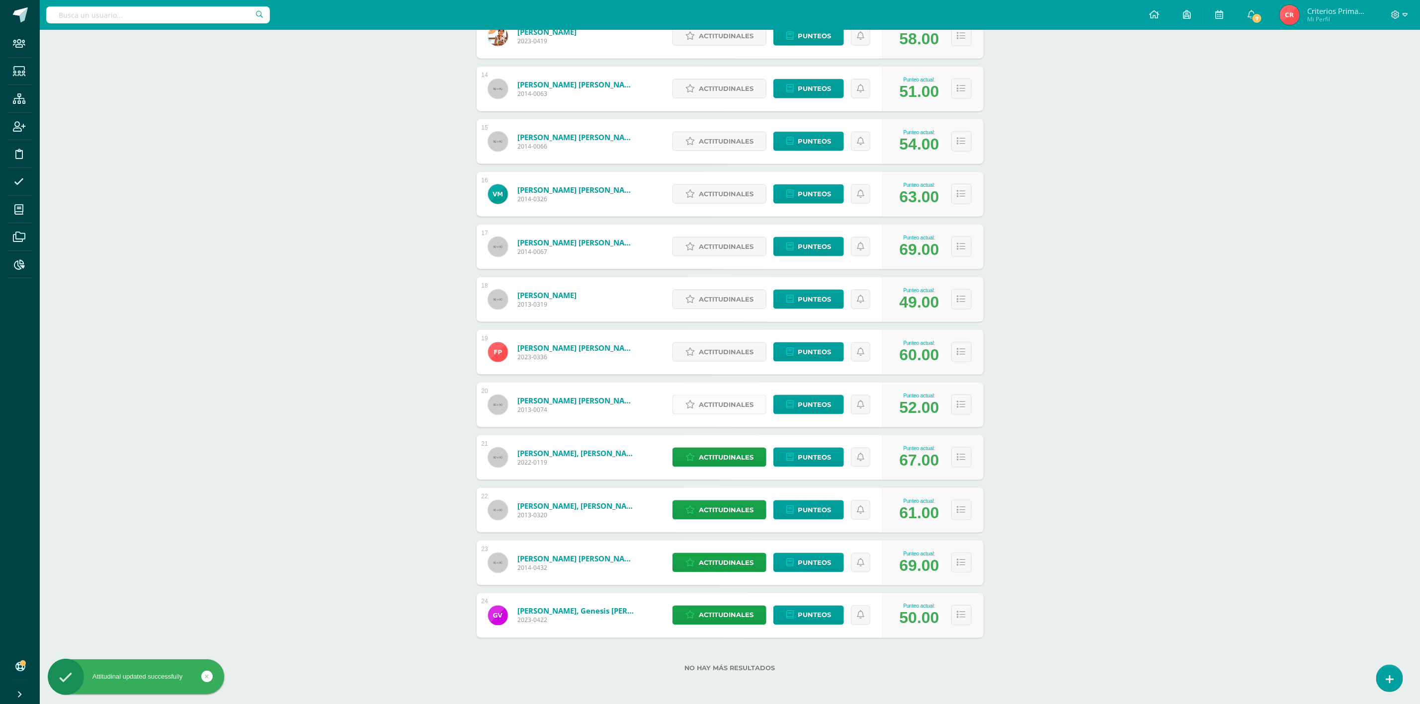
click at [739, 402] on span "Actitudinales" at bounding box center [726, 405] width 55 height 18
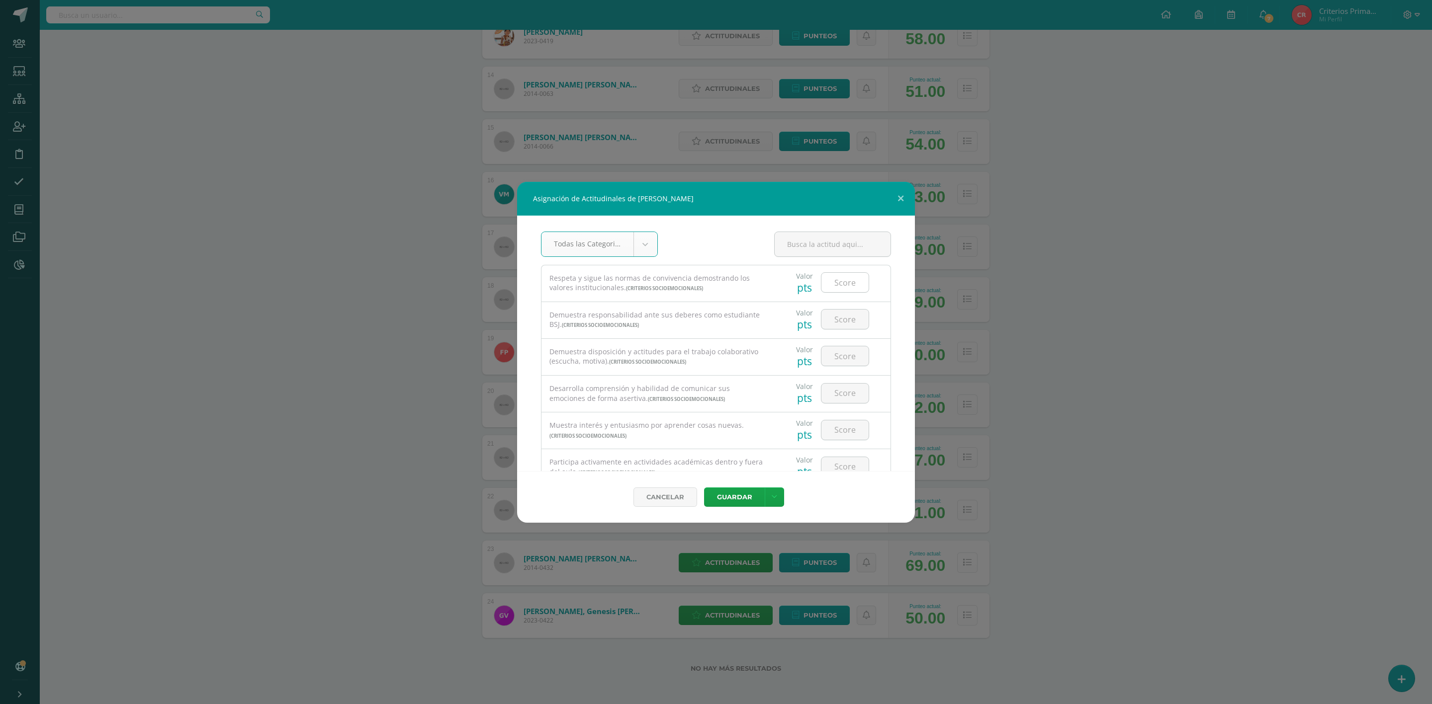
click at [835, 286] on input "number" at bounding box center [844, 282] width 47 height 19
type input "3"
click at [837, 323] on input "number" at bounding box center [844, 319] width 47 height 19
type input "3"
click at [839, 364] on input "number" at bounding box center [844, 355] width 47 height 19
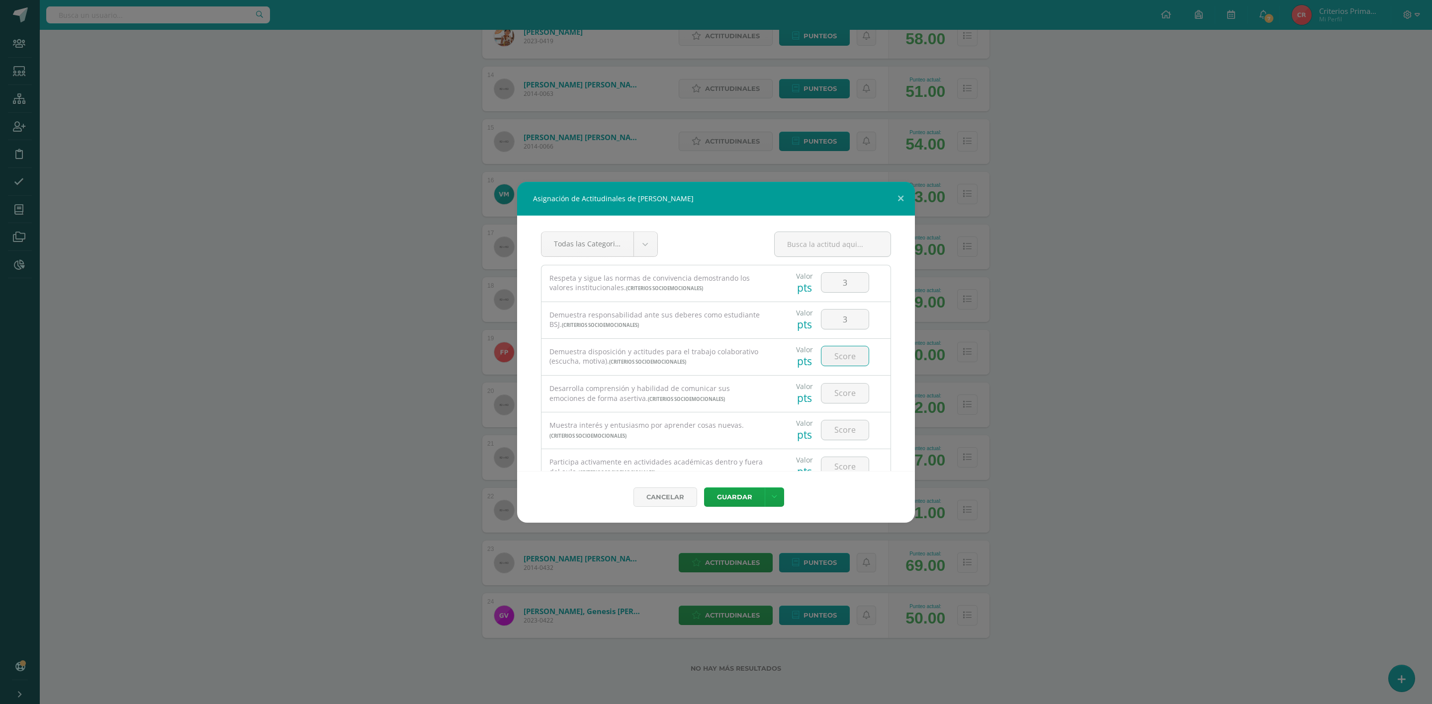
click at [840, 355] on input "number" at bounding box center [844, 355] width 47 height 19
type input "3"
click at [840, 395] on input "number" at bounding box center [844, 393] width 47 height 19
type input "3"
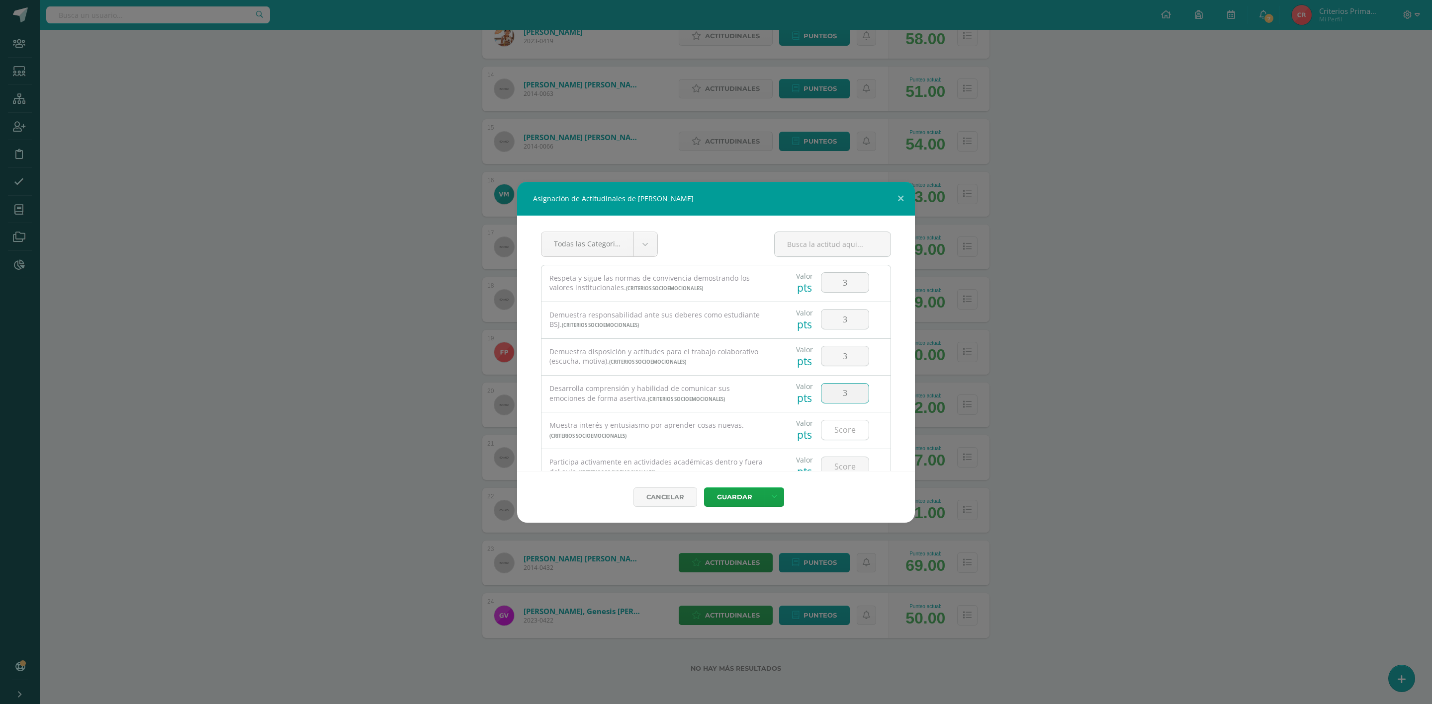
click at [832, 435] on input "number" at bounding box center [844, 430] width 47 height 19
click at [831, 436] on input "number" at bounding box center [844, 430] width 47 height 19
type input "3"
click at [838, 402] on input "number" at bounding box center [844, 392] width 47 height 19
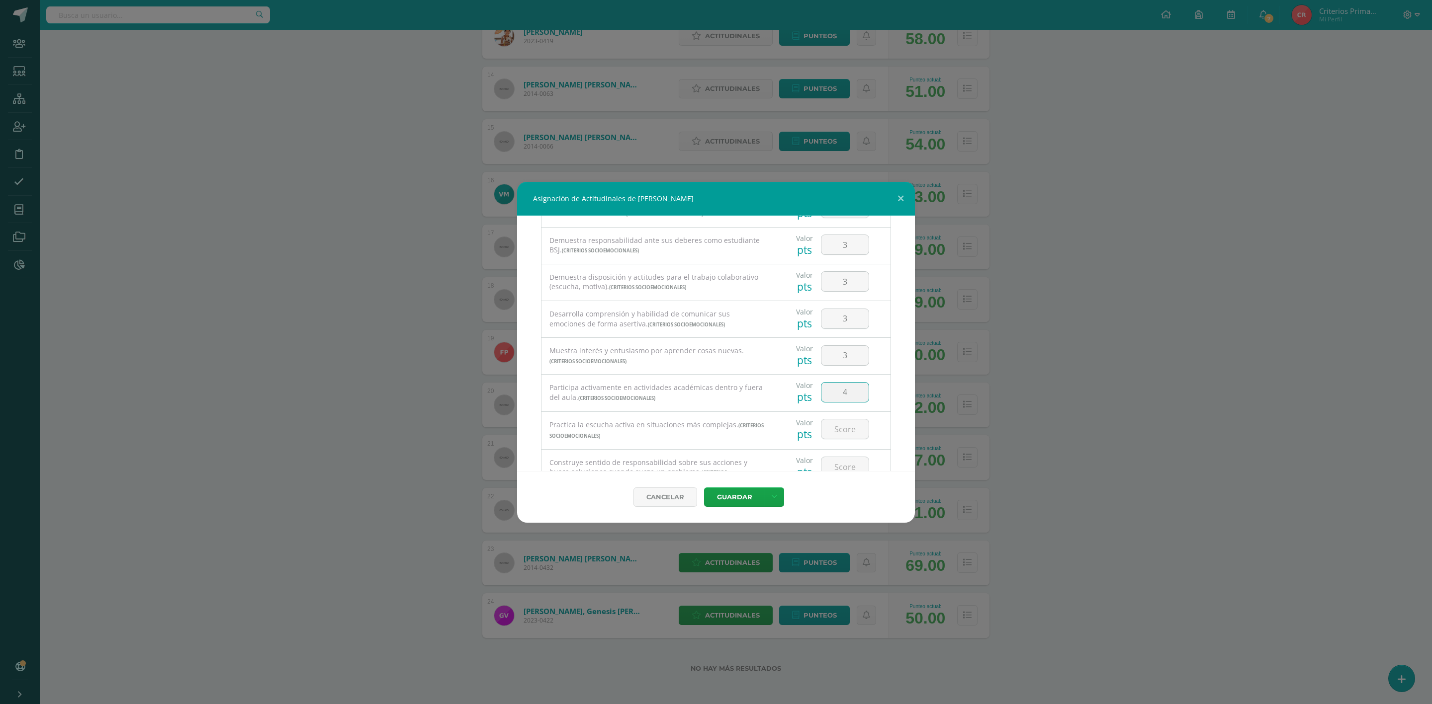
type input "4"
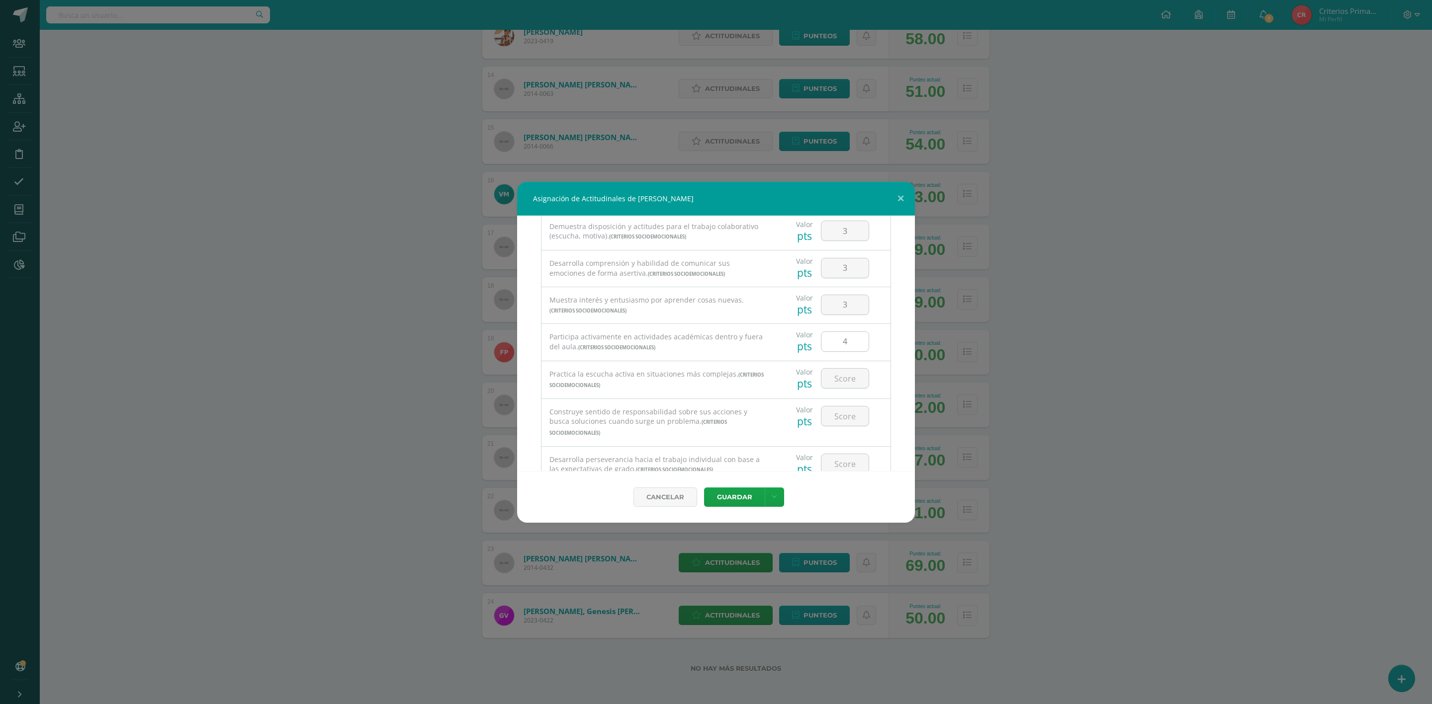
scroll to position [149, 0]
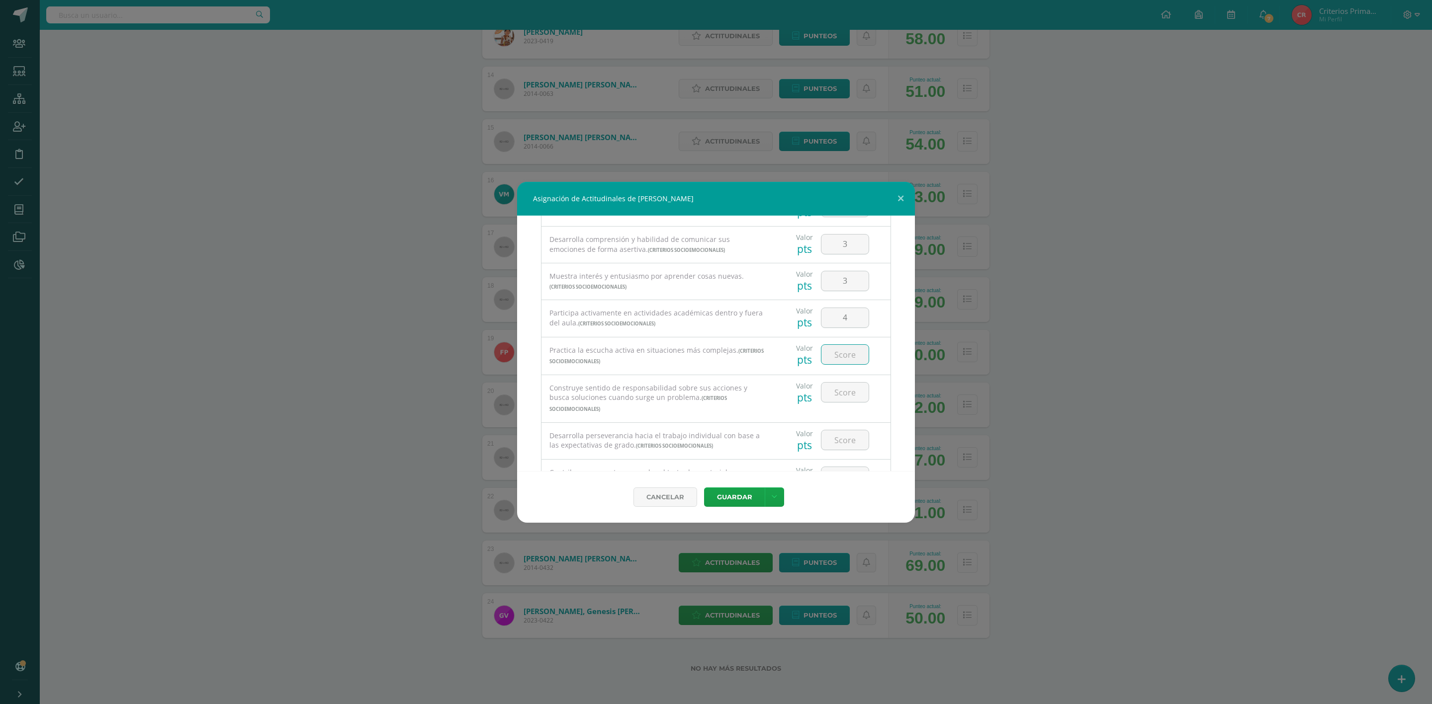
click at [839, 352] on input "number" at bounding box center [844, 354] width 47 height 19
type input "3"
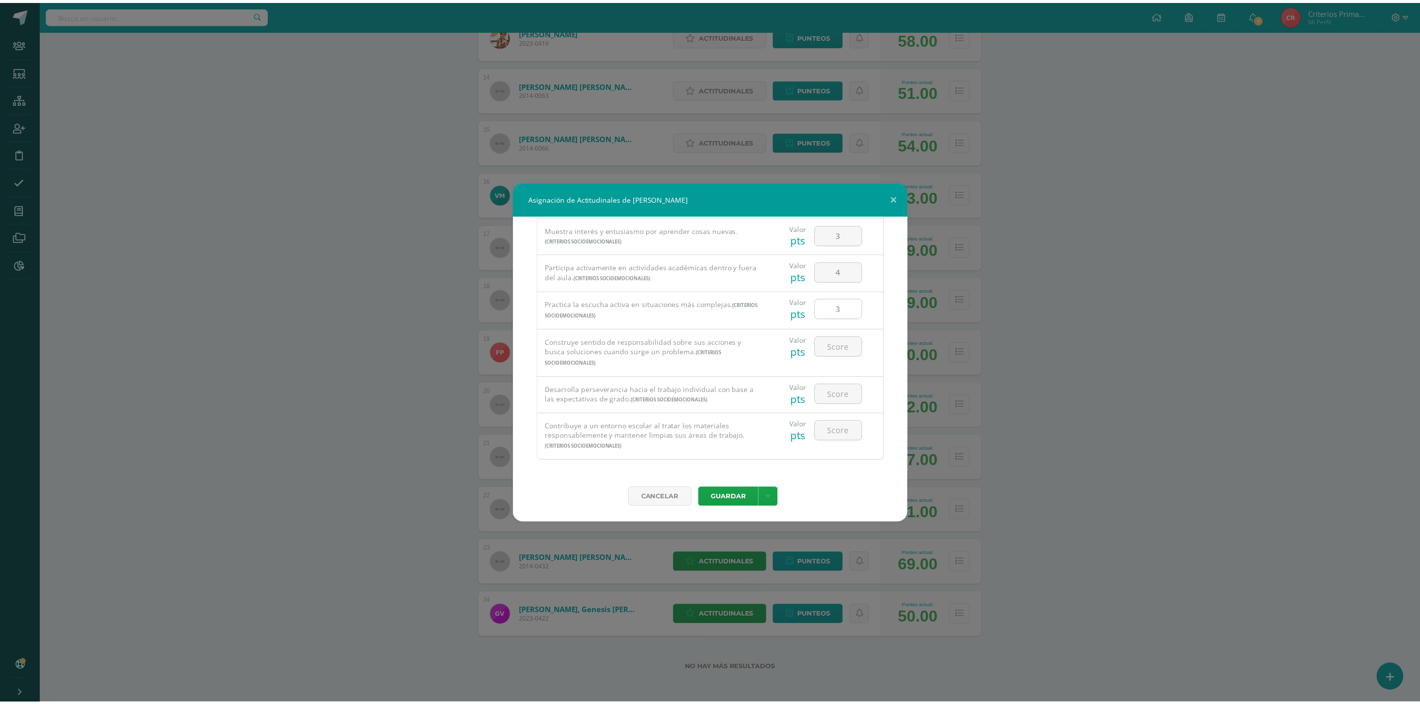
scroll to position [209, 0]
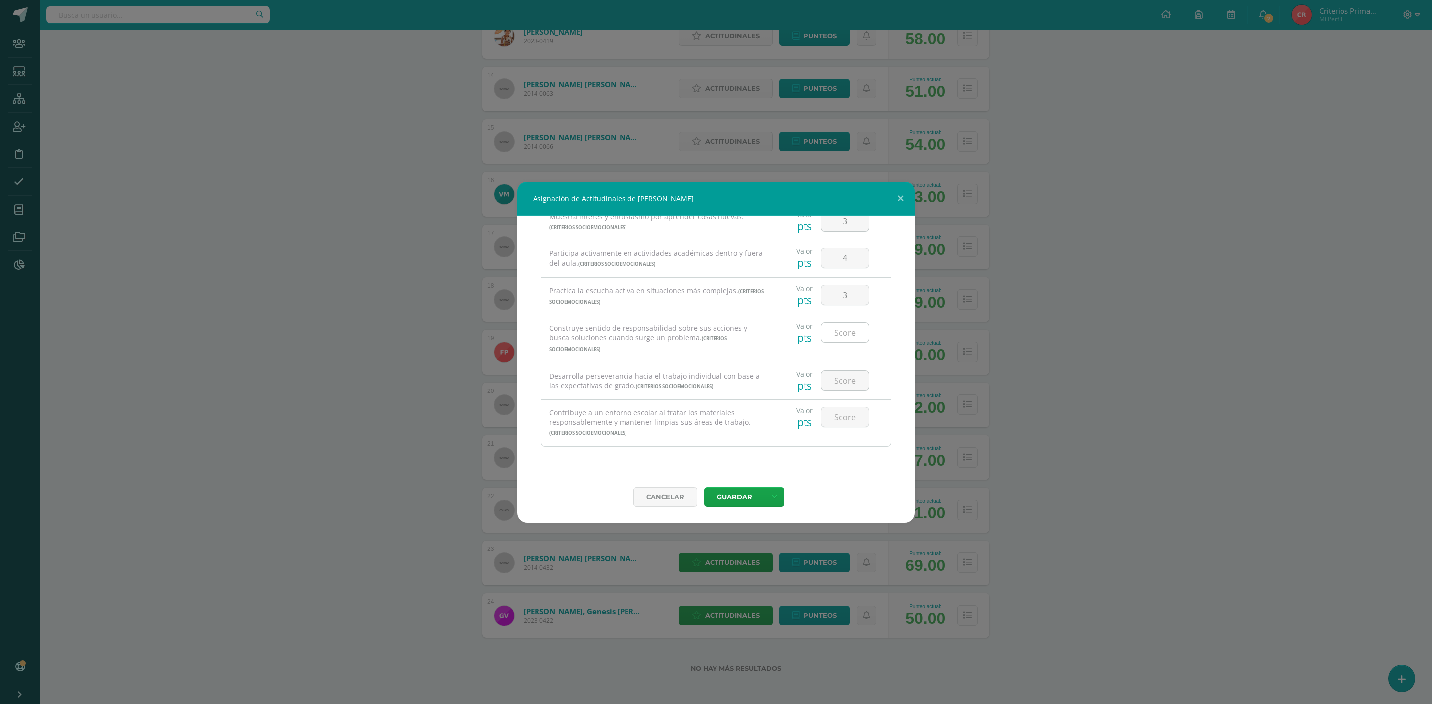
click at [832, 332] on input "number" at bounding box center [844, 332] width 47 height 19
type input "3"
click at [823, 377] on input "number" at bounding box center [844, 380] width 47 height 19
type input "4"
click at [828, 419] on input "number" at bounding box center [844, 417] width 47 height 19
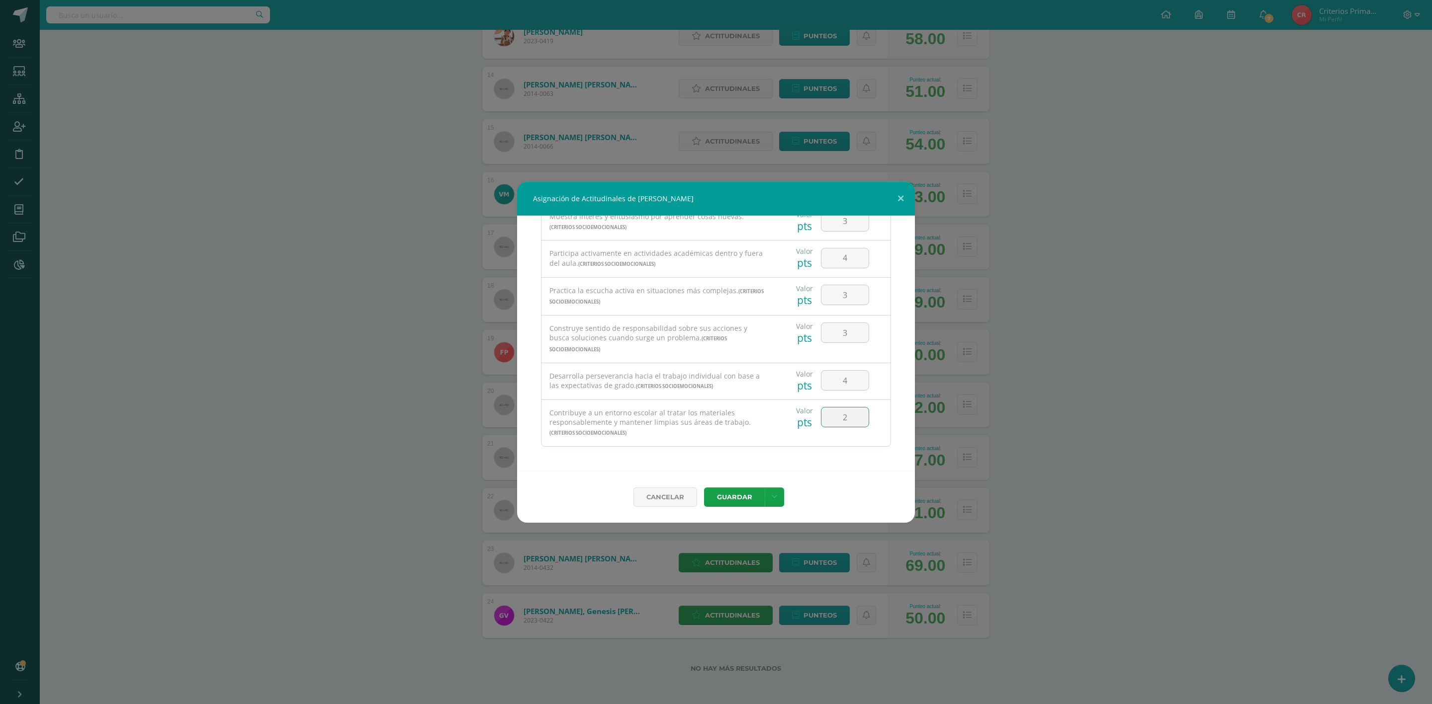
type input "2"
click at [756, 446] on div "Contribuye a un entorno escolar al tratar los materiales responsablemente y man…" at bounding box center [716, 423] width 350 height 47
click at [734, 504] on button "Guardar" at bounding box center [734, 497] width 61 height 19
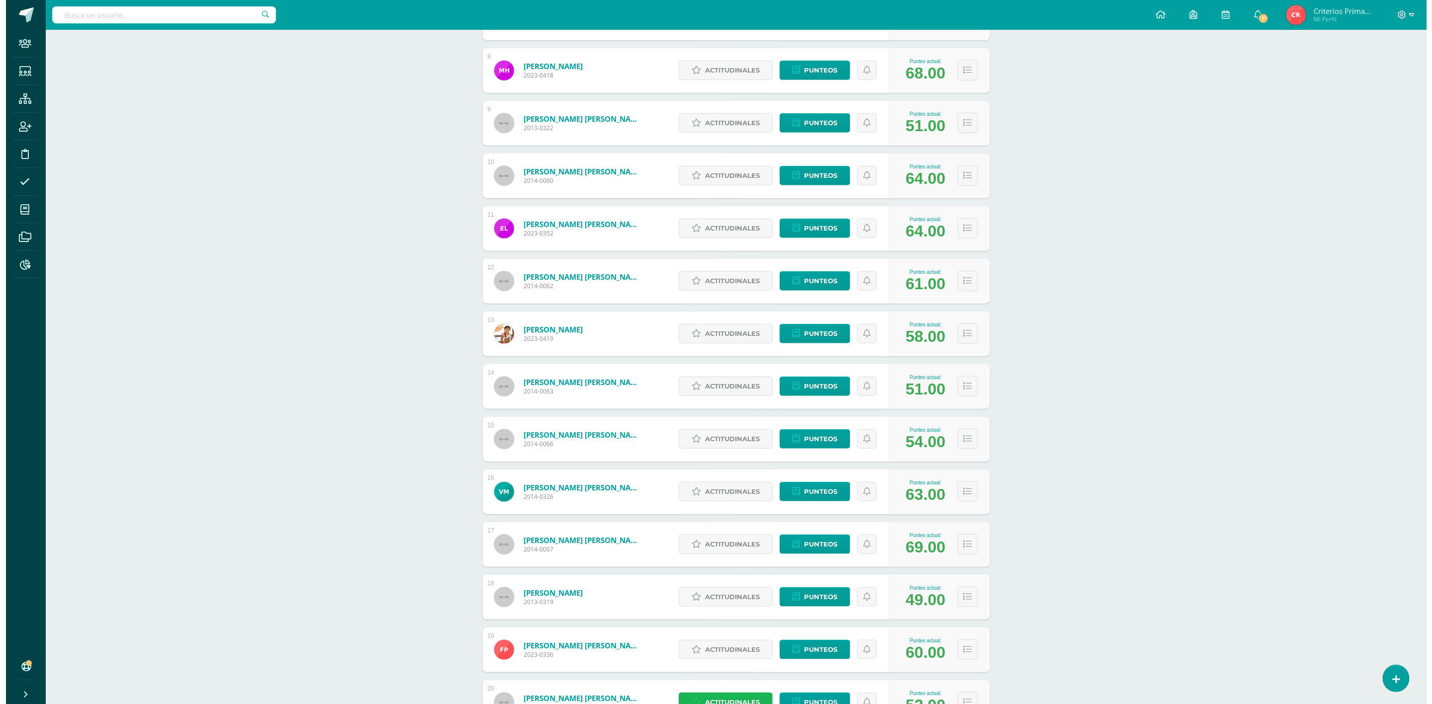
scroll to position [761, 0]
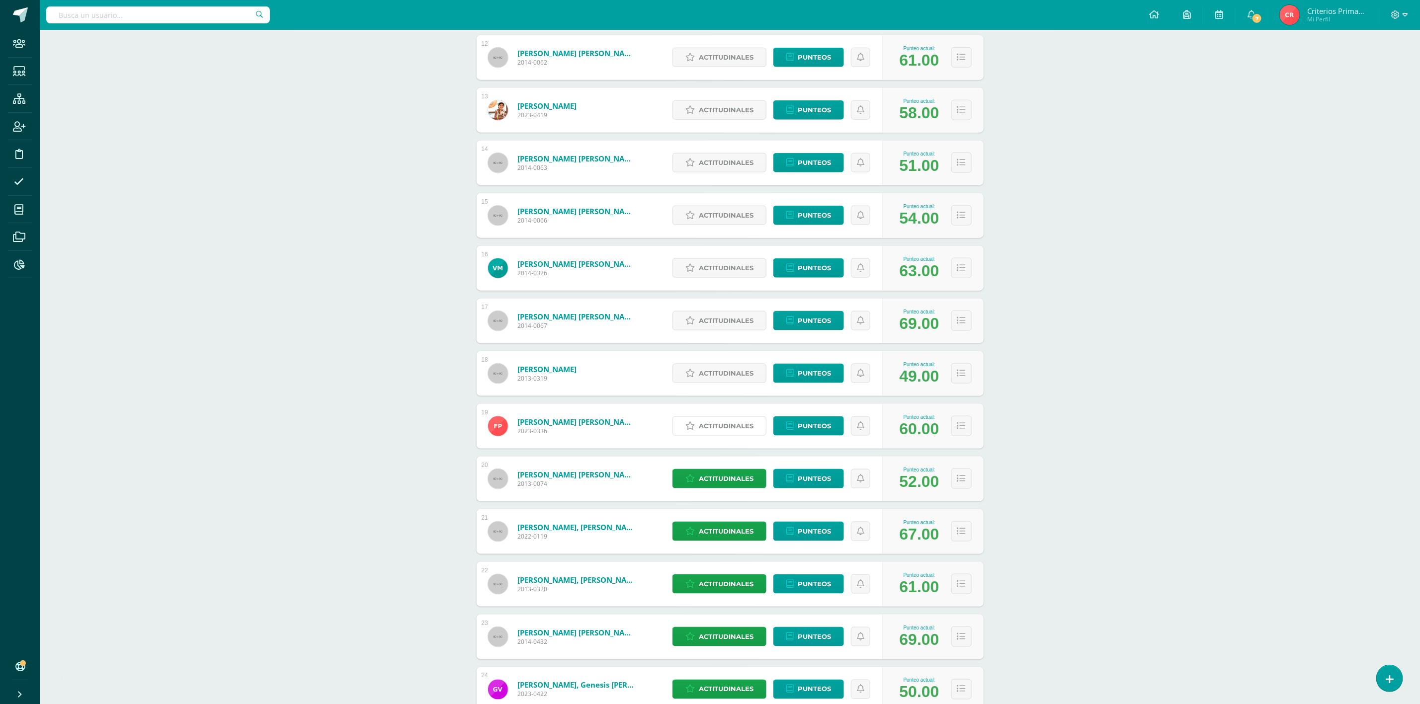
click at [708, 418] on span "Actitudinales" at bounding box center [726, 426] width 55 height 18
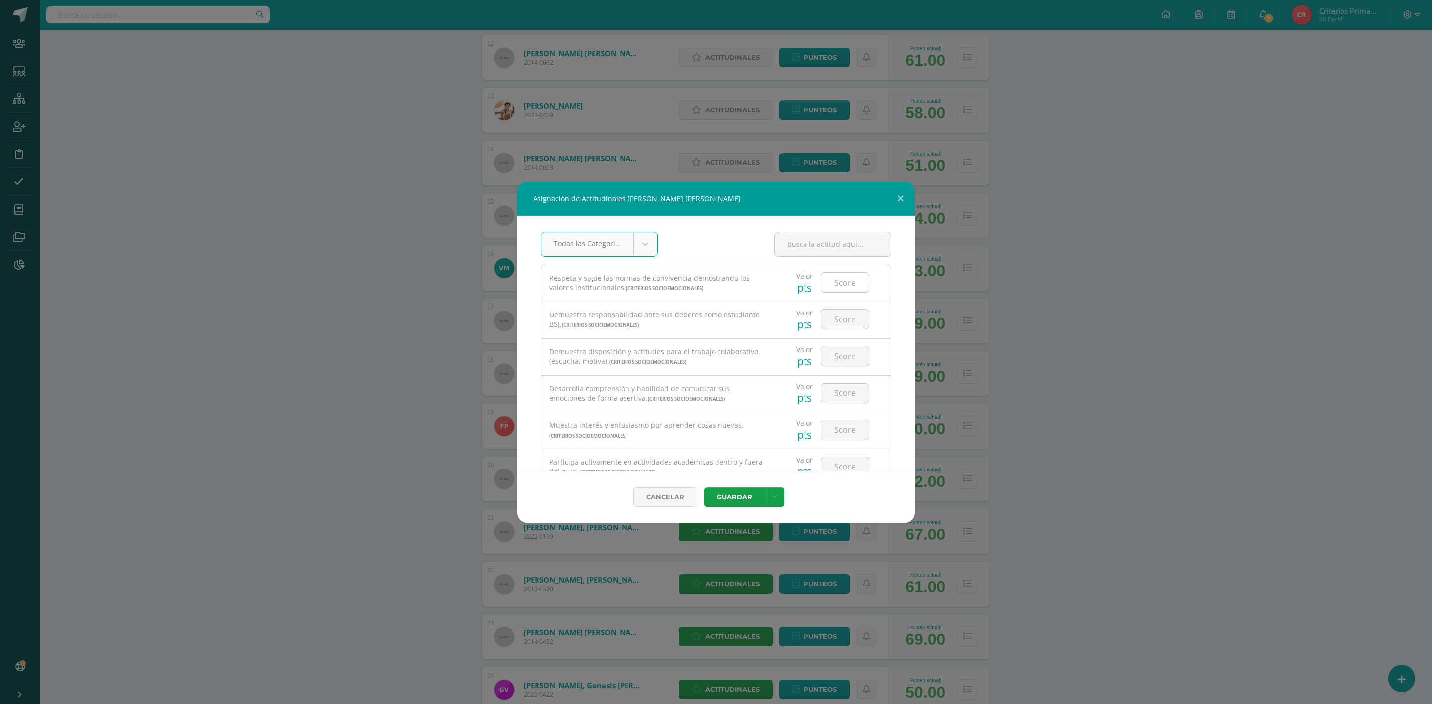
click at [832, 286] on input "number" at bounding box center [844, 282] width 47 height 19
type input "3"
click at [837, 314] on input "number" at bounding box center [844, 319] width 47 height 19
type input "4"
click at [835, 364] on input "number" at bounding box center [844, 355] width 47 height 19
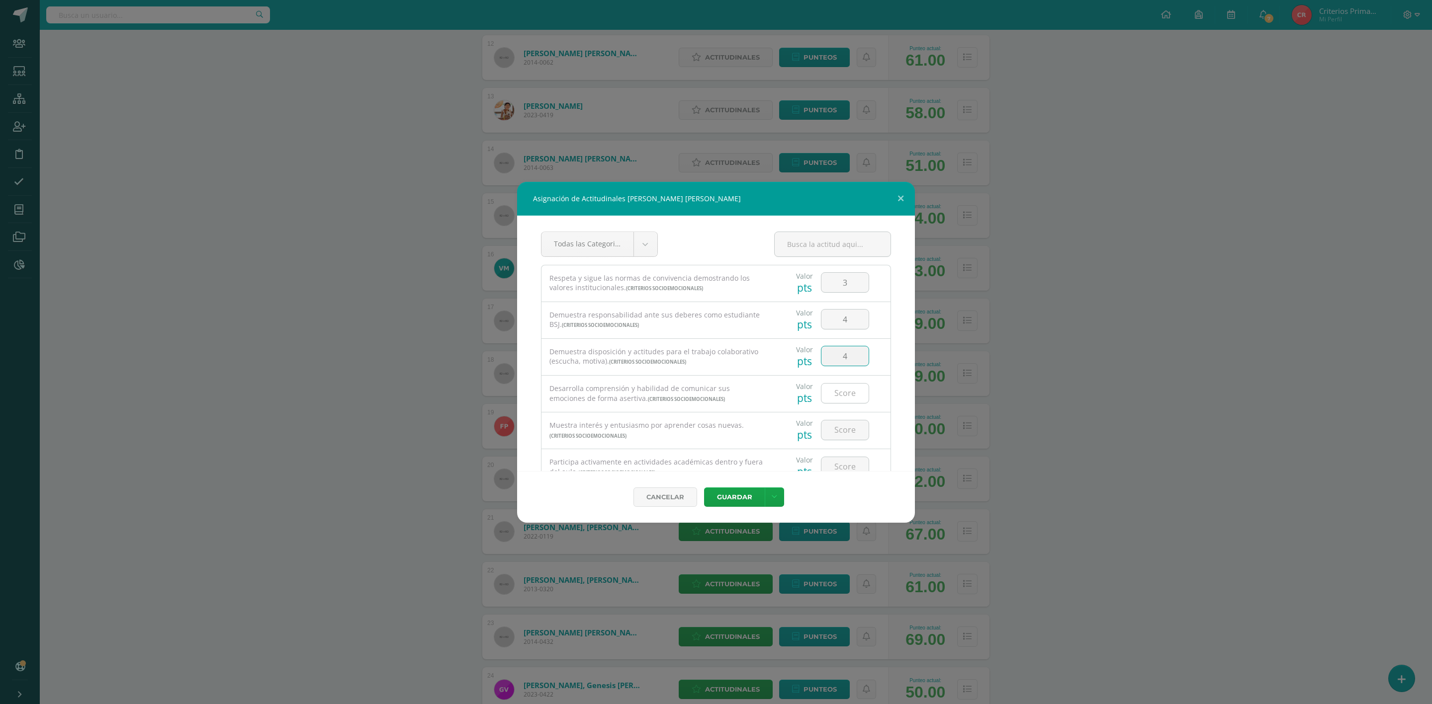
type input "4"
click at [834, 388] on input "number" at bounding box center [844, 393] width 47 height 19
type input "4"
click at [836, 358] on input "number" at bounding box center [844, 355] width 47 height 19
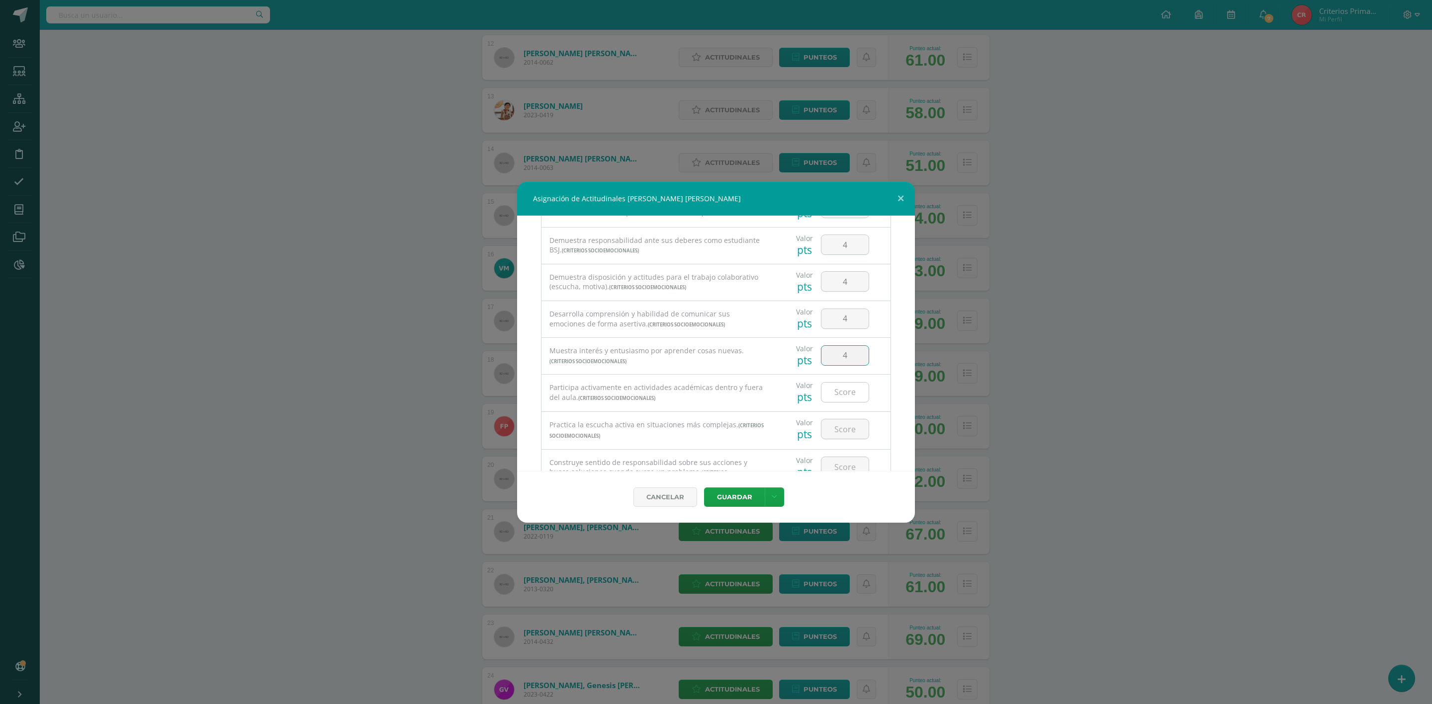
type input "4"
click at [843, 324] on input "number" at bounding box center [844, 317] width 47 height 19
type input "4"
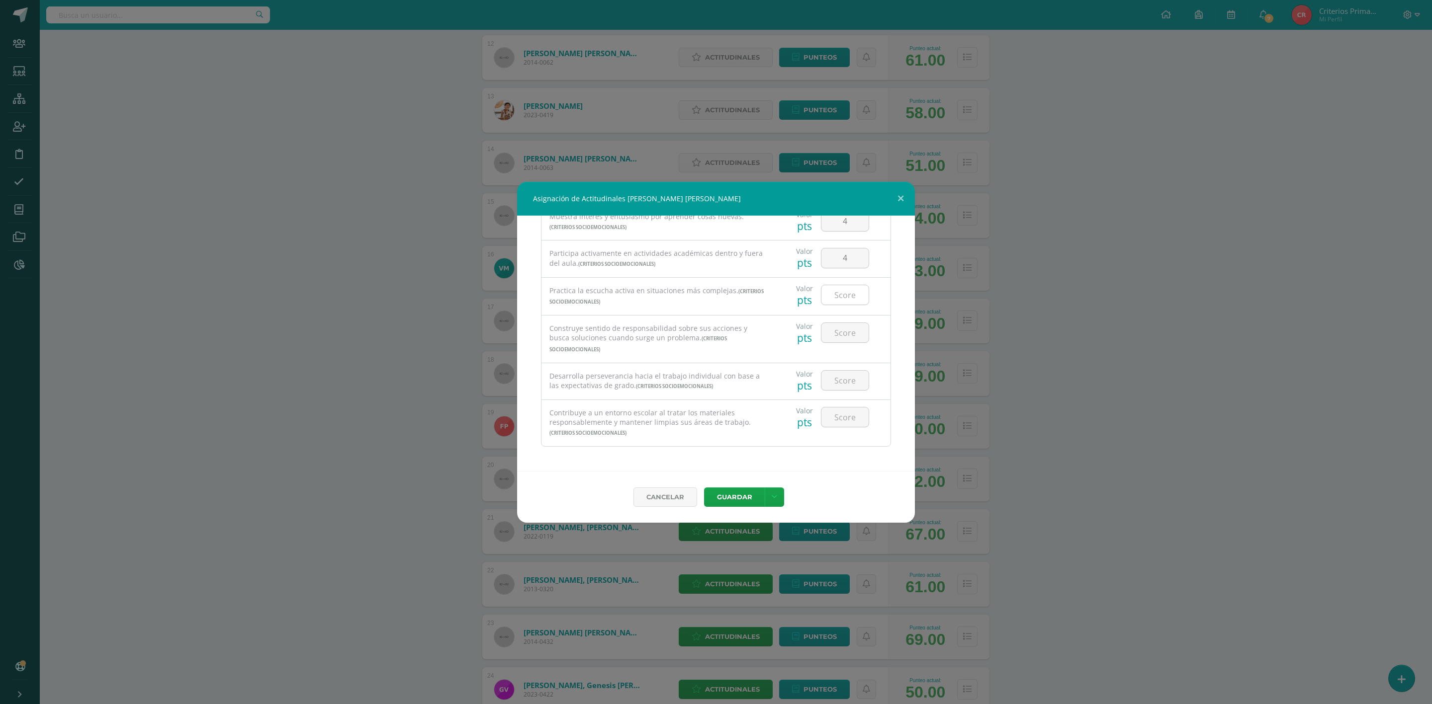
click at [834, 288] on input "number" at bounding box center [844, 294] width 47 height 19
type input "4"
click at [831, 331] on input "number" at bounding box center [844, 332] width 47 height 19
type input "4"
click at [834, 380] on input "number" at bounding box center [844, 380] width 47 height 19
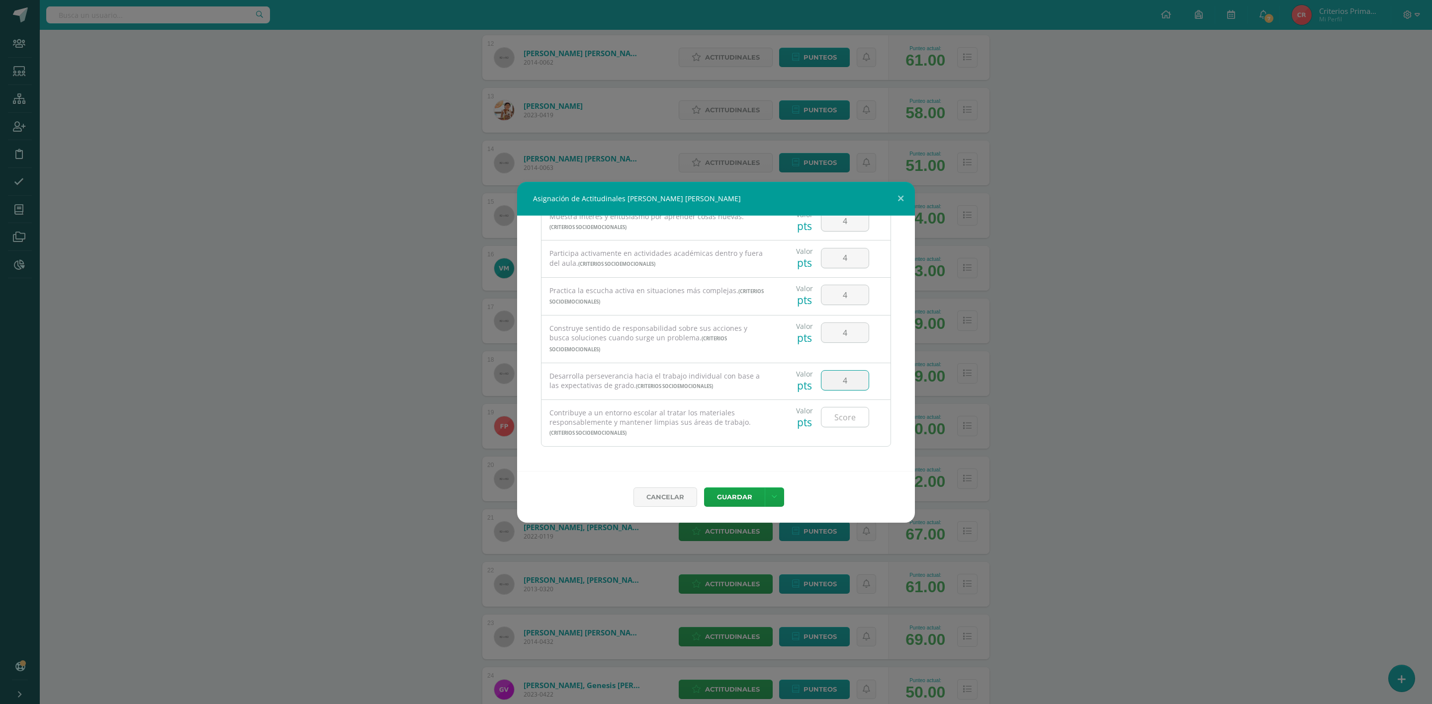
type input "4"
click at [833, 413] on input "number" at bounding box center [844, 417] width 47 height 19
type input "4"
click at [726, 490] on button "Guardar" at bounding box center [734, 497] width 61 height 19
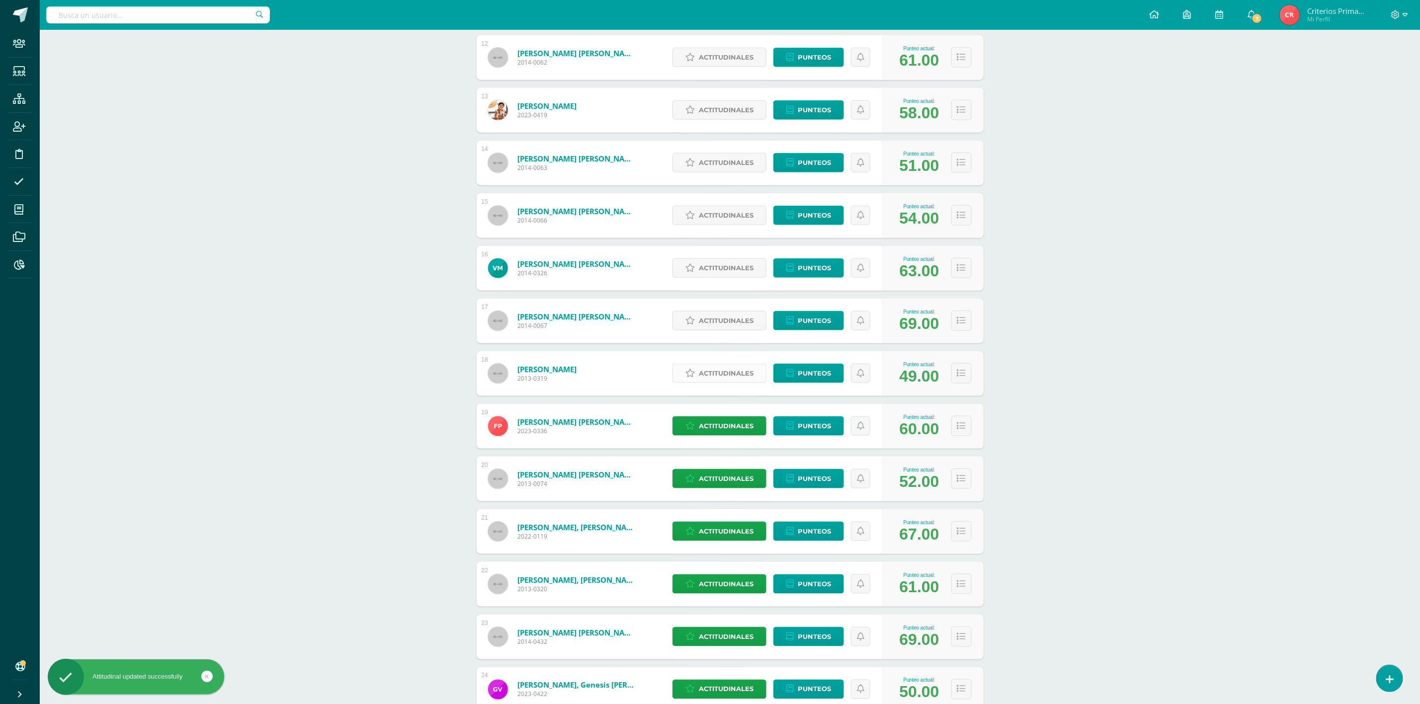
click at [737, 375] on span "Actitudinales" at bounding box center [726, 373] width 55 height 18
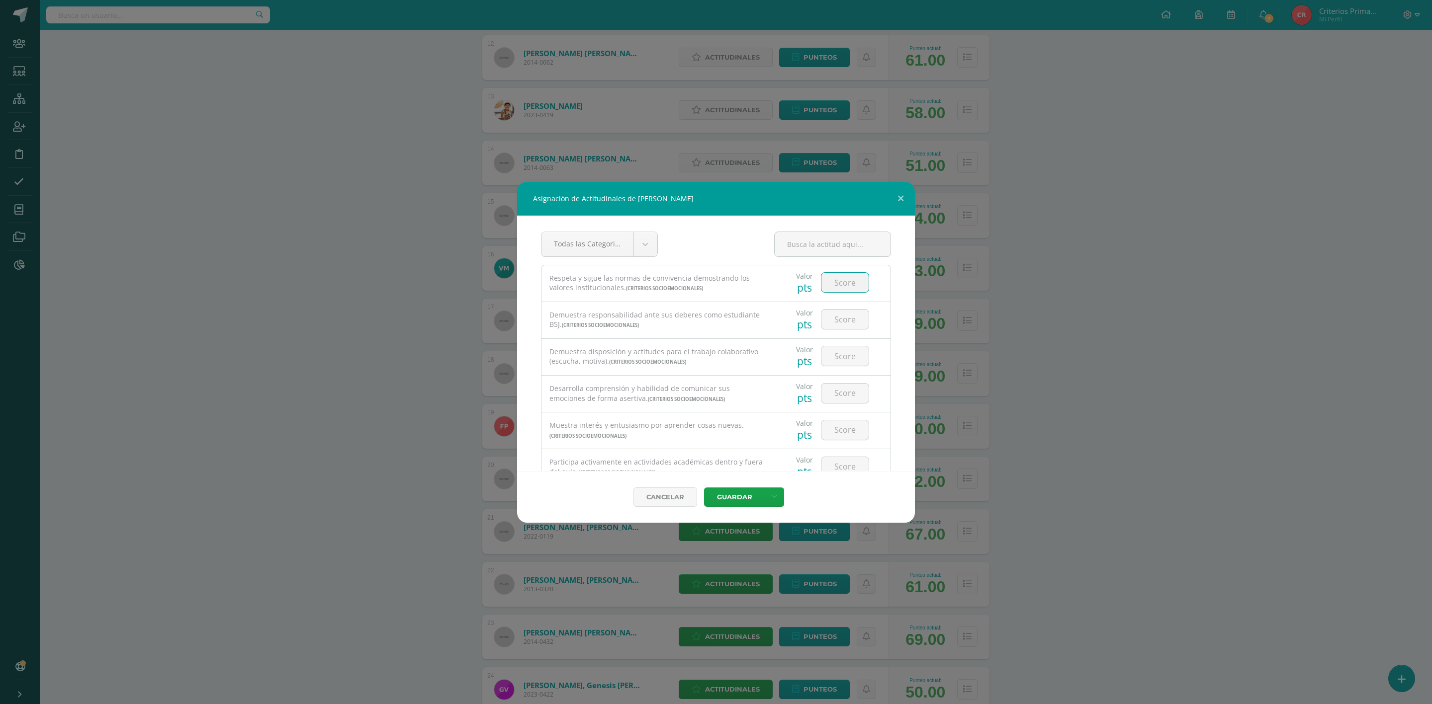
click at [841, 278] on input "number" at bounding box center [844, 282] width 47 height 19
type input "3"
click at [833, 324] on input "number" at bounding box center [844, 319] width 47 height 19
type input "3"
click at [834, 358] on input "number" at bounding box center [844, 355] width 47 height 19
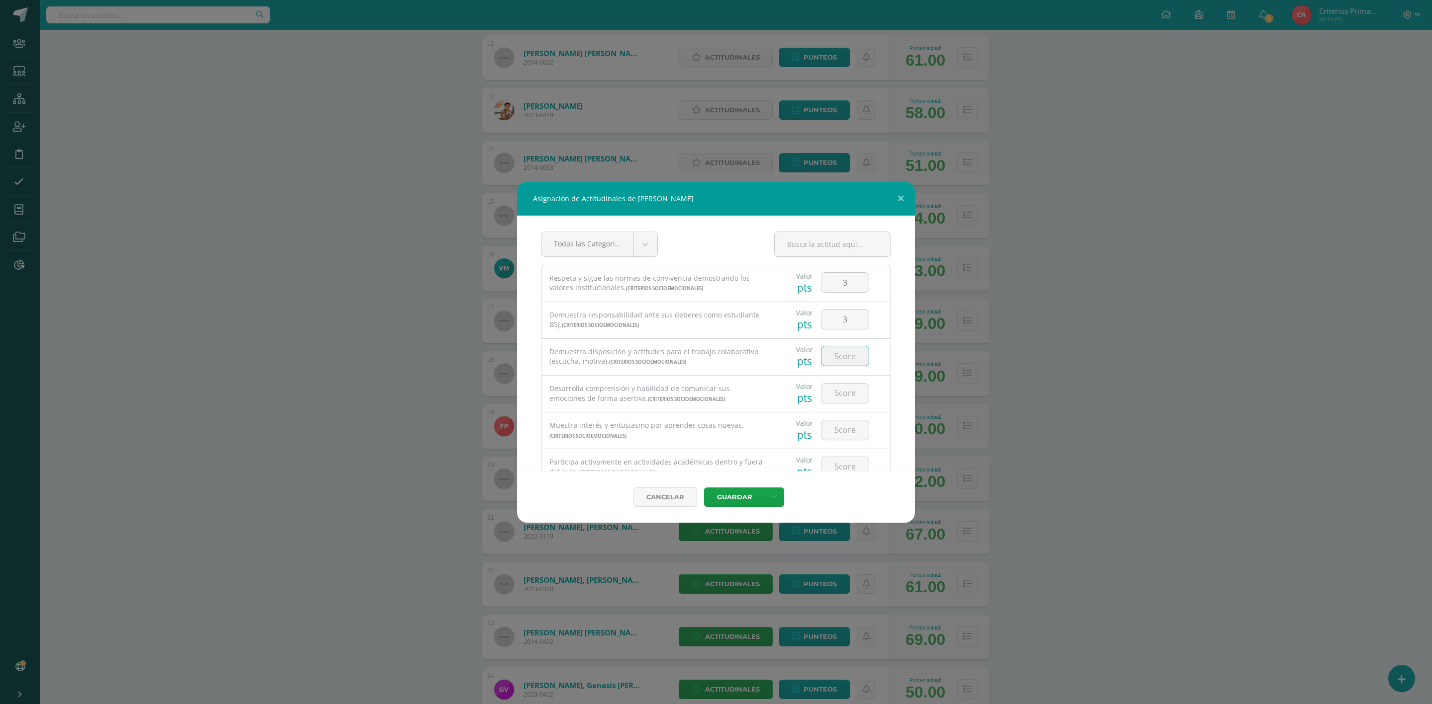
type input "4"
type input "3"
click at [833, 391] on input "number" at bounding box center [844, 393] width 47 height 19
click at [837, 402] on input "number" at bounding box center [844, 393] width 47 height 19
type input "2"
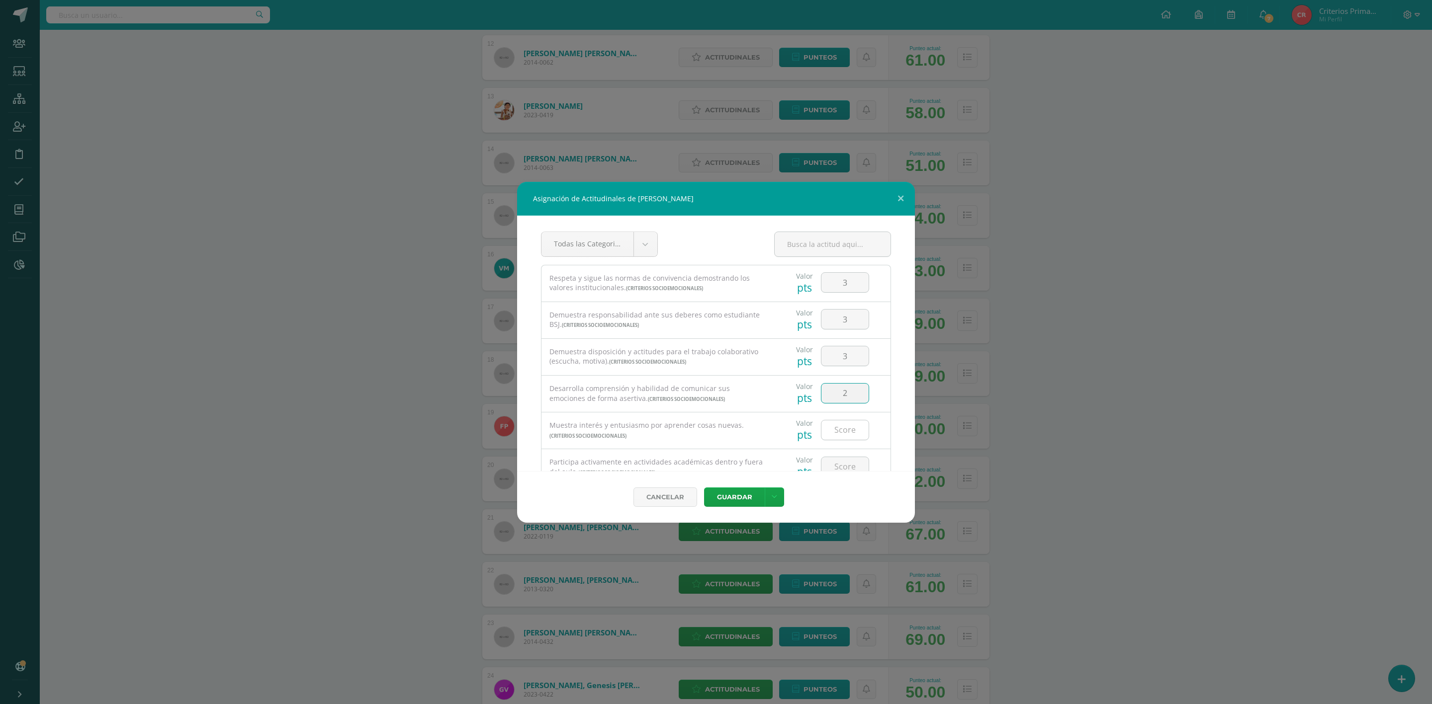
click at [842, 428] on input "number" at bounding box center [844, 430] width 47 height 19
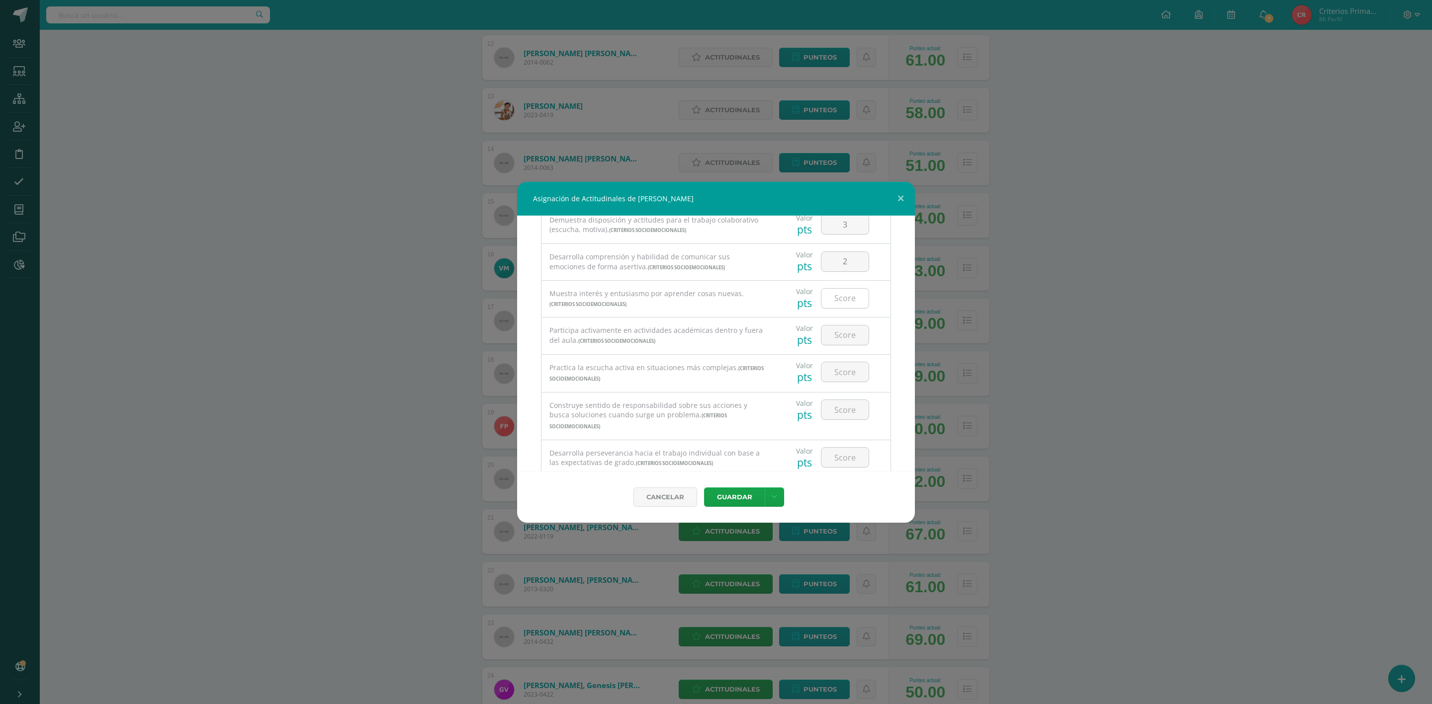
scroll to position [149, 0]
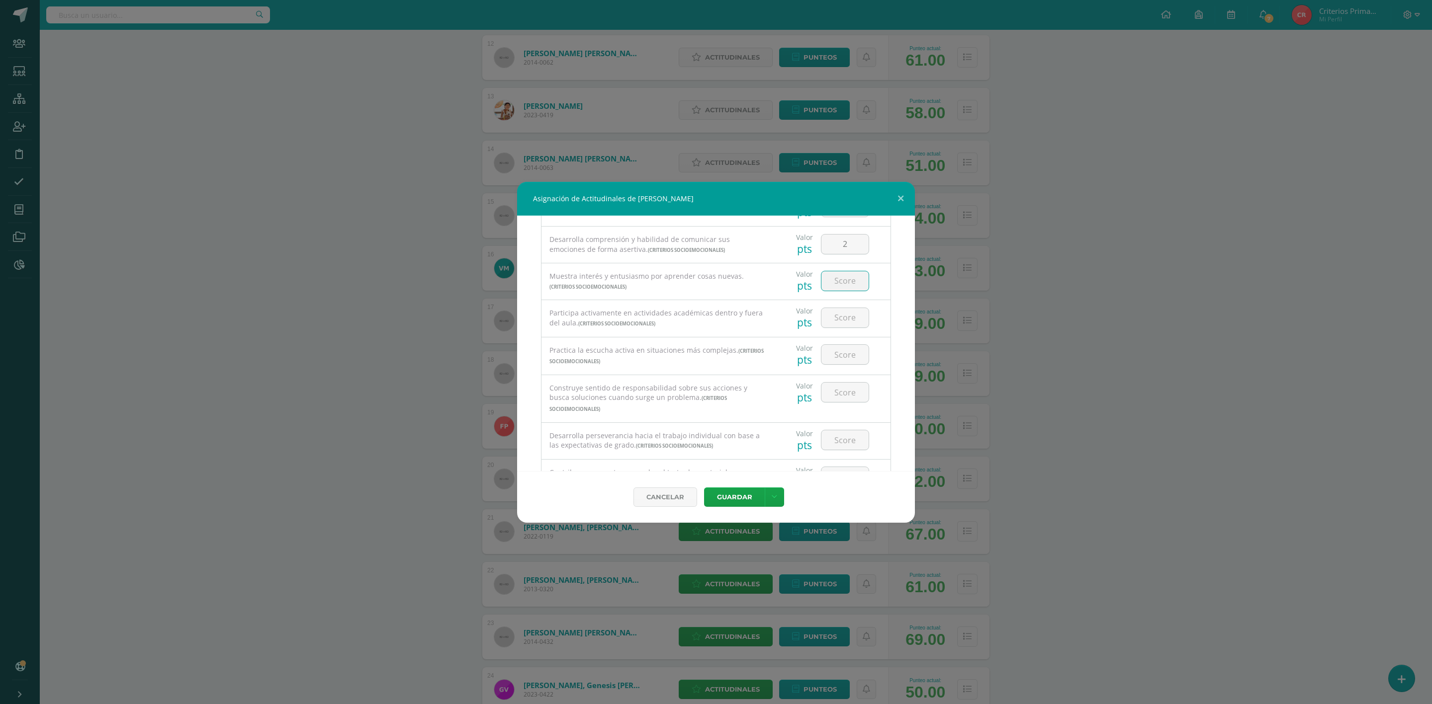
click at [823, 280] on input "number" at bounding box center [844, 280] width 47 height 19
type input "4"
type input "3"
click at [843, 321] on input "number" at bounding box center [844, 317] width 47 height 19
type input "4"
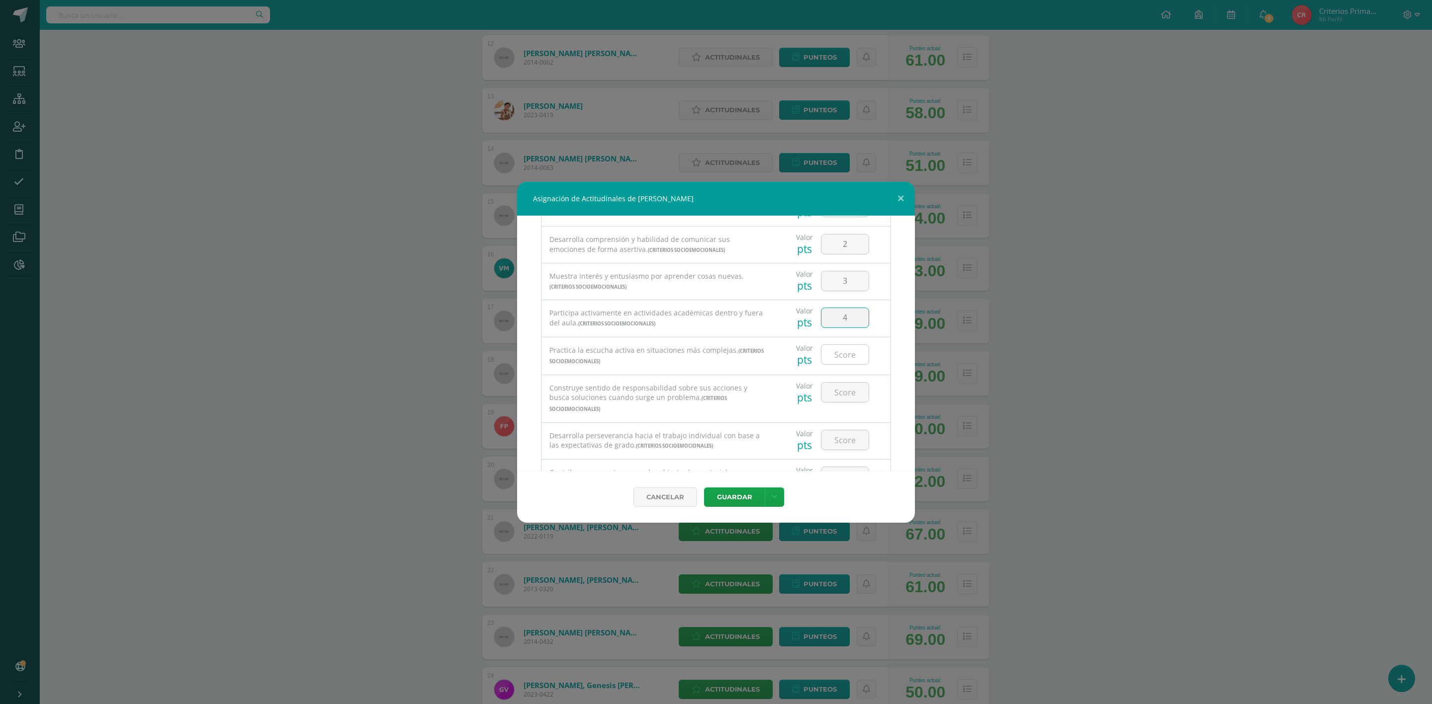
click at [841, 351] on input "number" at bounding box center [844, 354] width 47 height 19
type input "3"
click at [826, 397] on input "number" at bounding box center [844, 392] width 47 height 19
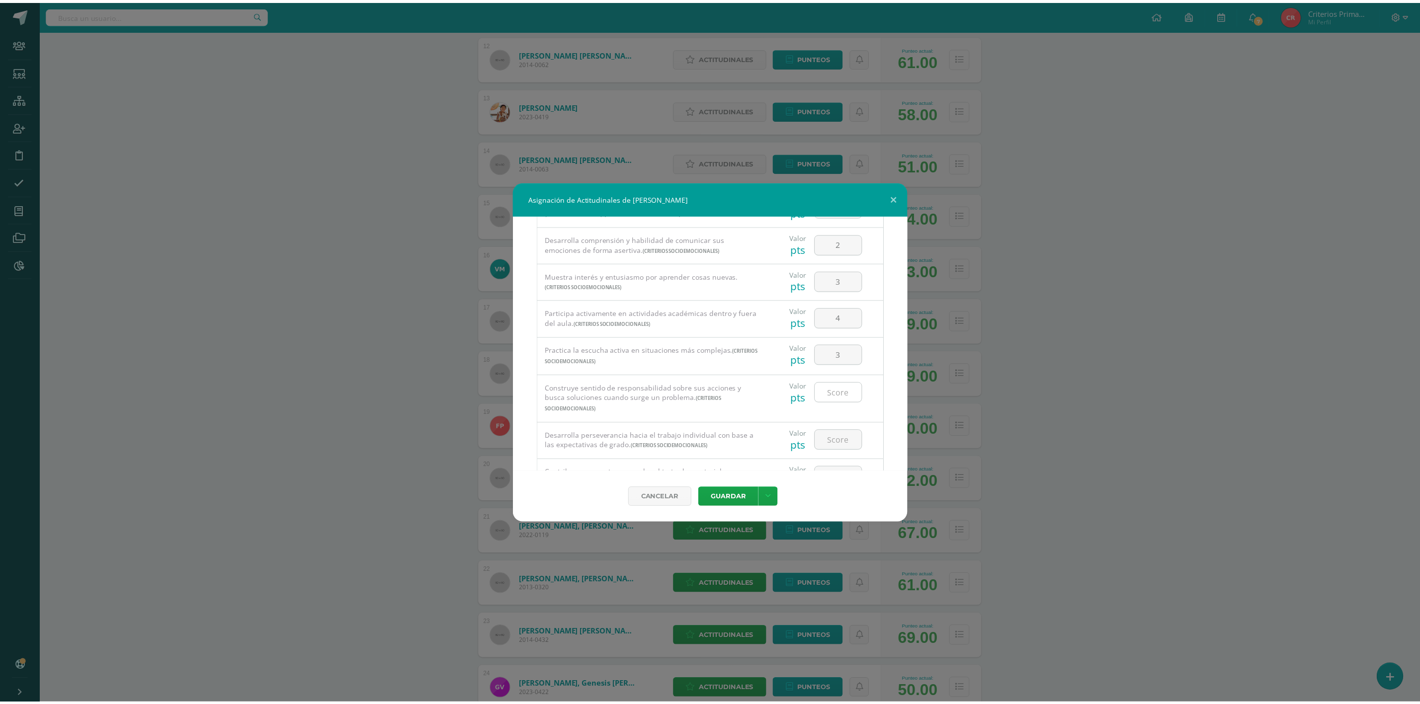
scroll to position [209, 0]
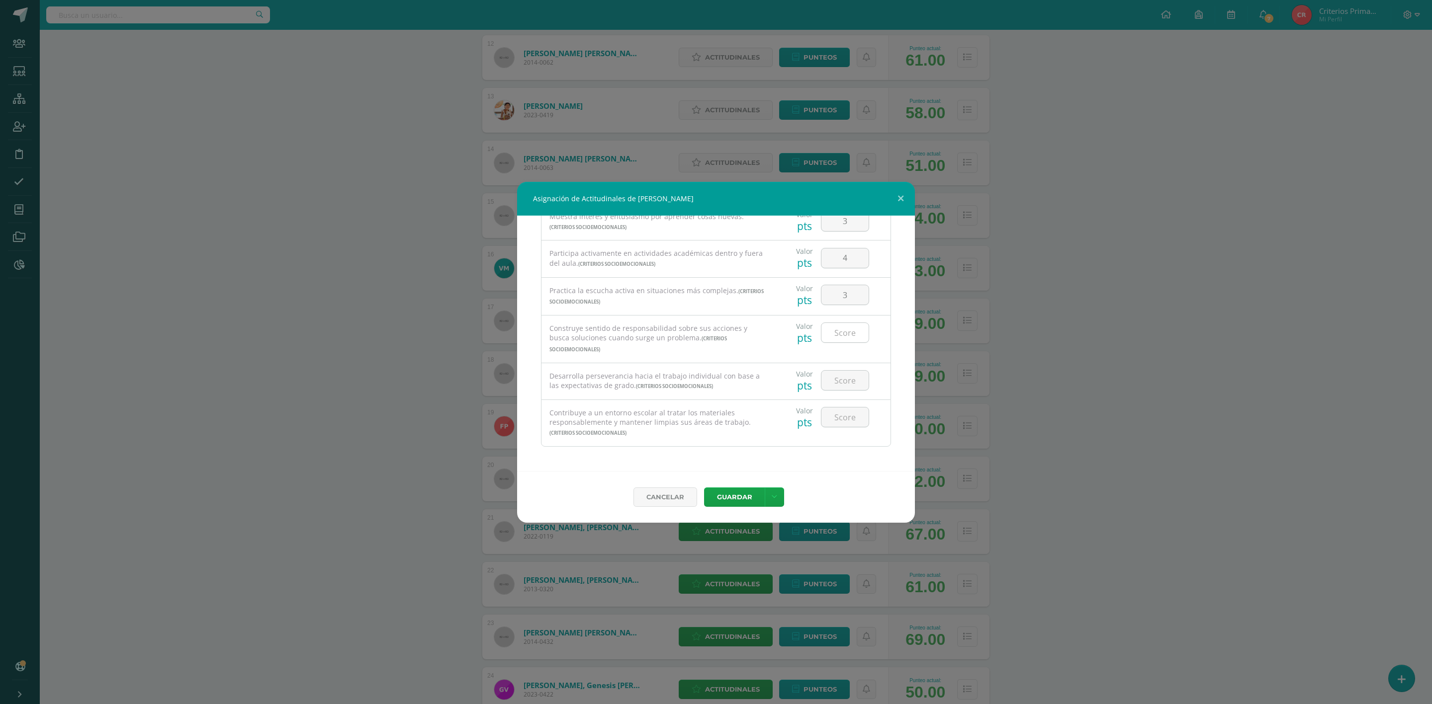
click at [846, 330] on input "number" at bounding box center [844, 332] width 47 height 19
type input "3"
click at [828, 389] on input "number" at bounding box center [844, 380] width 47 height 19
type input "4"
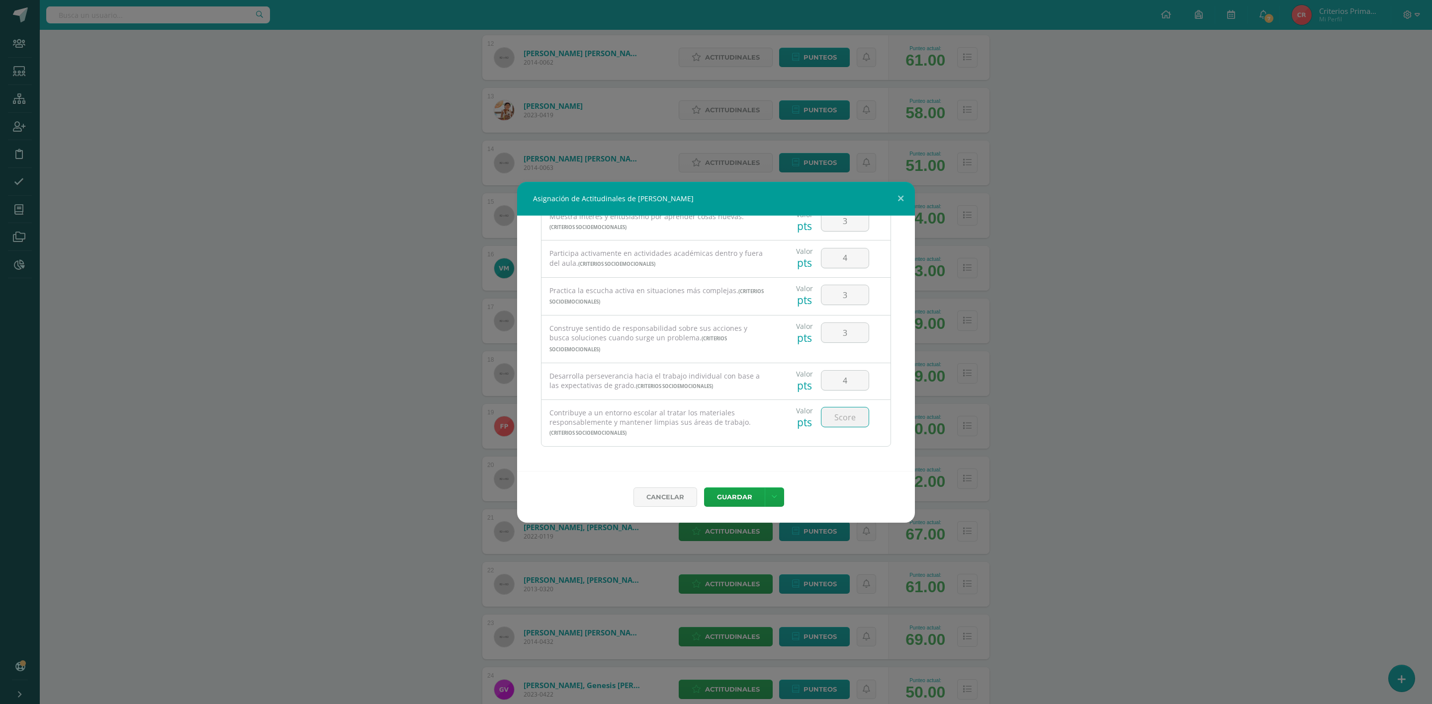
click at [836, 415] on input "number" at bounding box center [844, 417] width 47 height 19
click at [831, 415] on input "number" at bounding box center [844, 417] width 47 height 19
type input "4"
click at [721, 500] on button "Guardar" at bounding box center [734, 497] width 61 height 19
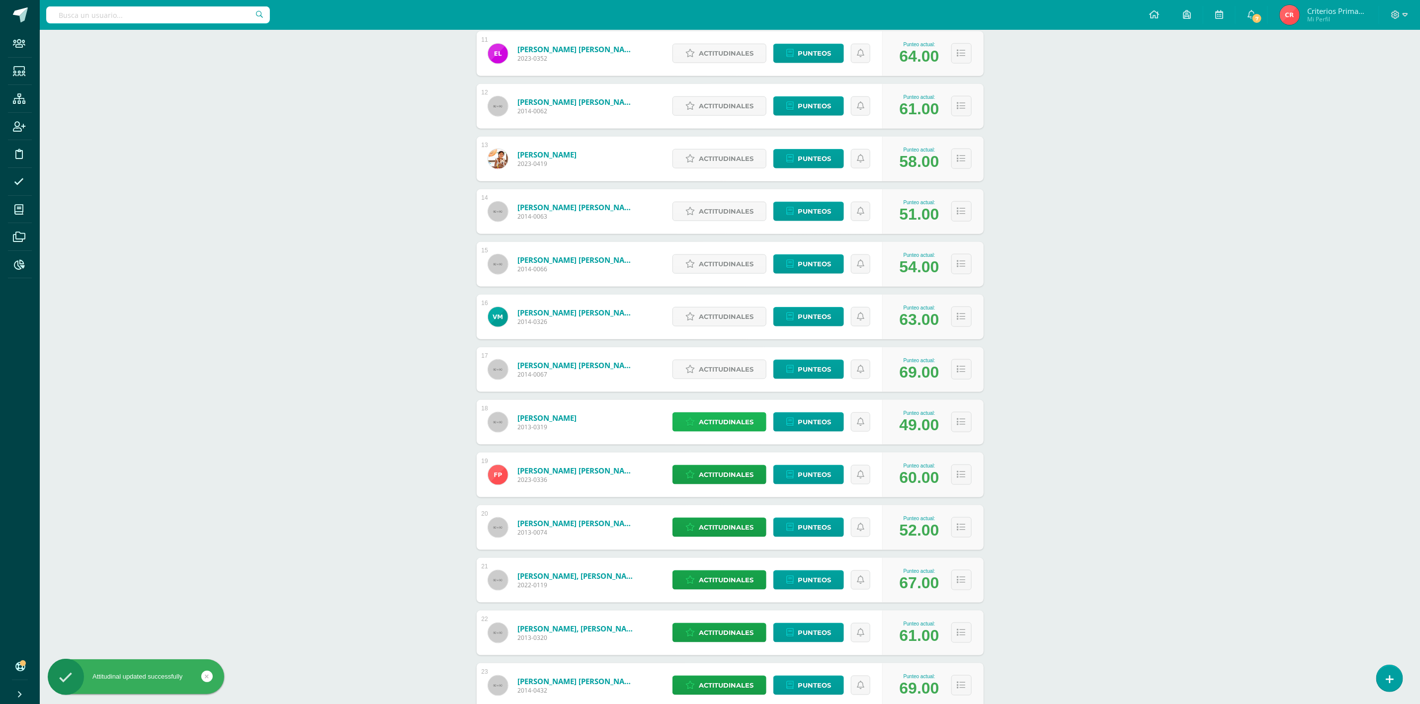
scroll to position [686, 0]
